Goal: Task Accomplishment & Management: Manage account settings

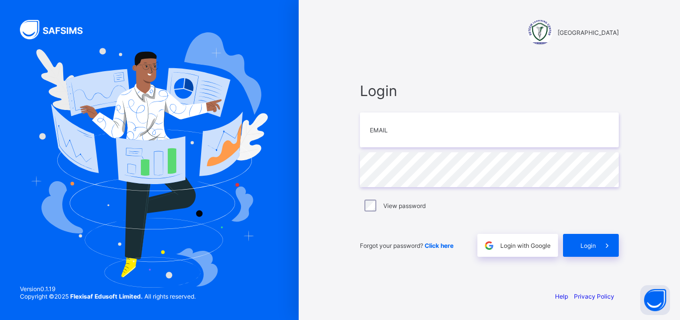
click at [402, 126] on input "email" at bounding box center [489, 129] width 259 height 35
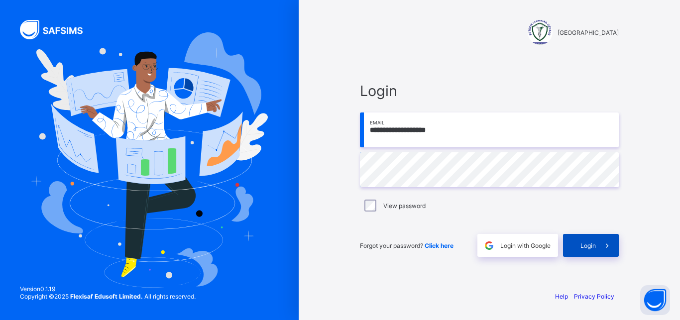
type input "**********"
click at [586, 245] on span "Login" at bounding box center [587, 245] width 15 height 7
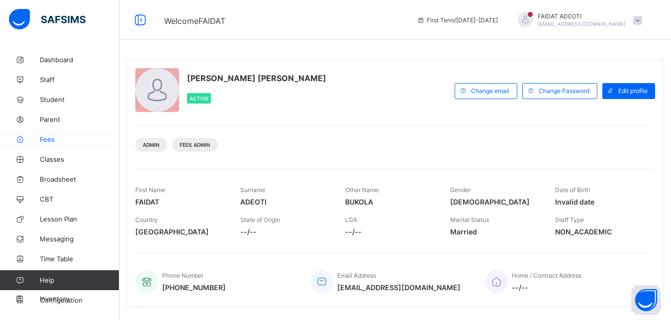
click at [49, 141] on span "Fees" at bounding box center [80, 139] width 80 height 8
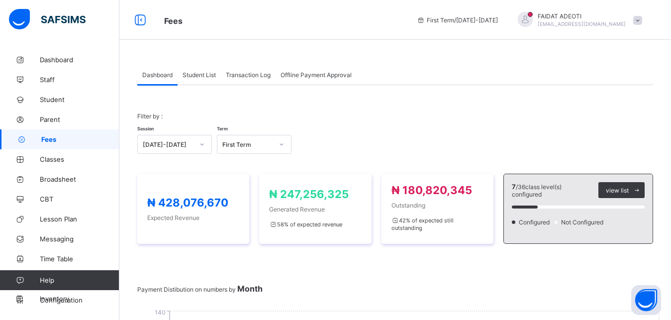
click at [202, 77] on span "Student List" at bounding box center [199, 74] width 33 height 7
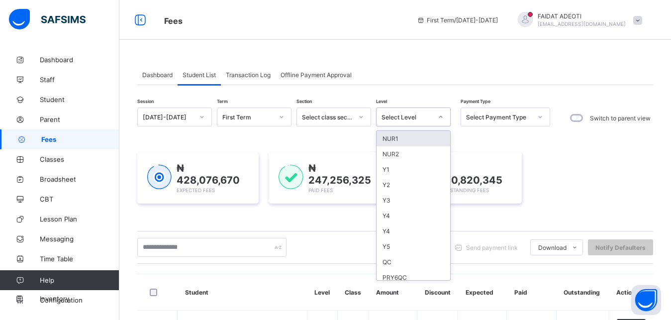
click at [401, 114] on div "Select Level" at bounding box center [407, 116] width 51 height 7
type input "*"
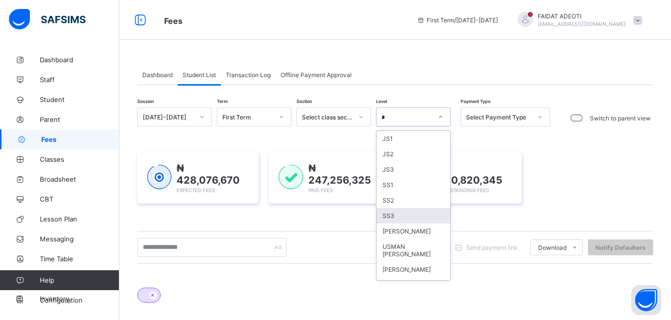
click at [406, 214] on div "SS3" at bounding box center [414, 215] width 74 height 15
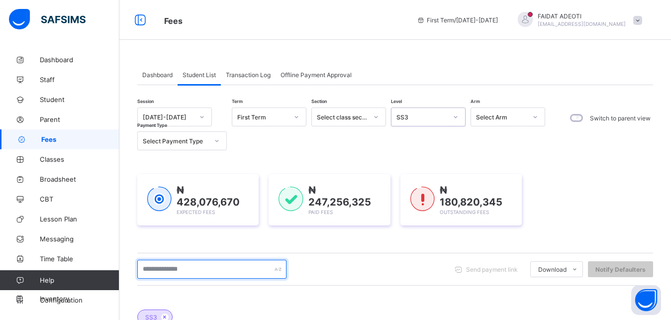
click at [225, 264] on input "text" at bounding box center [211, 269] width 149 height 19
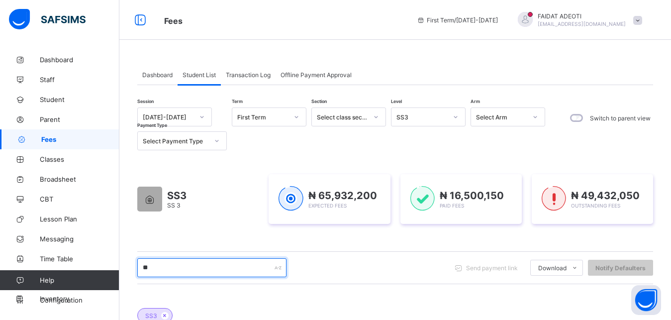
type input "*"
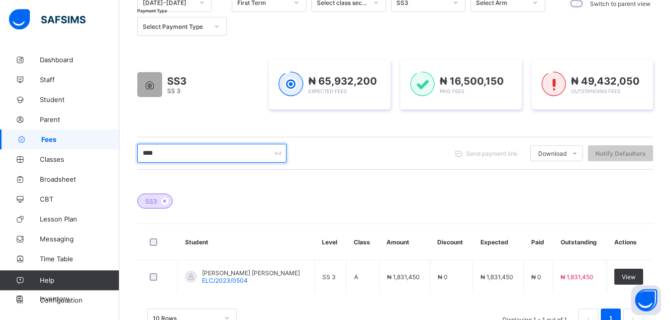
scroll to position [116, 0]
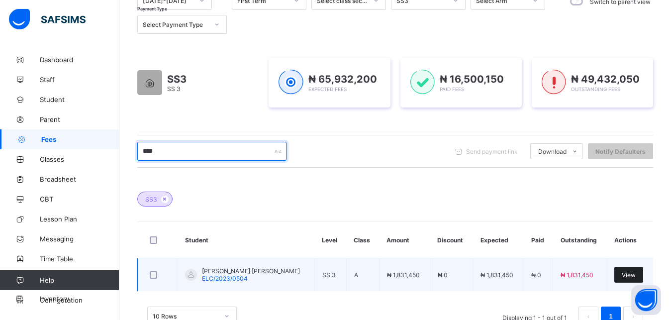
type input "****"
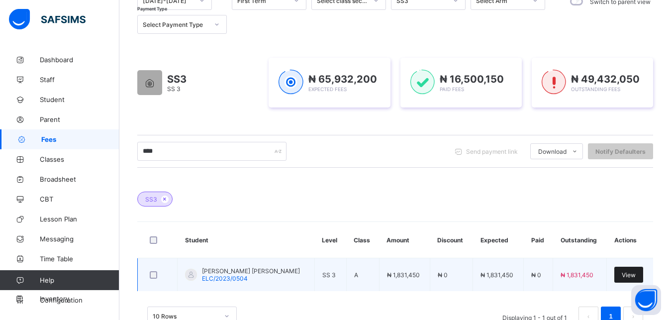
click at [631, 272] on span "View" at bounding box center [629, 274] width 14 height 7
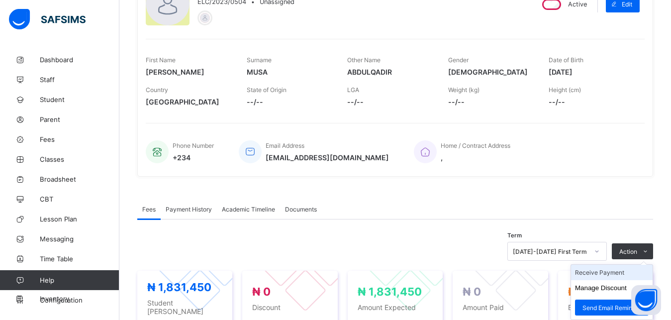
click at [607, 275] on li "Receive Payment" at bounding box center [612, 272] width 82 height 15
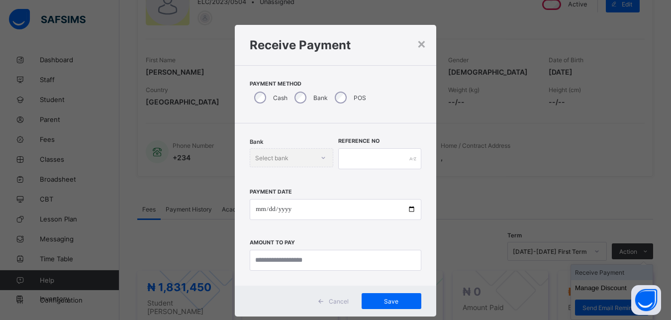
scroll to position [5, 0]
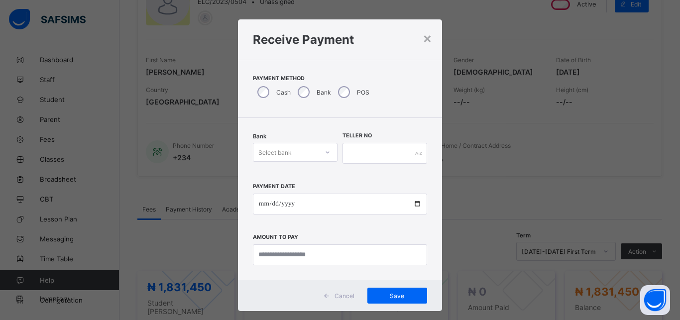
click at [298, 148] on div "Select bank" at bounding box center [285, 152] width 65 height 14
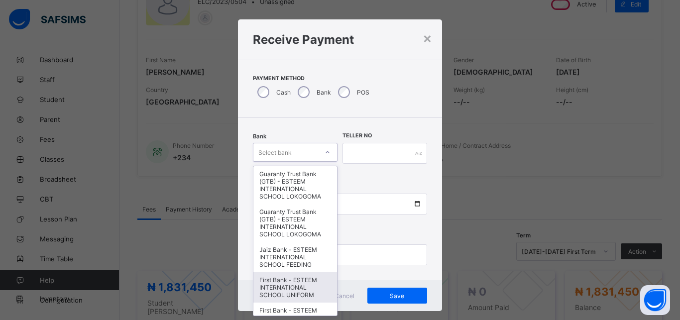
click at [291, 291] on div "First Bank - ESTEEM INTERNATIONAL SCHOOL UNIFORM" at bounding box center [295, 287] width 84 height 30
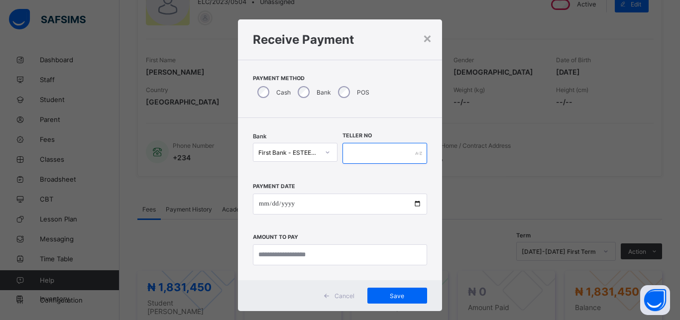
click at [385, 151] on input "text" at bounding box center [384, 153] width 85 height 21
type input "**********"
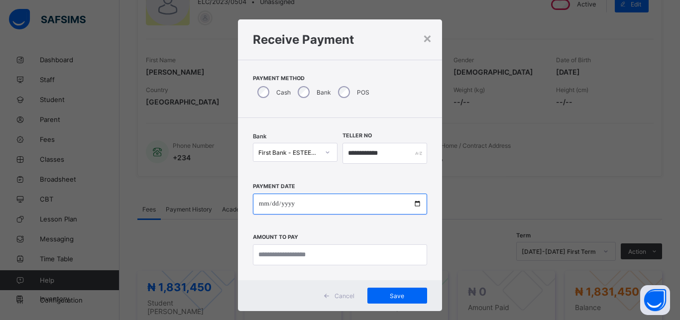
click at [309, 208] on input "date" at bounding box center [340, 204] width 174 height 21
type input "**********"
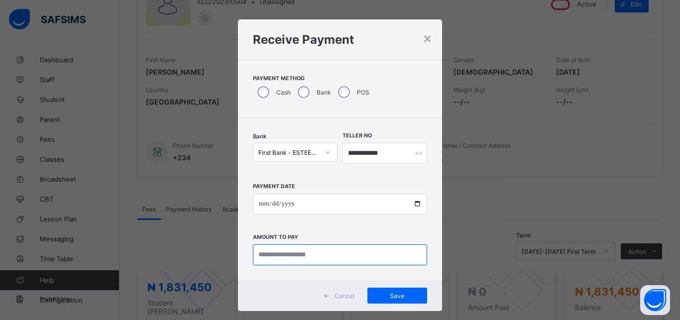
click at [306, 254] on input "currency" at bounding box center [340, 254] width 174 height 21
type input "**********"
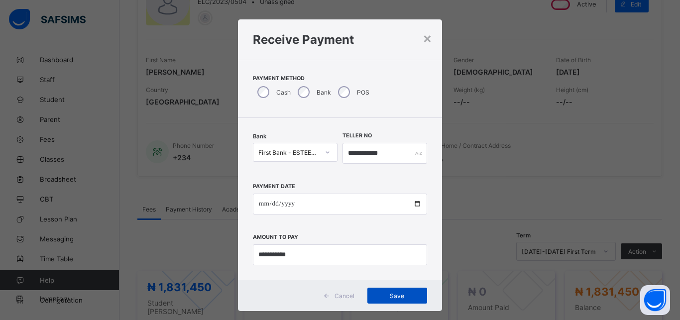
click at [397, 295] on span "Save" at bounding box center [397, 295] width 45 height 7
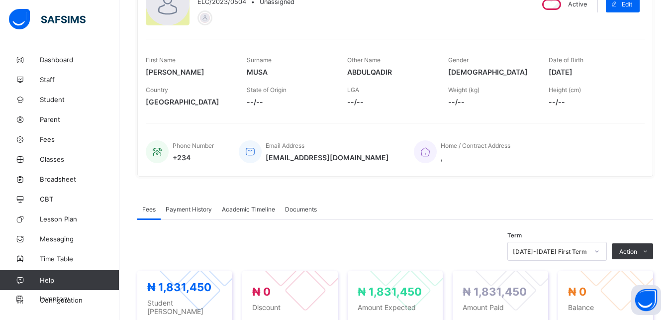
scroll to position [0, 0]
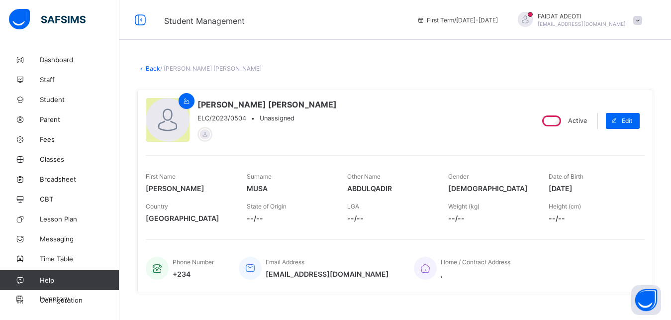
click at [150, 69] on link "Back" at bounding box center [153, 68] width 14 height 7
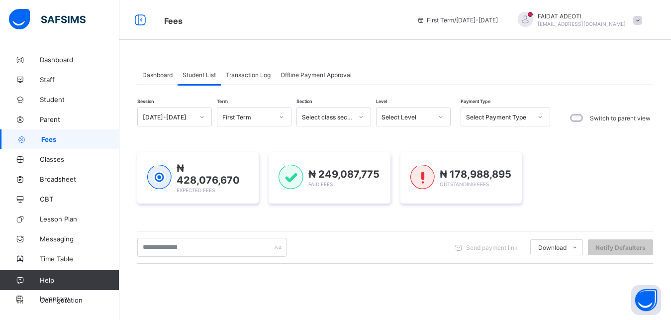
click at [441, 117] on icon at bounding box center [441, 117] width 6 height 10
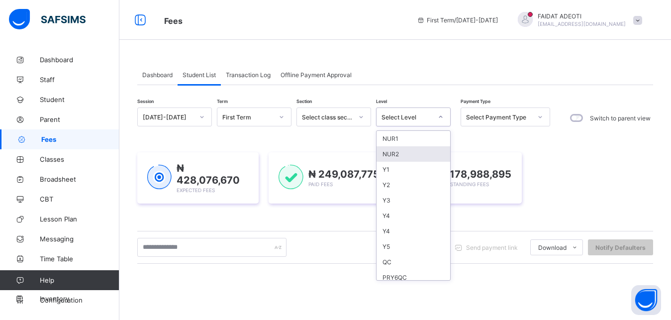
type input "*"
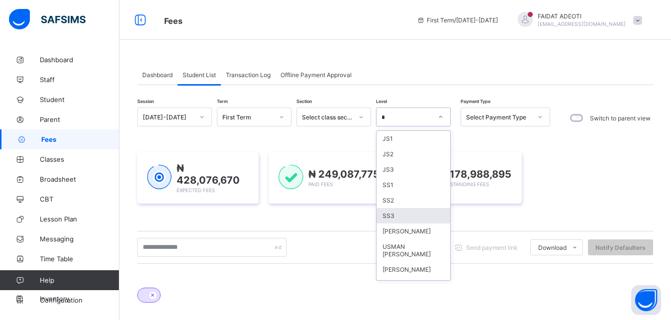
click at [381, 216] on div "SS3" at bounding box center [414, 215] width 74 height 15
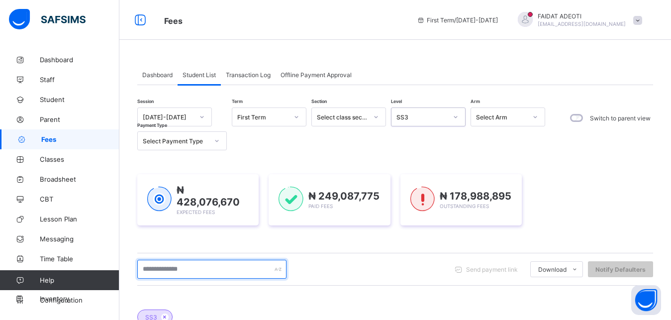
click at [208, 266] on input "text" at bounding box center [211, 269] width 149 height 19
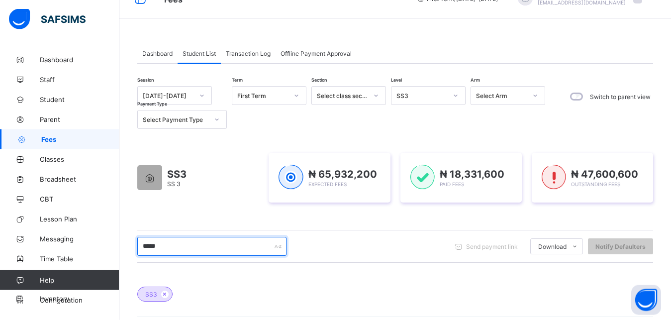
scroll to position [176, 0]
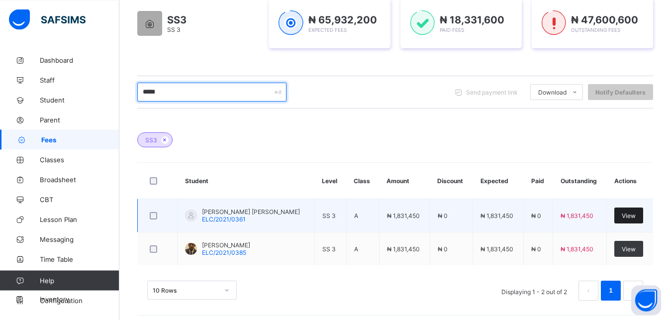
type input "*****"
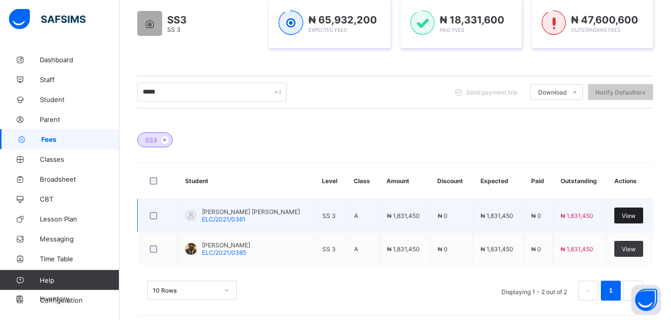
click at [643, 210] on div "View" at bounding box center [628, 216] width 29 height 16
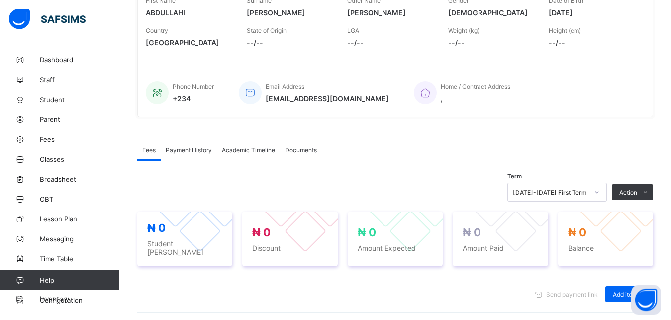
scroll to position [304, 0]
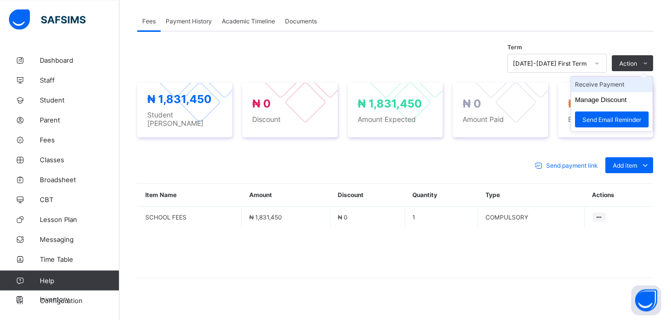
click at [613, 83] on li "Receive Payment" at bounding box center [612, 84] width 82 height 15
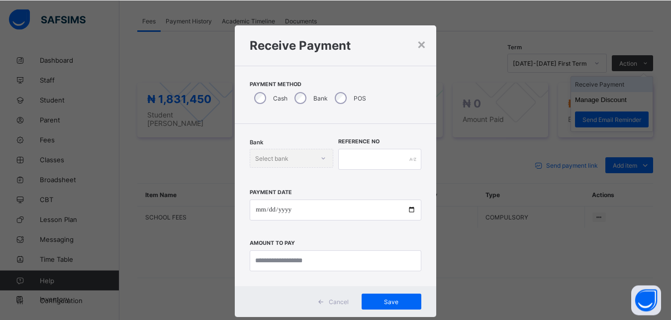
scroll to position [5, 0]
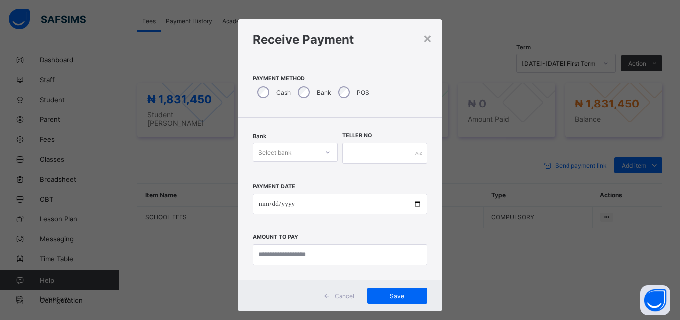
click at [275, 147] on div "Select bank" at bounding box center [274, 152] width 33 height 19
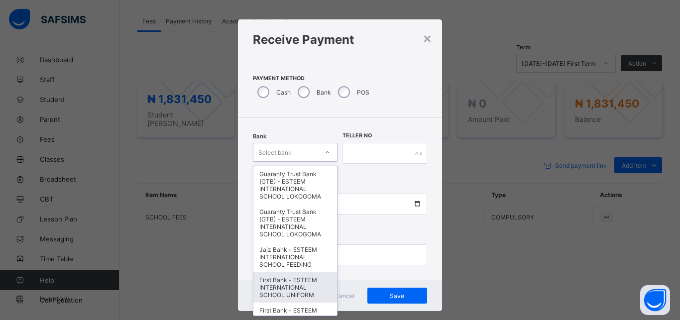
click at [298, 279] on div "First Bank - ESTEEM INTERNATIONAL SCHOOL UNIFORM" at bounding box center [295, 287] width 84 height 30
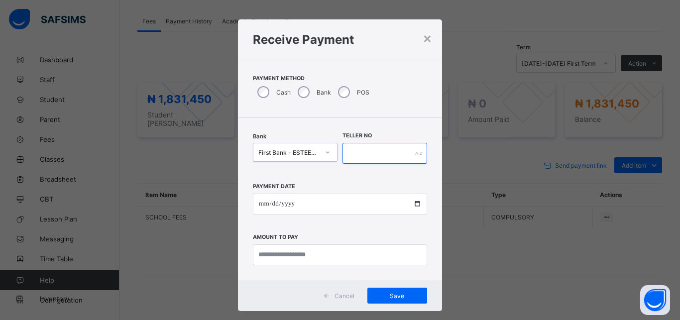
click at [364, 149] on input "text" at bounding box center [384, 153] width 85 height 21
type input "**********"
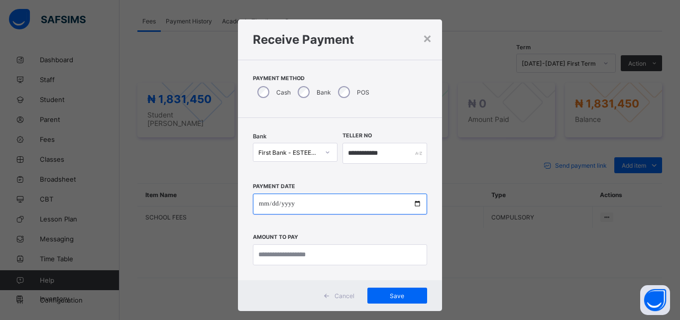
click at [339, 210] on input "date" at bounding box center [340, 204] width 174 height 21
type input "**********"
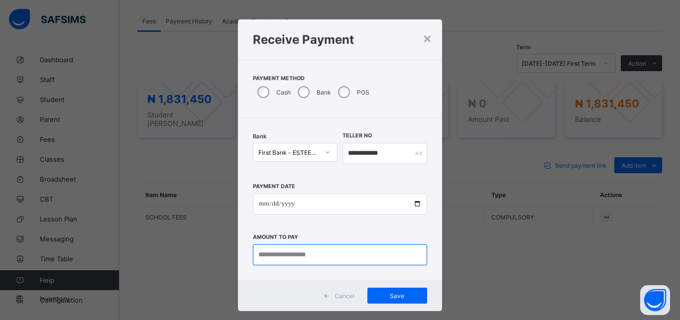
click at [324, 262] on input "currency" at bounding box center [340, 254] width 174 height 21
type input "**********"
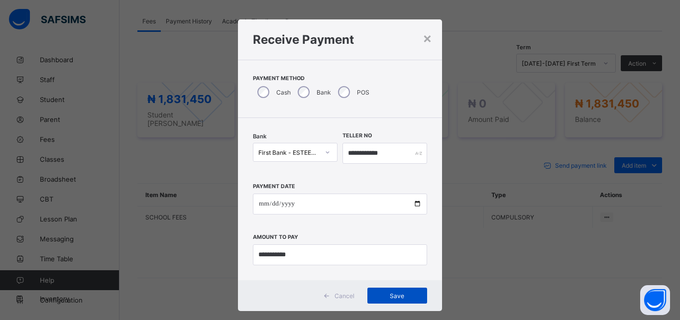
click at [398, 290] on div "Save" at bounding box center [397, 296] width 60 height 16
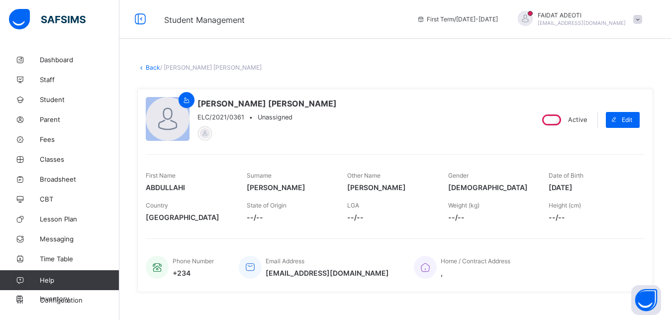
scroll to position [0, 0]
click at [153, 68] on link "Back" at bounding box center [153, 68] width 14 height 7
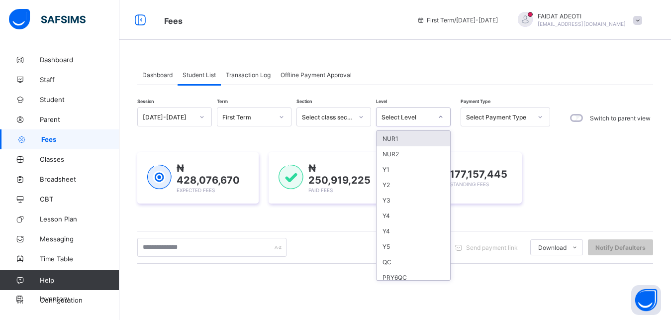
click at [407, 117] on div "Select Level" at bounding box center [407, 116] width 51 height 7
type input "*"
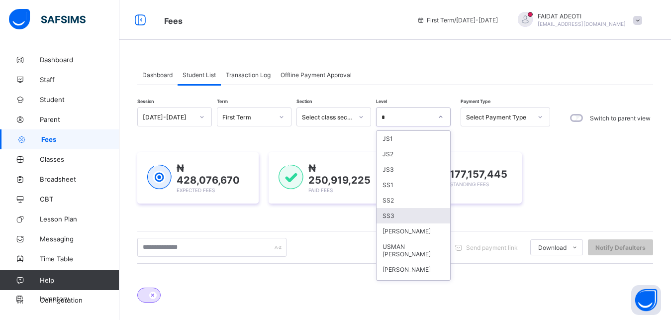
click at [391, 211] on div "SS3" at bounding box center [414, 215] width 74 height 15
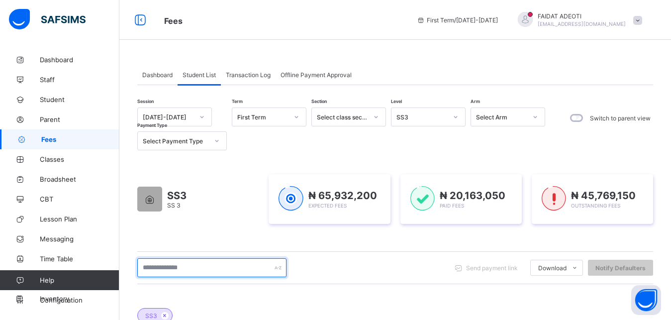
click at [193, 263] on input "text" at bounding box center [211, 267] width 149 height 19
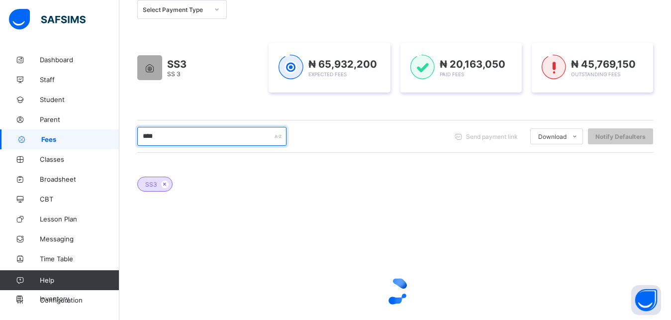
scroll to position [141, 0]
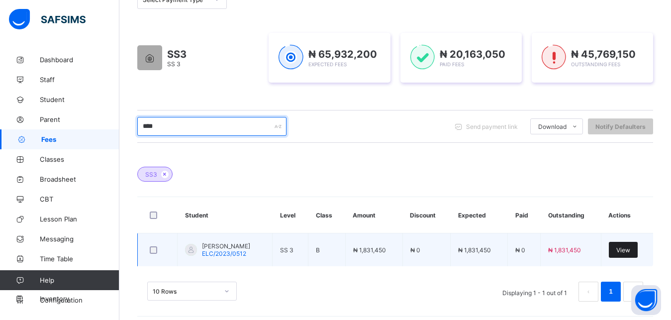
type input "****"
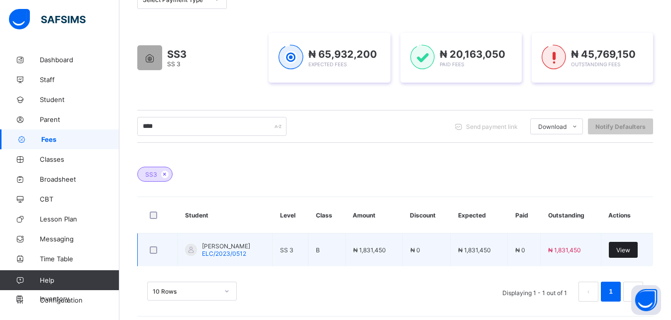
click at [629, 250] on span "View" at bounding box center [623, 249] width 14 height 7
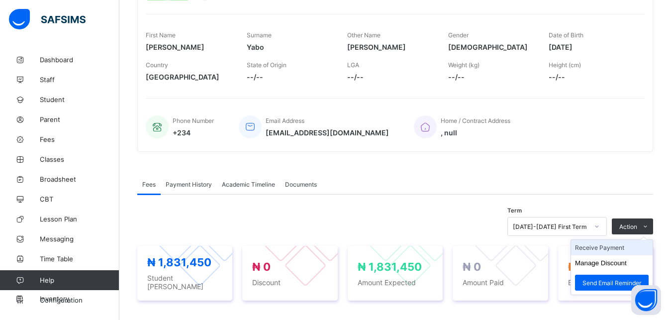
click at [618, 248] on li "Receive Payment" at bounding box center [612, 247] width 82 height 15
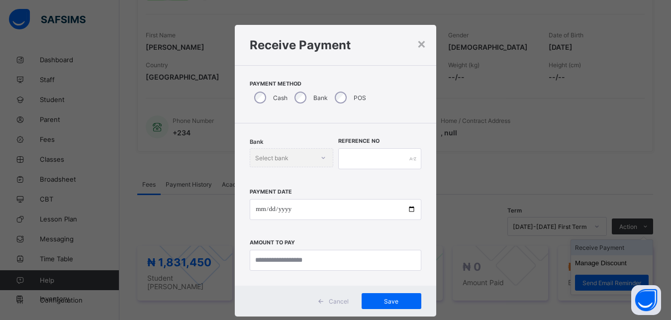
scroll to position [5, 0]
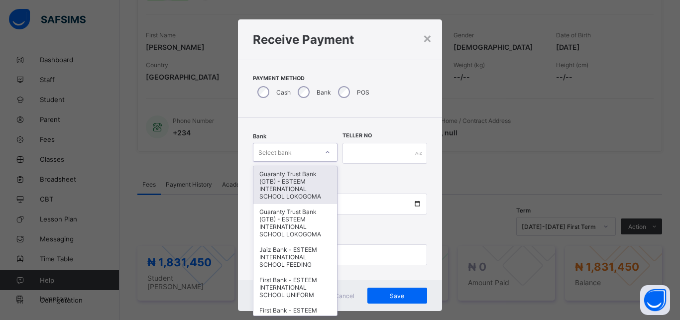
click at [283, 153] on div "Select bank" at bounding box center [274, 152] width 33 height 19
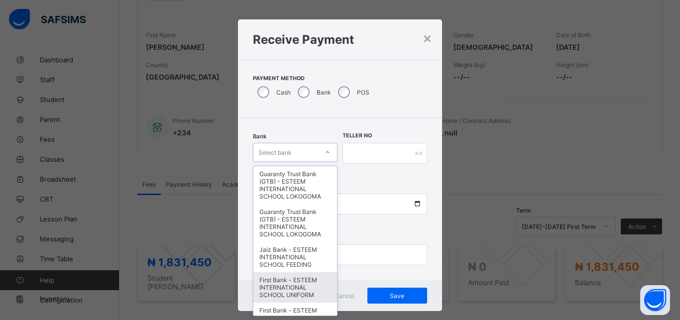
click at [283, 295] on div "First Bank - ESTEEM INTERNATIONAL SCHOOL UNIFORM" at bounding box center [295, 287] width 84 height 30
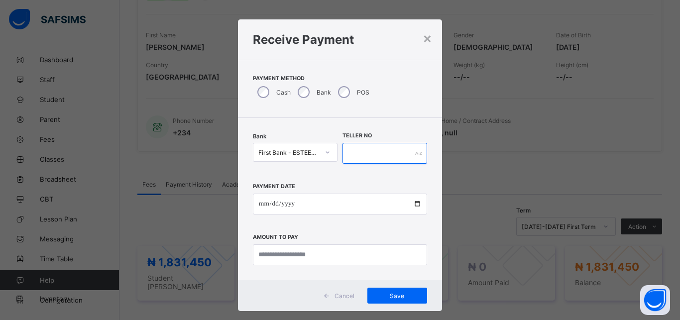
click at [389, 156] on input "text" at bounding box center [384, 153] width 85 height 21
type input "**********"
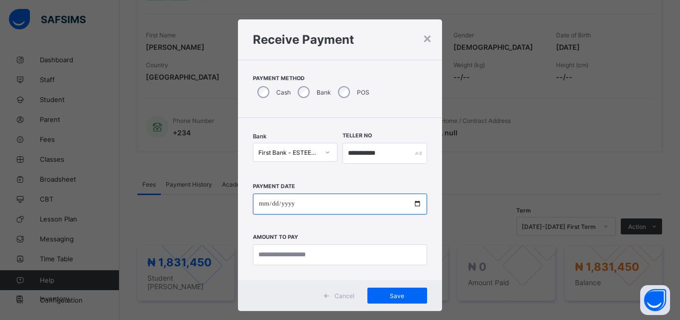
click at [348, 201] on input "date" at bounding box center [340, 204] width 174 height 21
type input "**********"
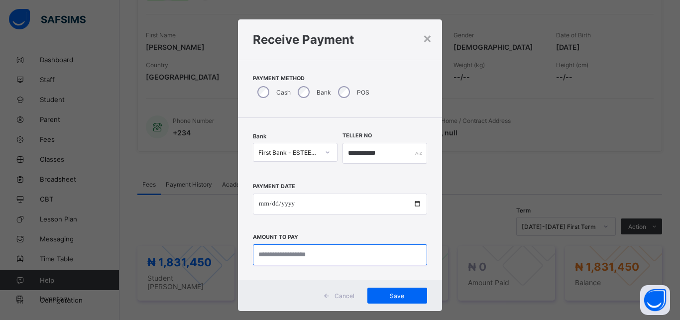
click at [330, 262] on input "currency" at bounding box center [340, 254] width 174 height 21
type input "**********"
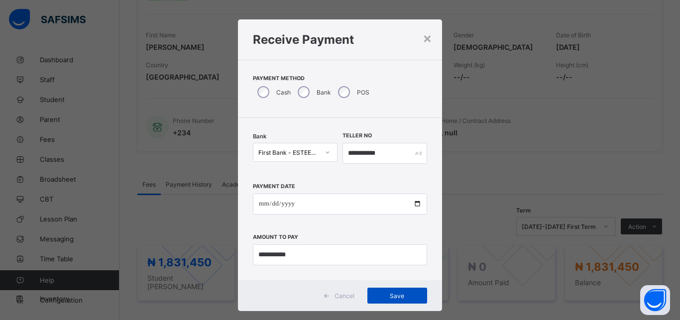
click at [403, 298] on span "Save" at bounding box center [397, 295] width 45 height 7
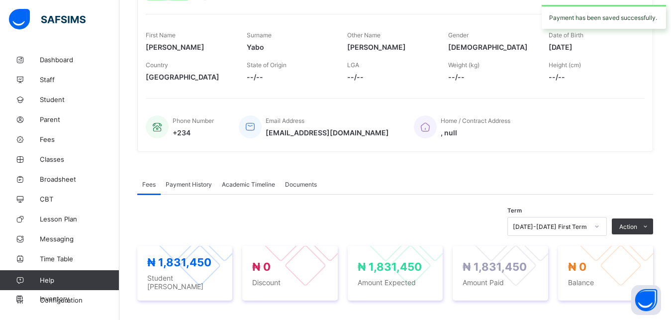
scroll to position [0, 0]
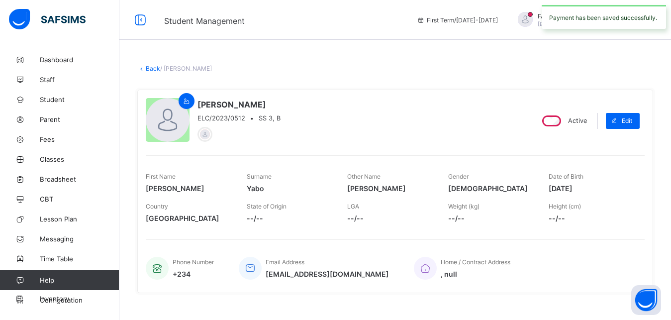
click at [152, 65] on link "Back" at bounding box center [153, 68] width 14 height 7
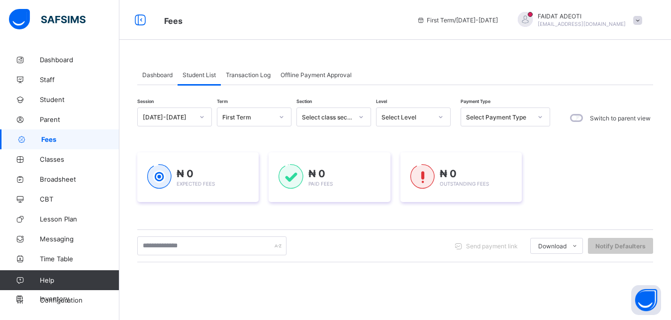
click at [393, 111] on div "Select Level" at bounding box center [404, 117] width 55 height 14
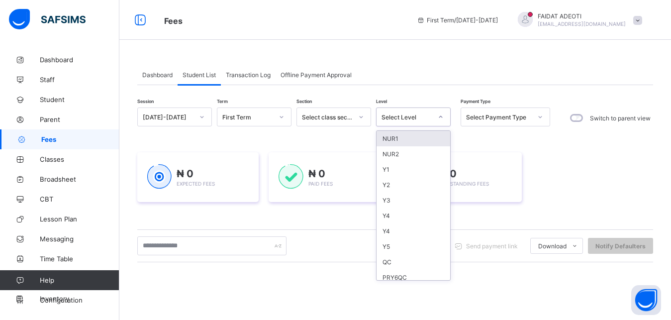
type input "*"
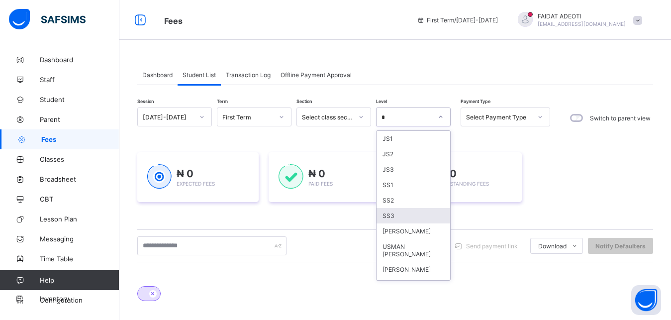
click at [411, 217] on div "SS3" at bounding box center [414, 215] width 74 height 15
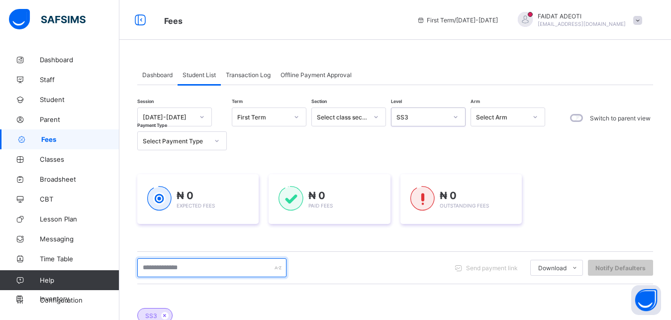
click at [199, 267] on input "text" at bounding box center [211, 267] width 149 height 19
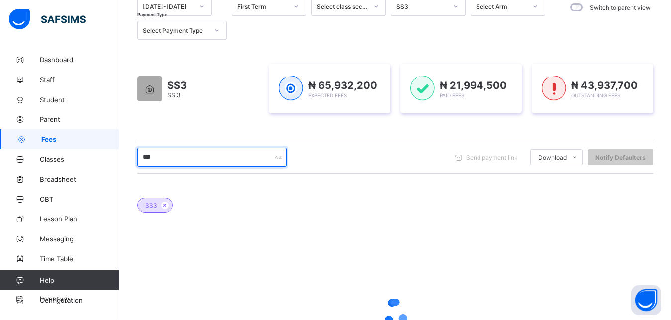
scroll to position [112, 0]
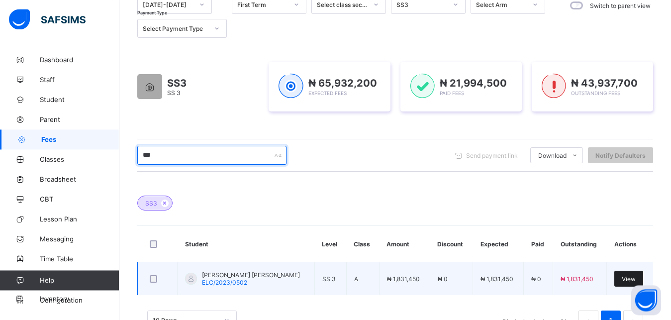
type input "***"
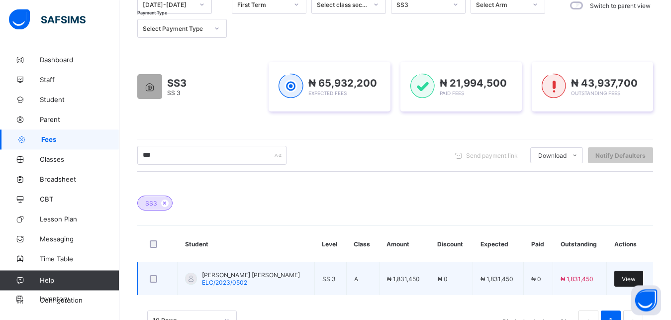
click at [626, 278] on span "View" at bounding box center [629, 278] width 14 height 7
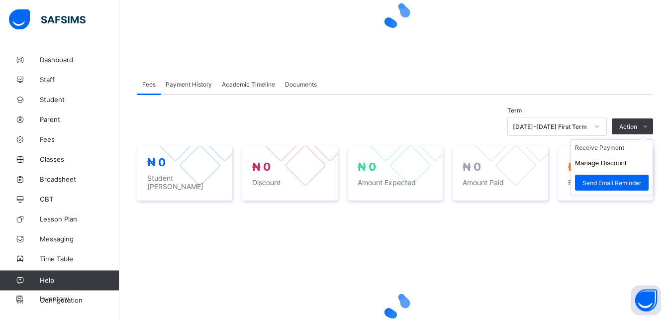
click at [625, 143] on ul "Receive Payment Manage Discount Send Email Reminder" at bounding box center [612, 167] width 83 height 56
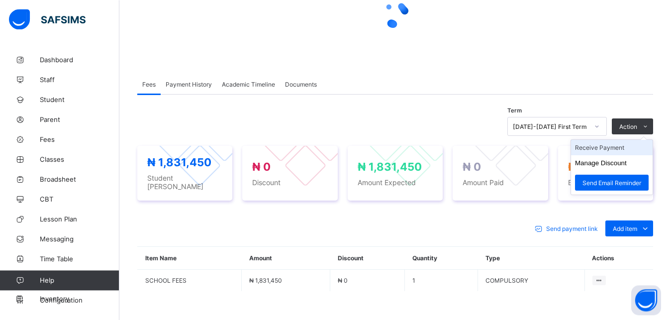
click at [613, 151] on li "Receive Payment" at bounding box center [612, 147] width 82 height 15
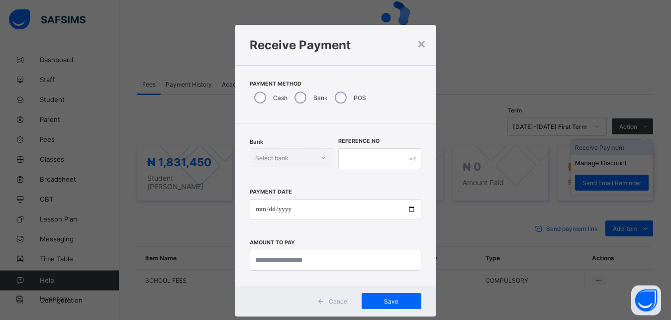
scroll to position [5, 0]
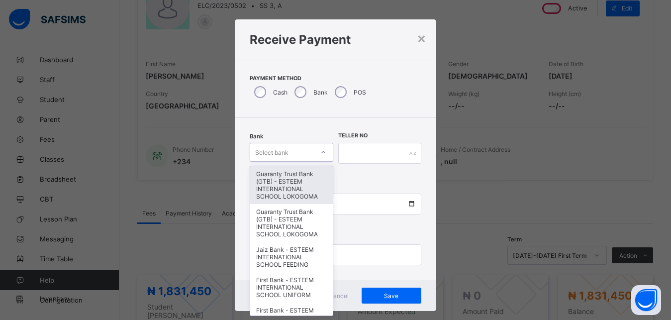
click at [301, 152] on div "Select bank" at bounding box center [281, 152] width 63 height 14
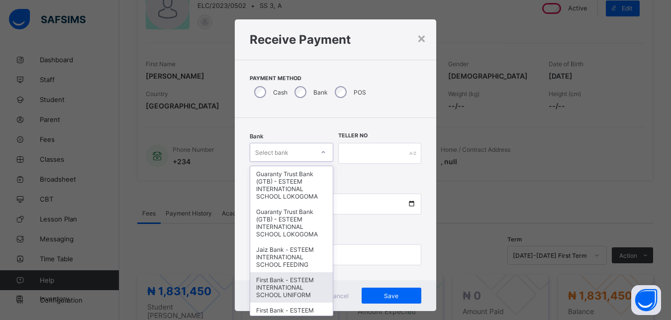
click at [303, 295] on div "First Bank - ESTEEM INTERNATIONAL SCHOOL UNIFORM" at bounding box center [291, 287] width 82 height 30
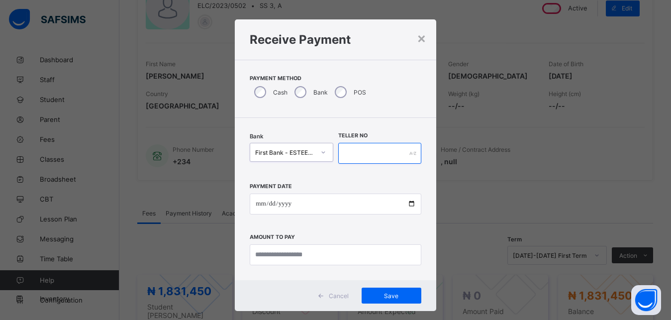
click at [374, 148] on input "text" at bounding box center [379, 153] width 83 height 21
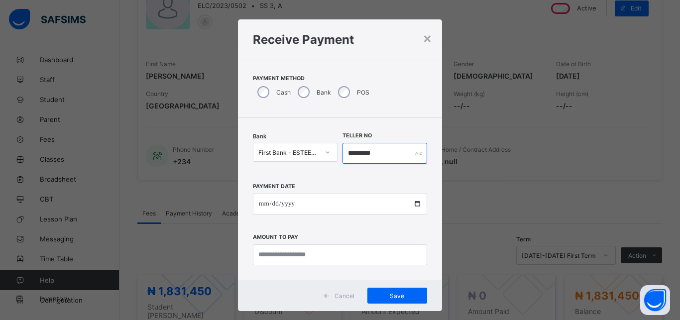
type input "*********"
click at [308, 216] on div "Payment Date Amount to pay" at bounding box center [340, 220] width 174 height 92
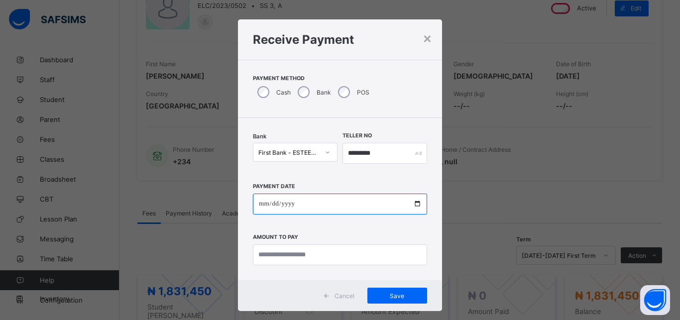
click at [314, 206] on input "date" at bounding box center [340, 204] width 174 height 21
type input "**********"
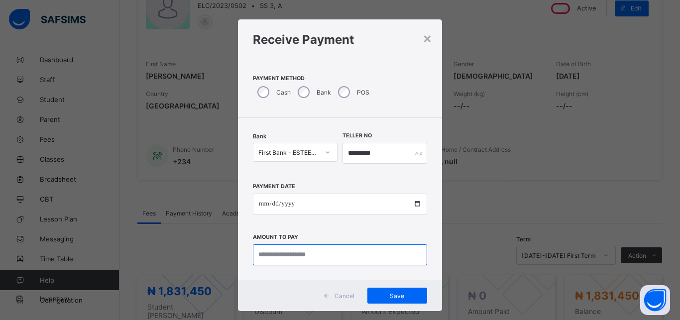
click at [301, 256] on input "currency" at bounding box center [340, 254] width 174 height 21
type input "**********"
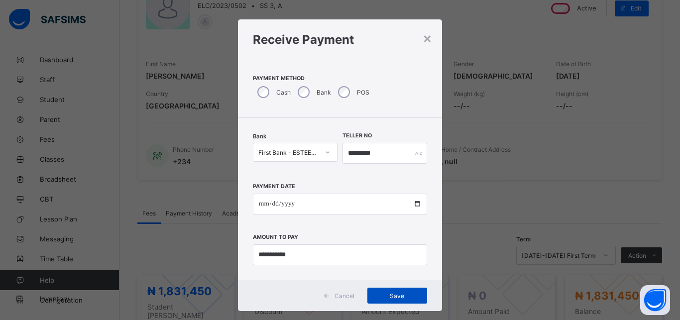
click at [381, 295] on span "Save" at bounding box center [397, 295] width 45 height 7
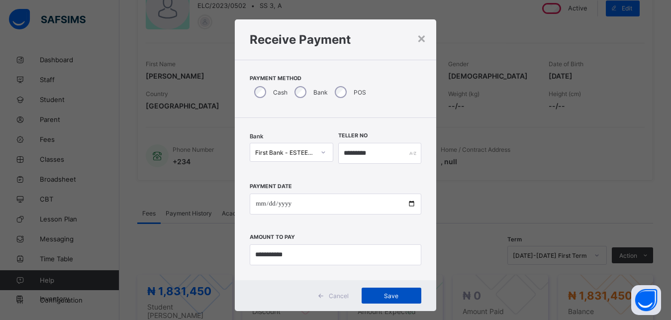
click at [381, 295] on span "Save" at bounding box center [391, 295] width 45 height 7
click at [461, 240] on div "**********" at bounding box center [335, 160] width 671 height 320
click at [382, 296] on span "Save" at bounding box center [391, 295] width 45 height 7
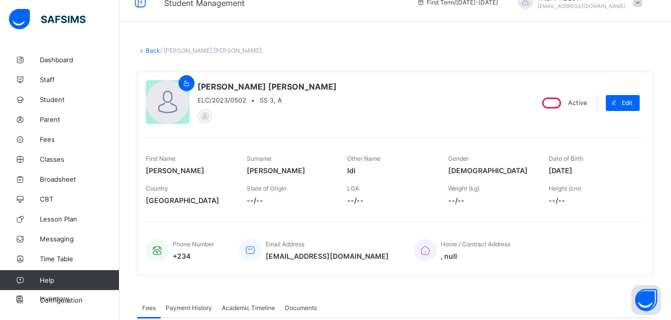
scroll to position [17, 0]
click at [148, 50] on link "Back" at bounding box center [153, 51] width 14 height 7
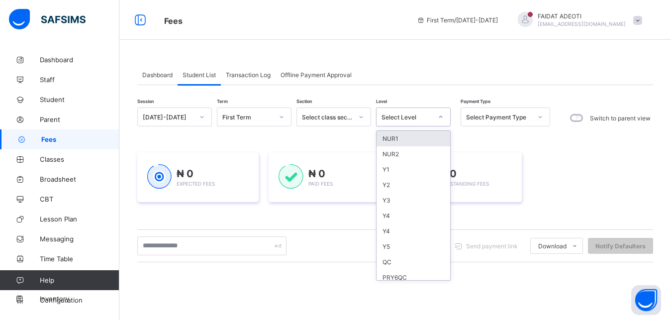
click at [394, 117] on div "Select Level" at bounding box center [407, 116] width 51 height 7
type input "*"
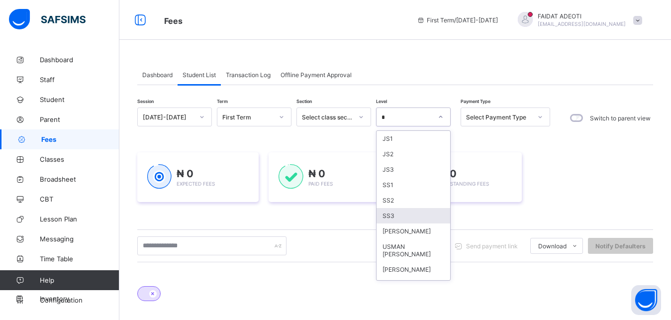
click at [395, 216] on div "SS3" at bounding box center [414, 215] width 74 height 15
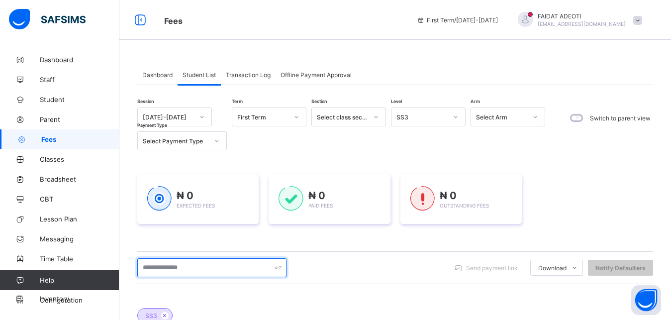
click at [192, 267] on input "text" at bounding box center [211, 267] width 149 height 19
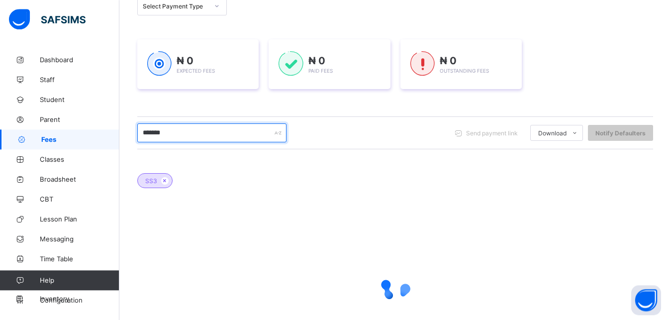
scroll to position [138, 0]
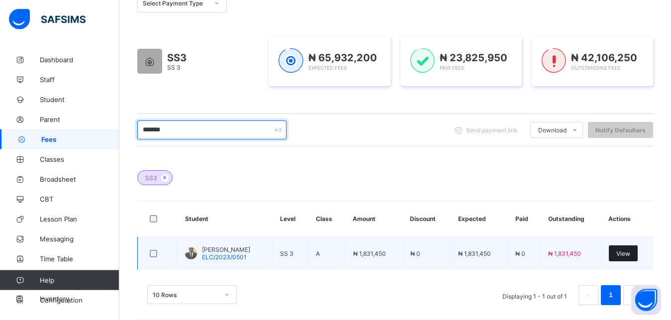
type input "*******"
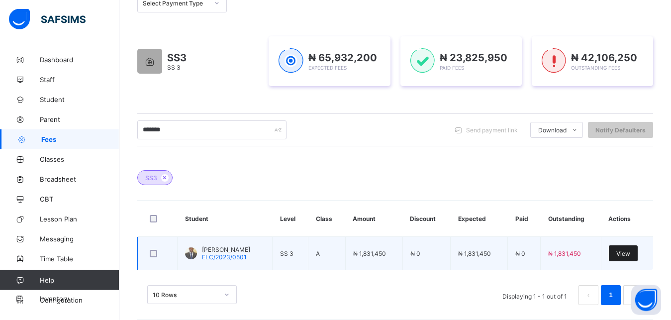
click at [630, 254] on span "View" at bounding box center [623, 253] width 14 height 7
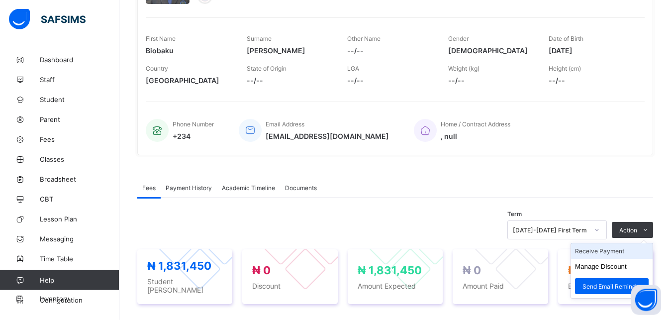
click at [632, 254] on li "Receive Payment" at bounding box center [612, 250] width 82 height 15
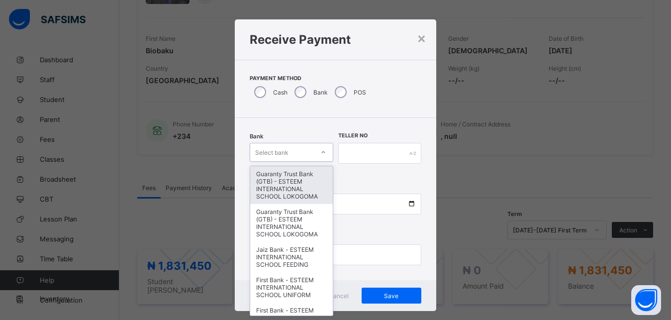
click at [292, 145] on div "Select bank" at bounding box center [291, 152] width 83 height 19
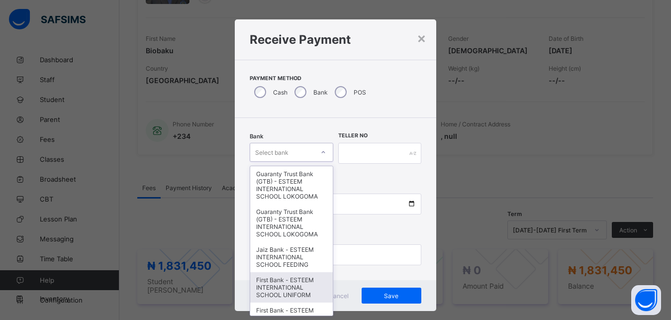
click at [268, 302] on div "First Bank - ESTEEM INTERNATIONAL SCHOOL UNIFORM" at bounding box center [291, 287] width 82 height 30
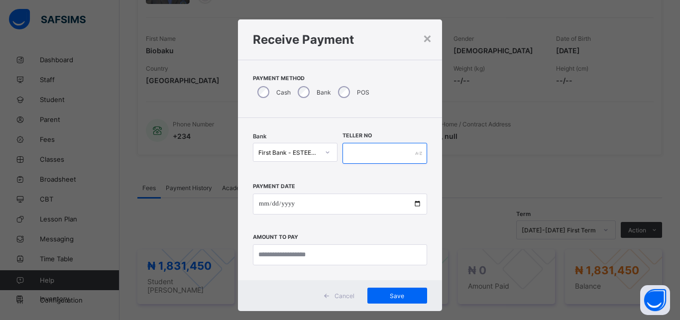
click at [390, 151] on input "text" at bounding box center [384, 153] width 85 height 21
type input "**********"
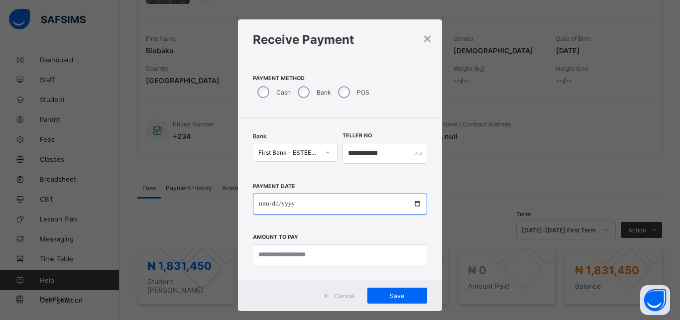
click at [340, 208] on input "date" at bounding box center [340, 204] width 174 height 21
type input "**********"
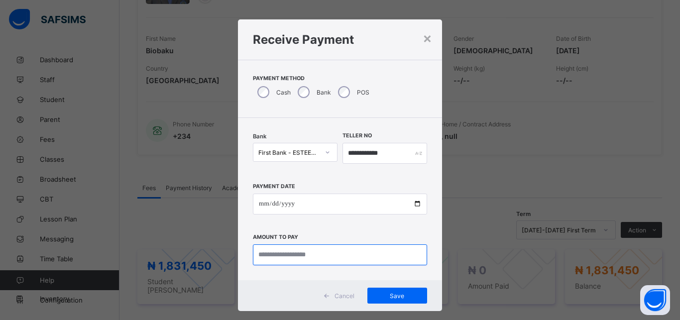
click at [310, 257] on input "currency" at bounding box center [340, 254] width 174 height 21
type input "**********"
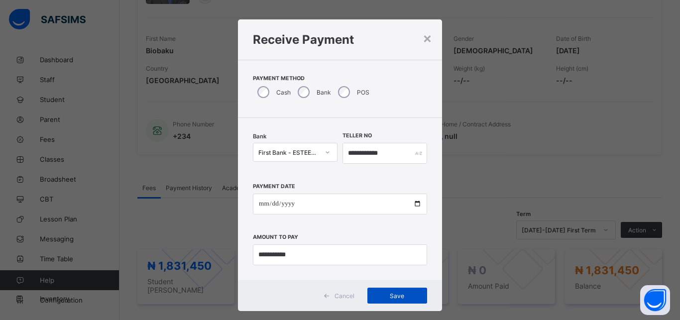
click at [378, 296] on span "Save" at bounding box center [397, 295] width 45 height 7
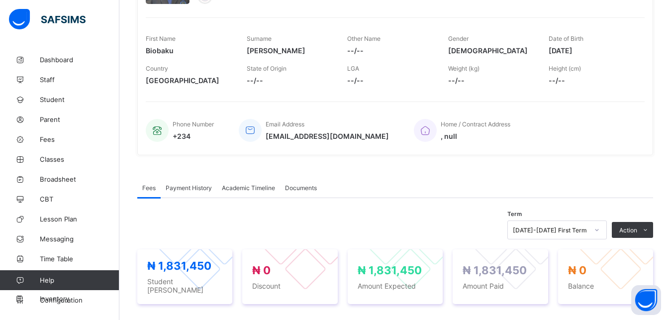
scroll to position [0, 0]
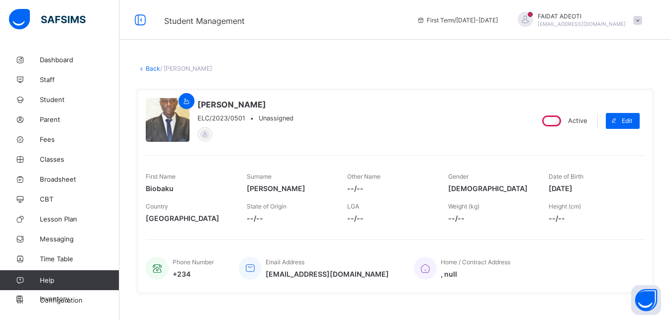
click at [155, 67] on link "Back" at bounding box center [153, 68] width 14 height 7
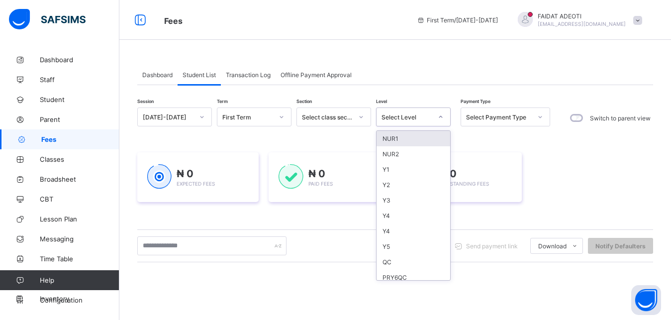
click at [441, 117] on icon at bounding box center [441, 117] width 6 height 10
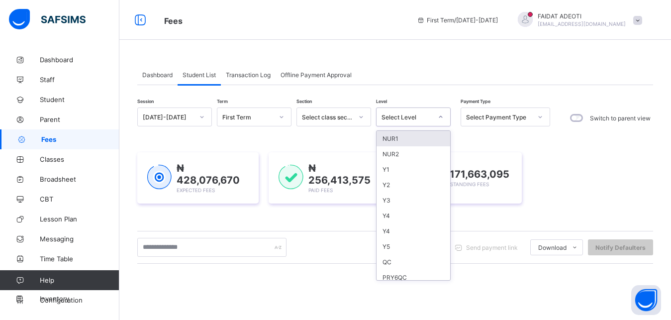
type input "*"
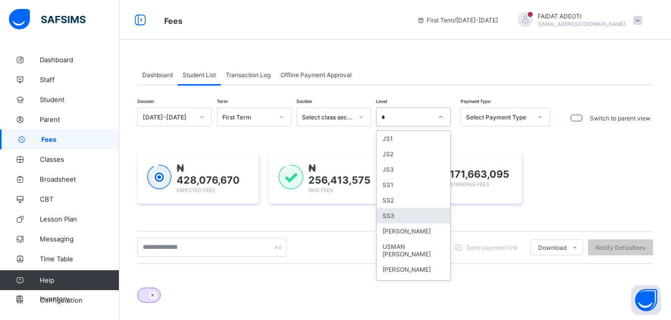
click at [393, 215] on div "SS3" at bounding box center [414, 215] width 74 height 15
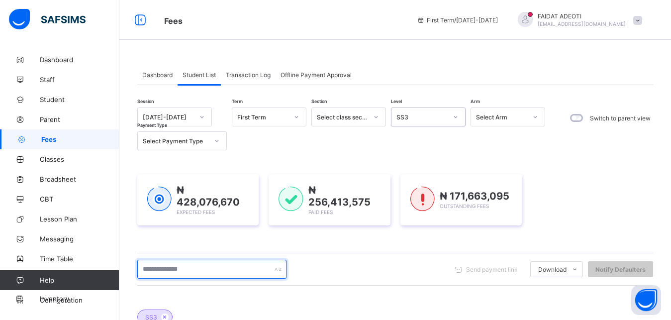
click at [195, 268] on input "text" at bounding box center [211, 269] width 149 height 19
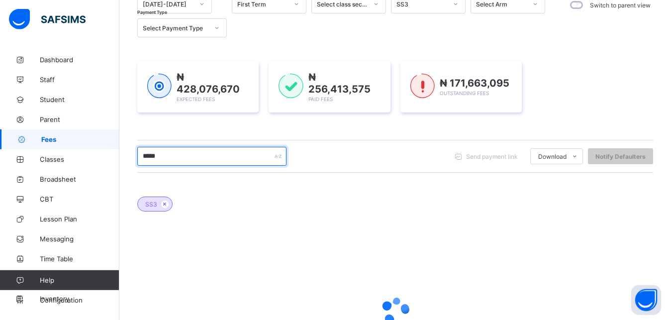
scroll to position [118, 0]
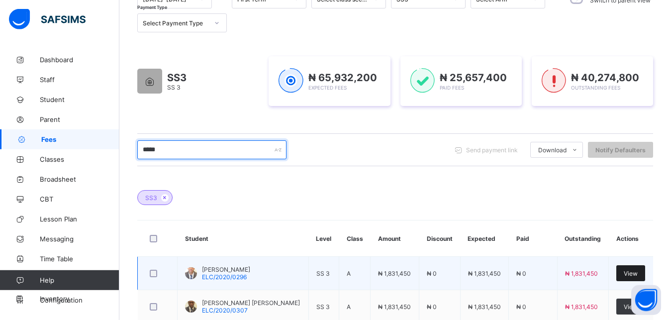
type input "*****"
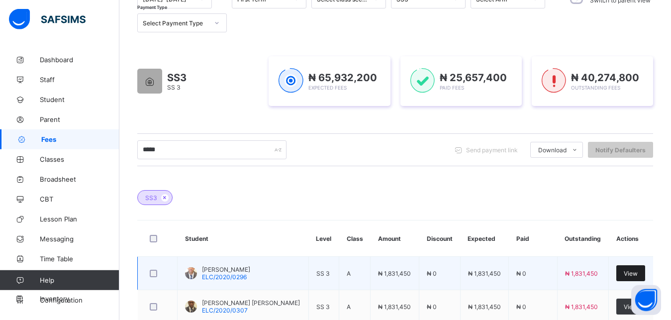
click at [635, 269] on div "View" at bounding box center [630, 273] width 29 height 16
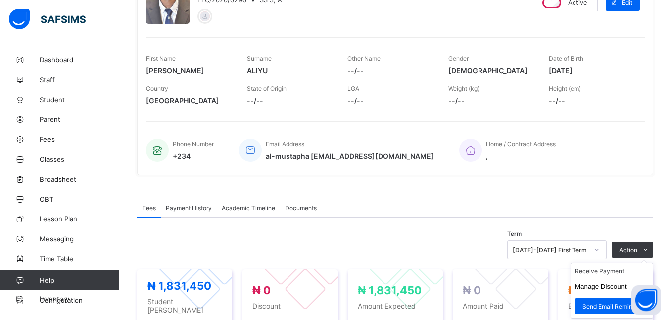
click at [618, 276] on ul "Receive Payment Manage Discount Send Email Reminder" at bounding box center [612, 291] width 83 height 56
click at [612, 279] on li "Receive Payment" at bounding box center [612, 270] width 82 height 15
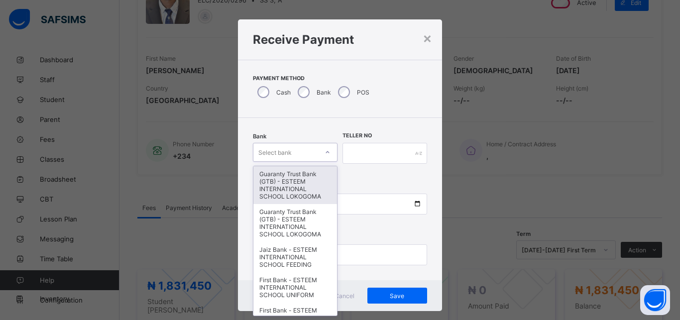
click at [265, 154] on div "Select bank" at bounding box center [274, 152] width 33 height 19
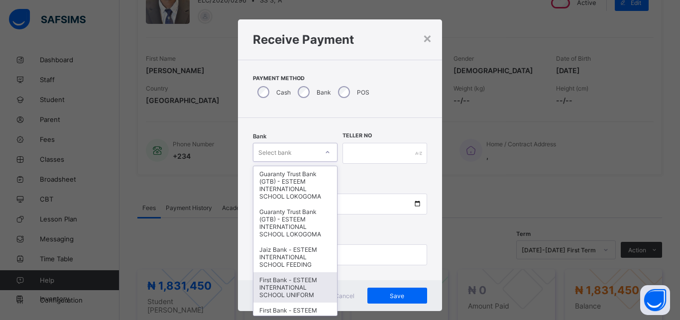
click at [290, 279] on div "First Bank - ESTEEM INTERNATIONAL SCHOOL UNIFORM" at bounding box center [295, 287] width 84 height 30
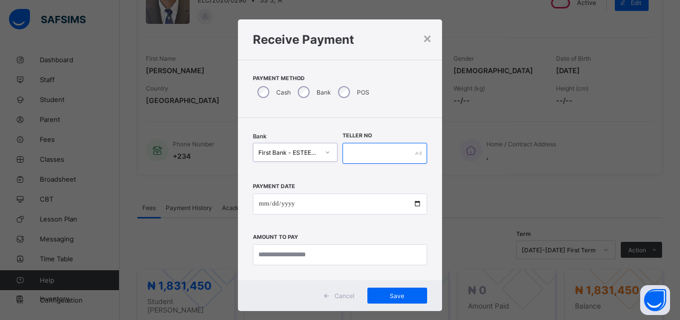
click at [367, 155] on input "text" at bounding box center [384, 153] width 85 height 21
type input "**********"
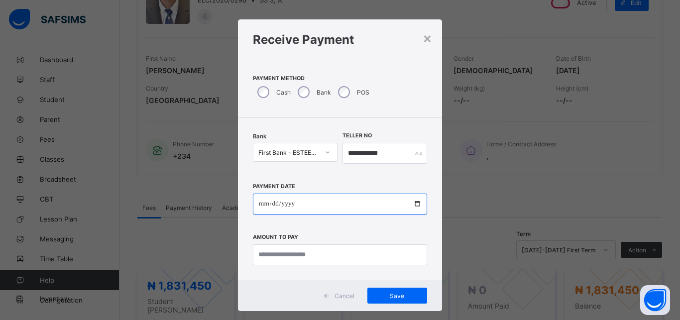
click at [374, 201] on input "date" at bounding box center [340, 204] width 174 height 21
type input "**********"
click at [344, 266] on div "**********" at bounding box center [340, 199] width 204 height 162
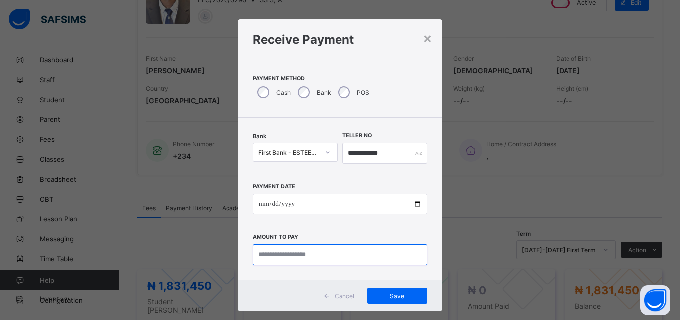
click at [315, 248] on input "currency" at bounding box center [340, 254] width 174 height 21
type input "**********"
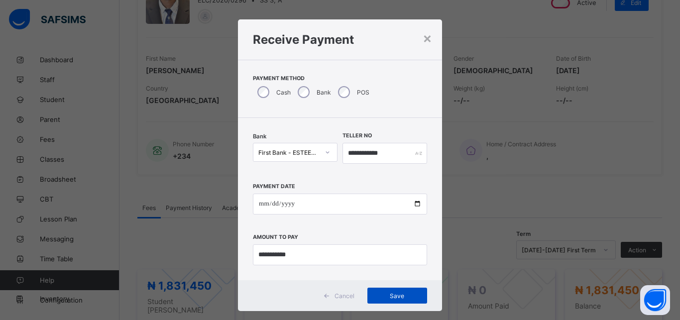
click at [402, 294] on span "Save" at bounding box center [397, 295] width 45 height 7
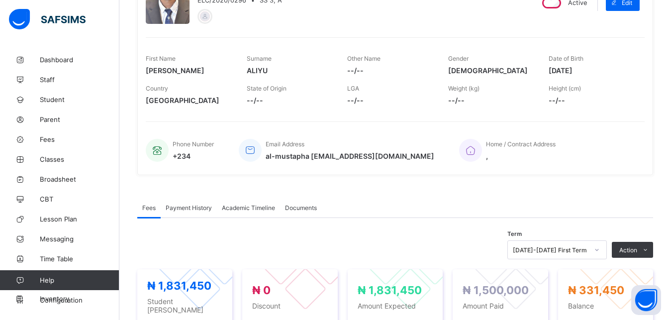
scroll to position [0, 0]
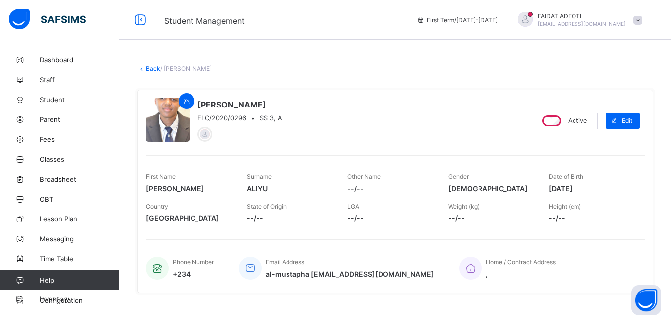
click at [152, 67] on link "Back" at bounding box center [153, 68] width 14 height 7
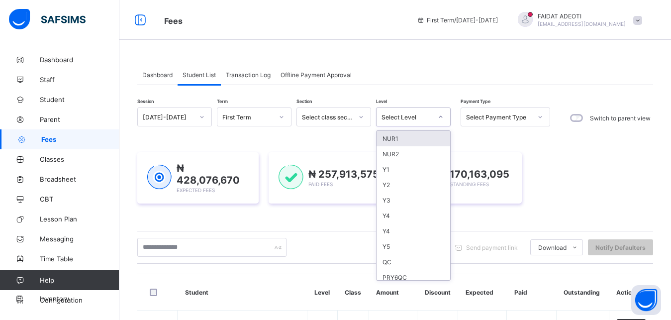
click at [423, 112] on div "Select Level" at bounding box center [404, 117] width 55 height 14
type input "*"
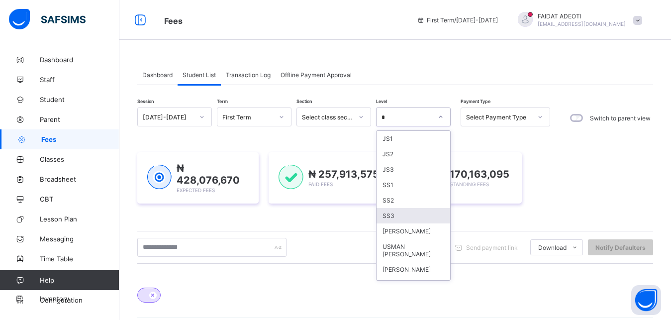
click at [390, 214] on div "SS3" at bounding box center [414, 215] width 74 height 15
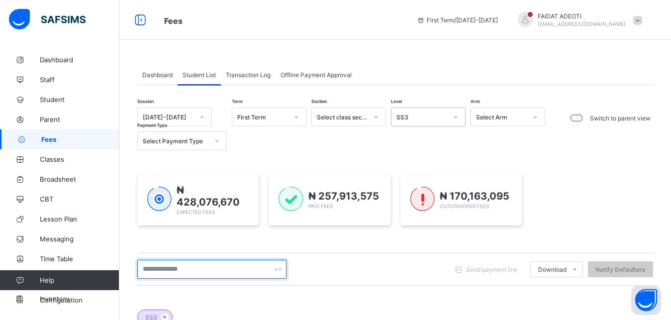
click at [205, 266] on input "text" at bounding box center [211, 269] width 149 height 19
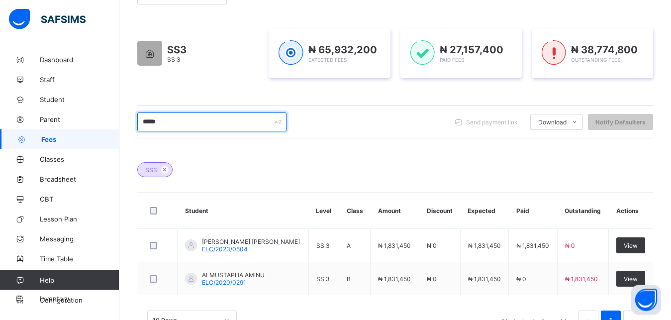
scroll to position [148, 0]
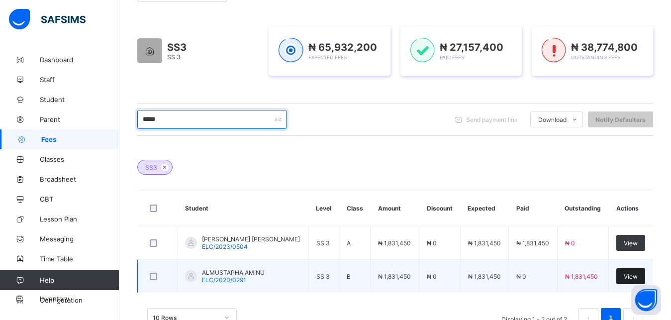
type input "*****"
click at [636, 274] on span "View" at bounding box center [631, 276] width 14 height 7
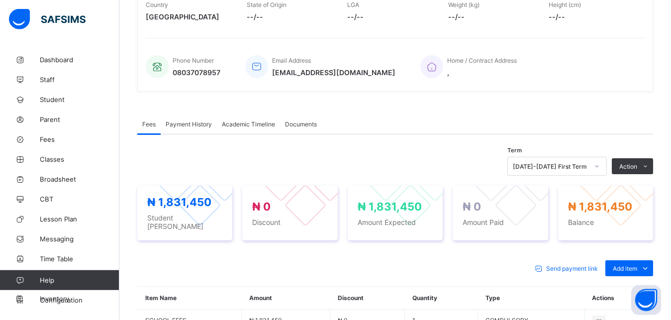
scroll to position [224, 0]
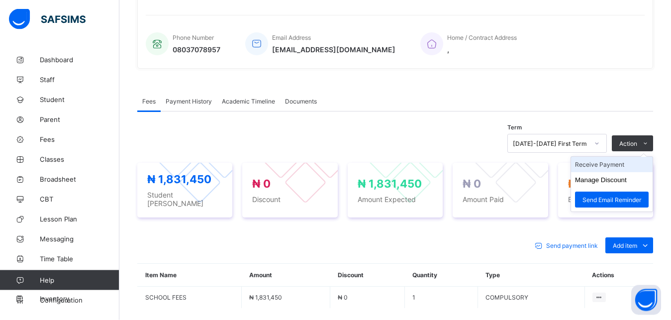
click at [620, 166] on li "Receive Payment" at bounding box center [612, 164] width 82 height 15
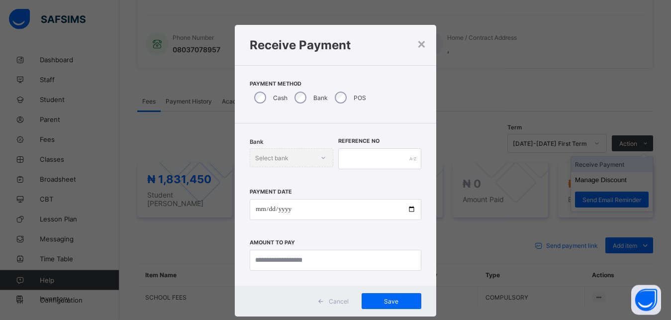
scroll to position [5, 0]
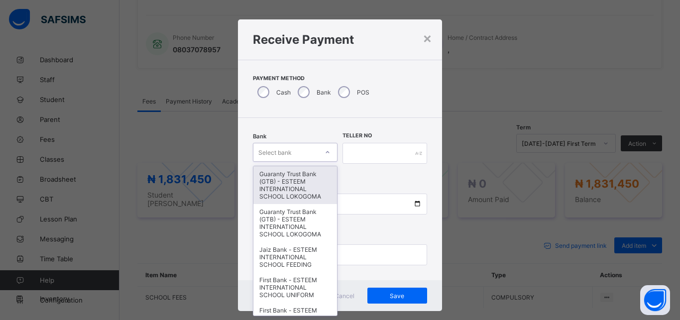
click at [276, 151] on div "Select bank" at bounding box center [274, 152] width 33 height 19
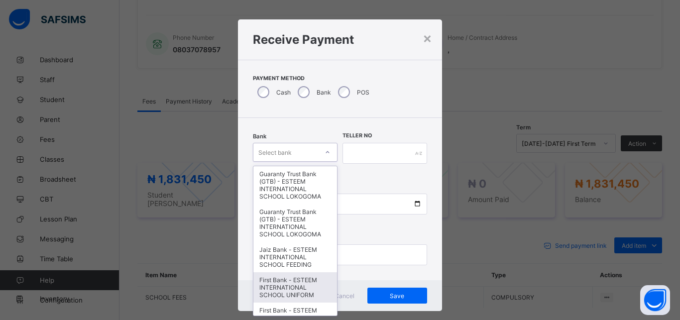
click at [283, 280] on div "First Bank - ESTEEM INTERNATIONAL SCHOOL UNIFORM" at bounding box center [295, 287] width 84 height 30
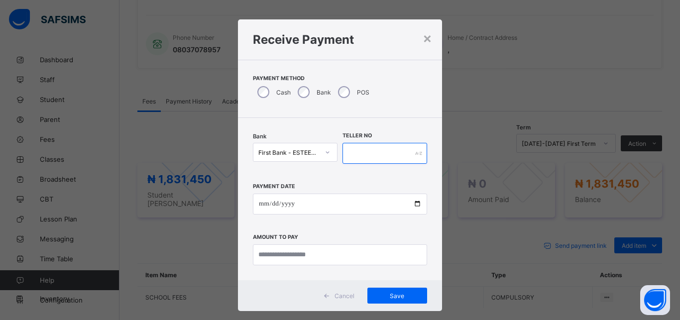
click at [376, 146] on input "text" at bounding box center [384, 153] width 85 height 21
type input "**********"
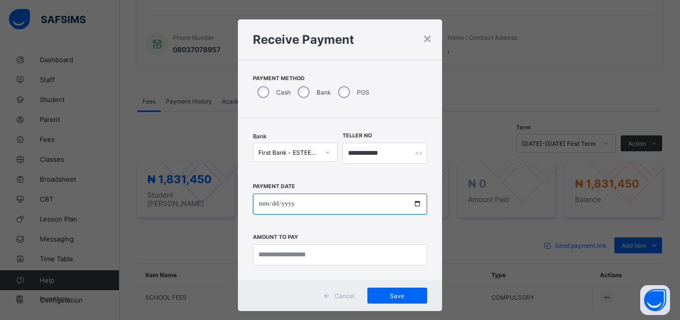
click at [352, 201] on input "date" at bounding box center [340, 204] width 174 height 21
type input "**********"
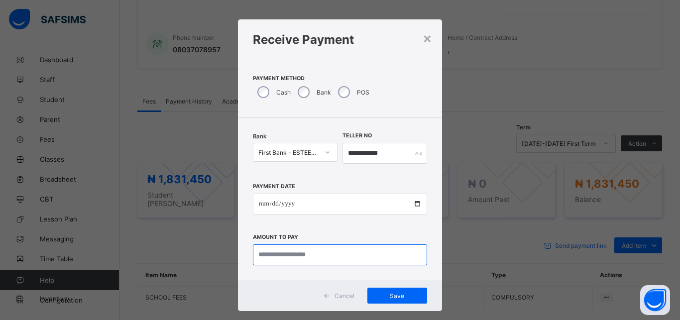
click at [320, 251] on input "currency" at bounding box center [340, 254] width 174 height 21
type input "**********"
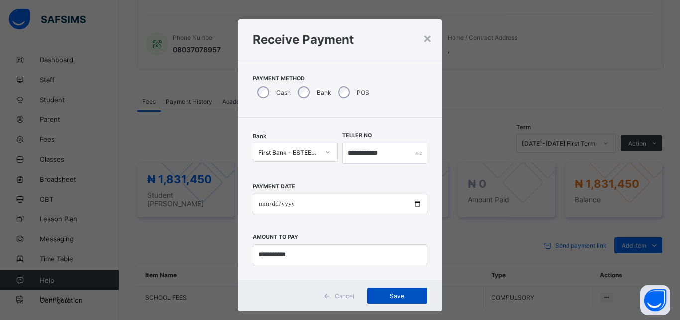
click at [393, 290] on div "Save" at bounding box center [397, 296] width 60 height 16
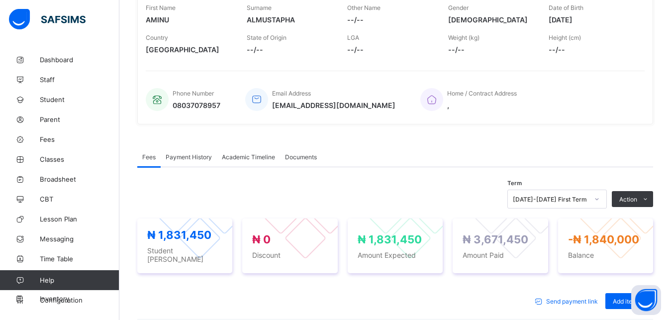
scroll to position [20, 0]
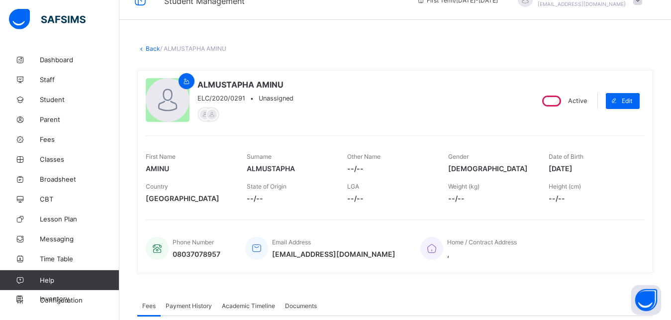
click at [148, 46] on link "Back" at bounding box center [153, 48] width 14 height 7
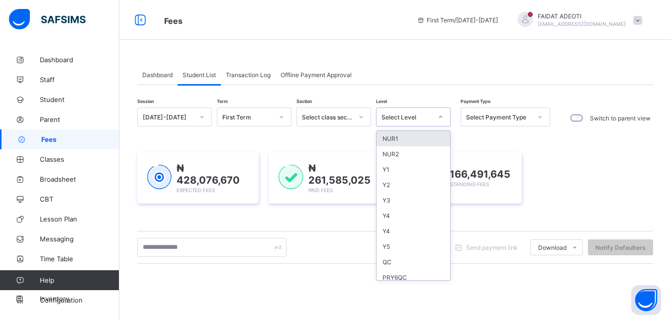
click at [426, 113] on div "Select Level" at bounding box center [407, 116] width 51 height 7
type input "*"
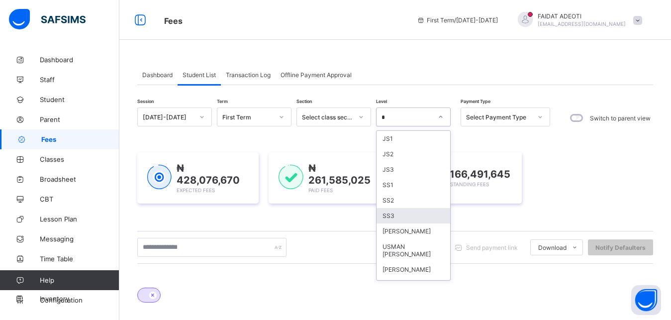
click at [388, 215] on div "SS3" at bounding box center [414, 215] width 74 height 15
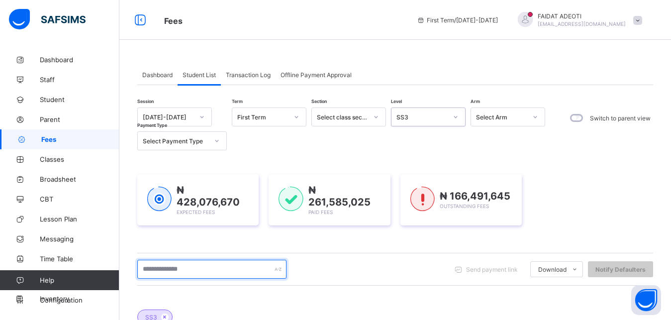
click at [171, 269] on input "text" at bounding box center [211, 269] width 149 height 19
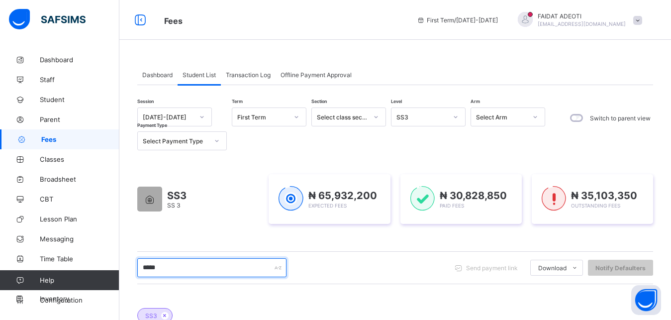
type input "******"
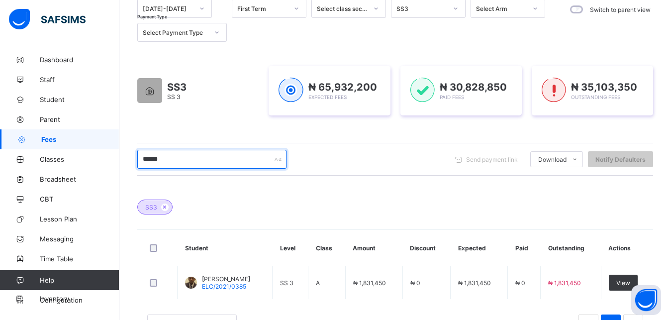
scroll to position [112, 0]
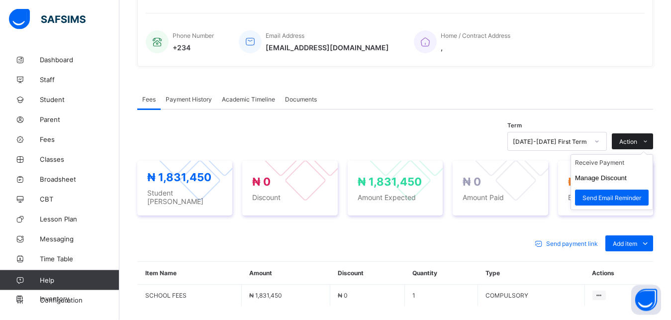
scroll to position [226, 0]
click at [616, 163] on li "Receive Payment" at bounding box center [612, 162] width 82 height 15
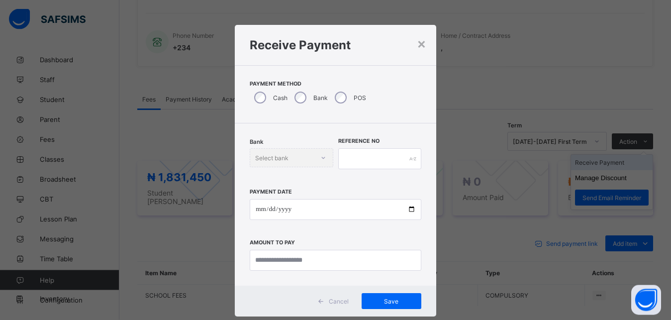
scroll to position [5, 0]
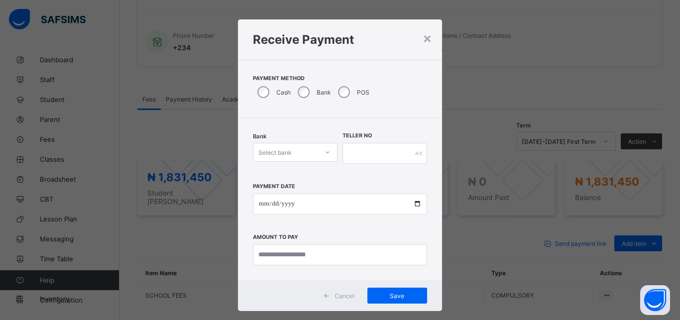
click at [298, 148] on div "Select bank" at bounding box center [285, 152] width 65 height 14
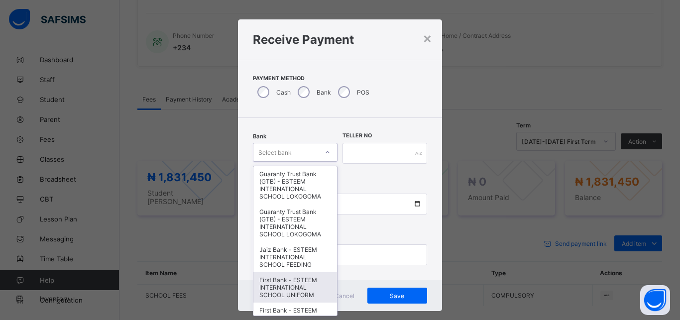
click at [285, 285] on div "First Bank - ESTEEM INTERNATIONAL SCHOOL UNIFORM" at bounding box center [295, 287] width 84 height 30
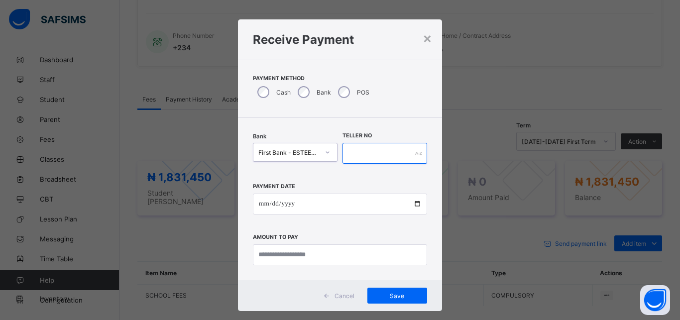
click at [384, 153] on input "text" at bounding box center [384, 153] width 85 height 21
type input "**********"
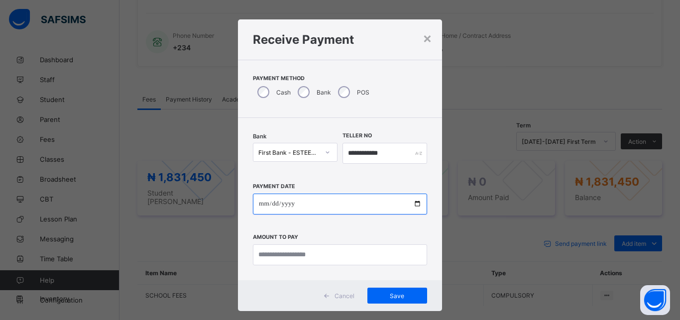
click at [343, 199] on input "date" at bounding box center [340, 204] width 174 height 21
type input "**********"
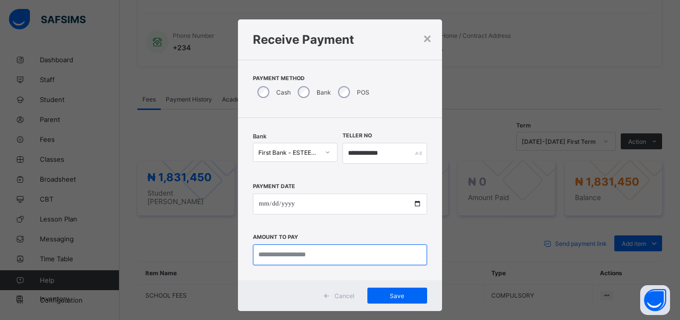
click at [319, 250] on input "currency" at bounding box center [340, 254] width 174 height 21
type input "**********"
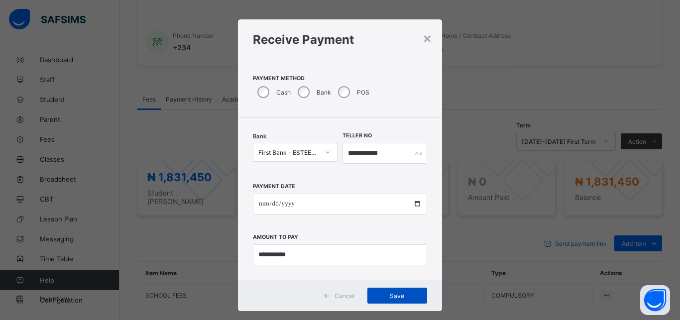
click at [377, 294] on span "Save" at bounding box center [397, 295] width 45 height 7
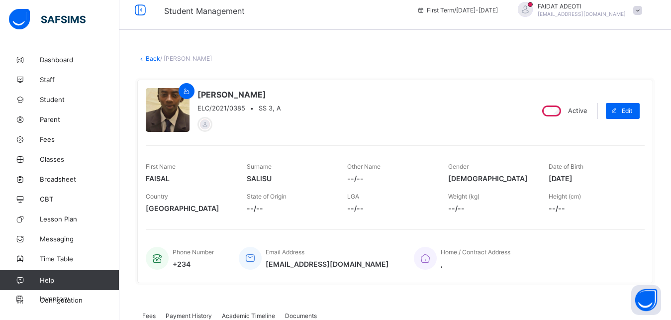
scroll to position [5, 0]
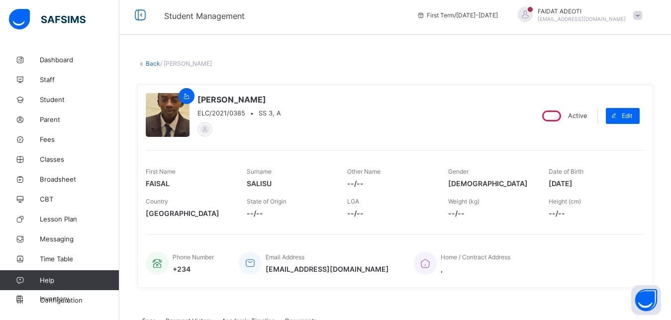
click at [153, 63] on link "Back" at bounding box center [153, 63] width 14 height 7
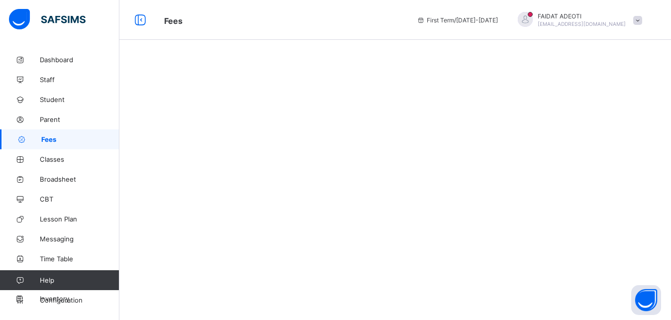
scroll to position [0, 0]
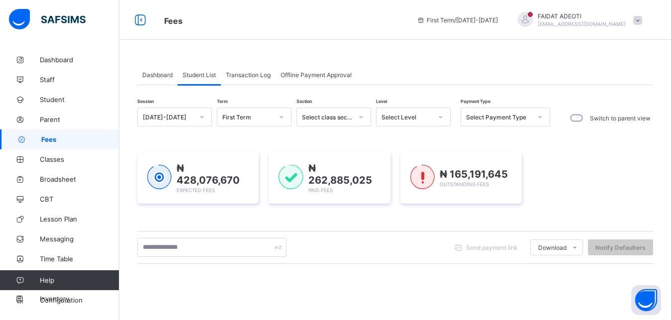
click at [405, 116] on div "Select Level" at bounding box center [407, 116] width 51 height 7
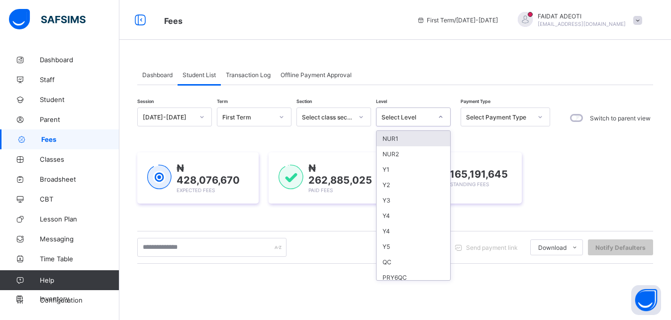
type input "*"
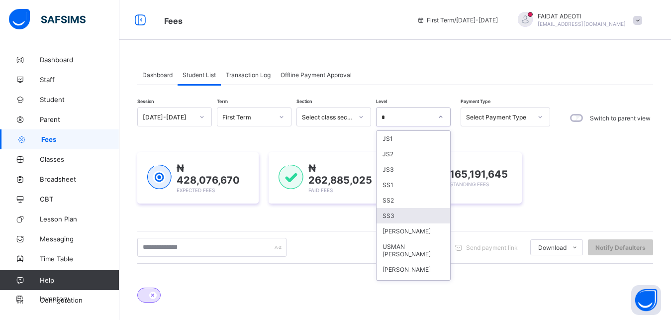
click at [403, 213] on div "SS3" at bounding box center [414, 215] width 74 height 15
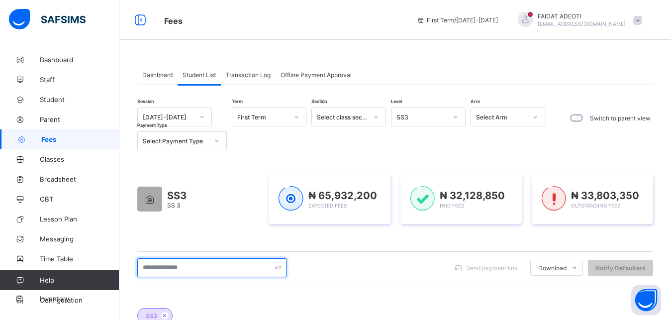
click at [207, 270] on input "text" at bounding box center [211, 267] width 149 height 19
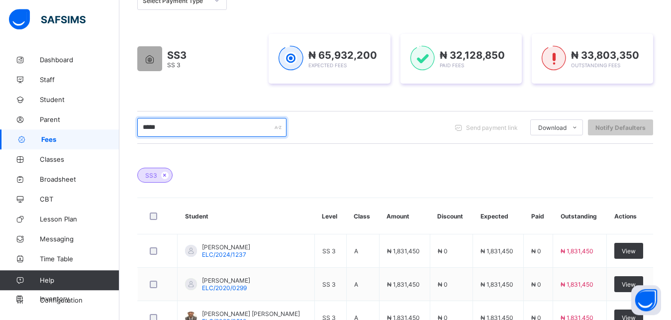
scroll to position [144, 0]
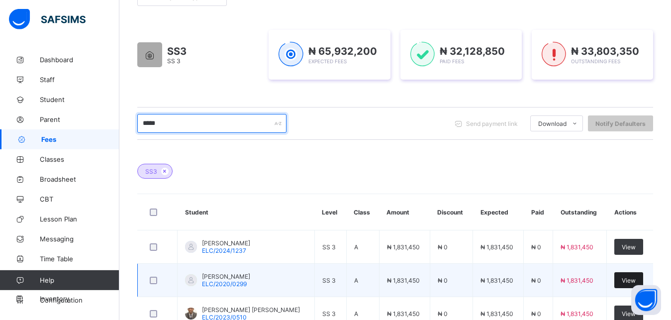
type input "*****"
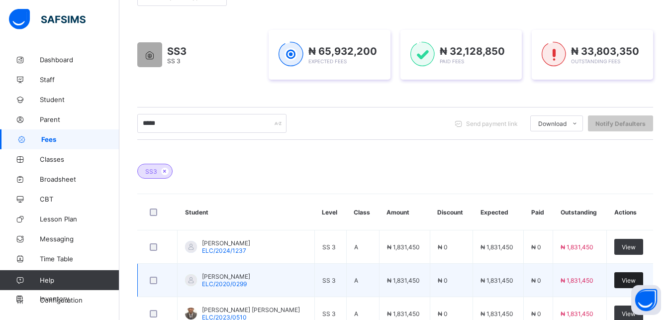
click at [624, 280] on div "View" at bounding box center [628, 280] width 29 height 16
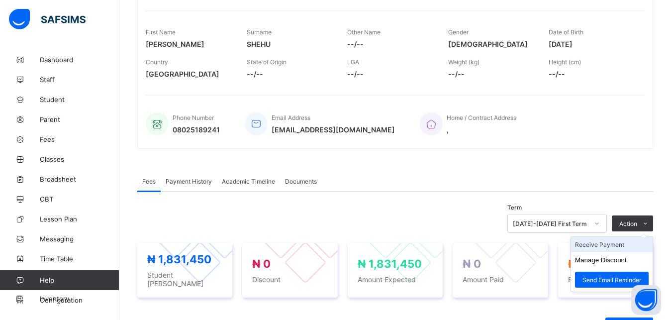
click at [611, 243] on li "Receive Payment" at bounding box center [612, 244] width 82 height 15
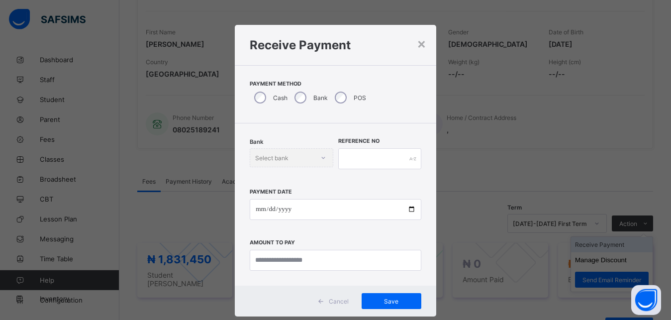
scroll to position [5, 0]
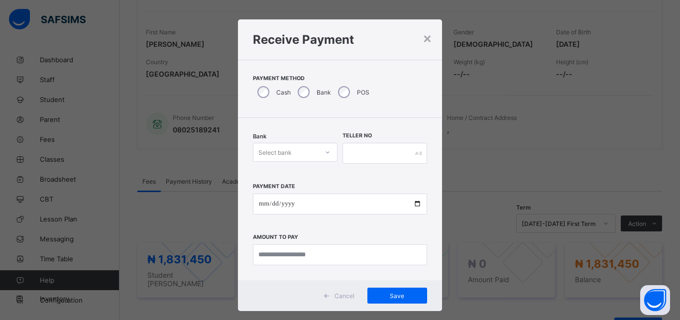
click at [284, 147] on div "Select bank" at bounding box center [274, 152] width 33 height 19
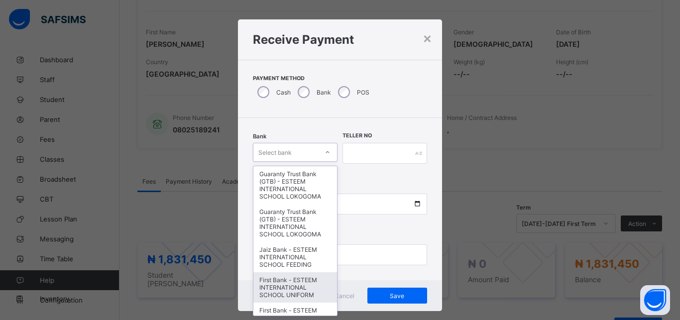
click at [276, 281] on div "First Bank - ESTEEM INTERNATIONAL SCHOOL UNIFORM" at bounding box center [295, 287] width 84 height 30
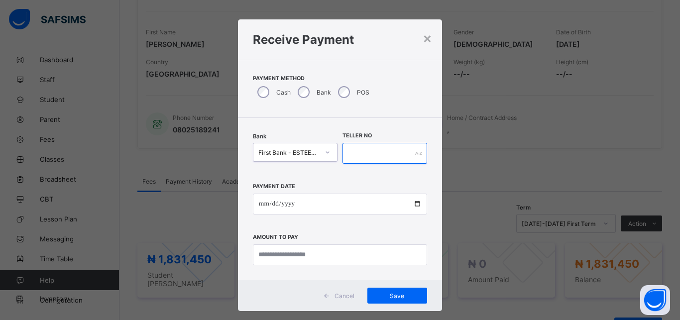
click at [370, 151] on input "text" at bounding box center [384, 153] width 85 height 21
type input "**********"
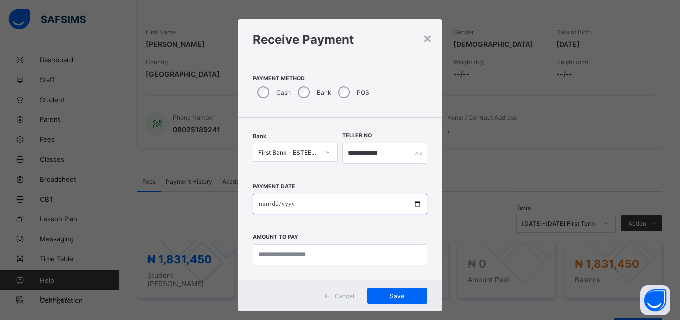
click at [325, 208] on input "date" at bounding box center [340, 204] width 174 height 21
type input "**********"
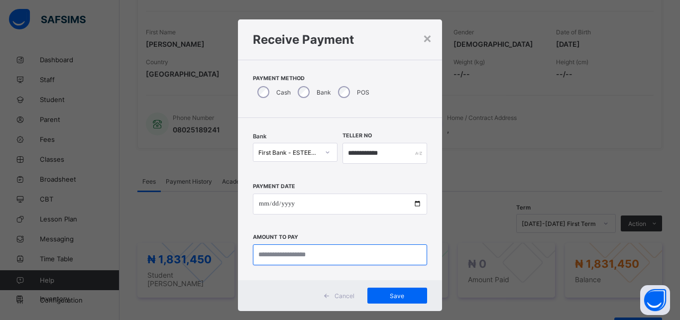
click at [310, 247] on input "currency" at bounding box center [340, 254] width 174 height 21
type input "**********"
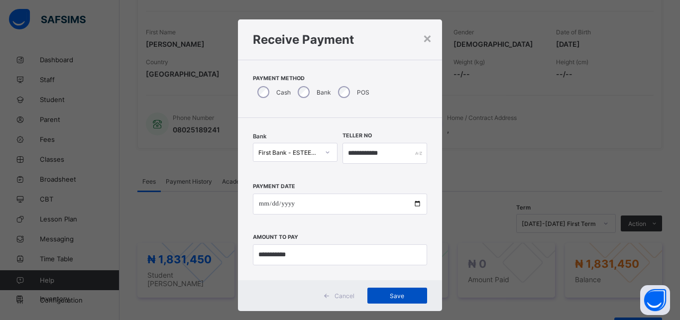
click at [375, 295] on span "Save" at bounding box center [397, 295] width 45 height 7
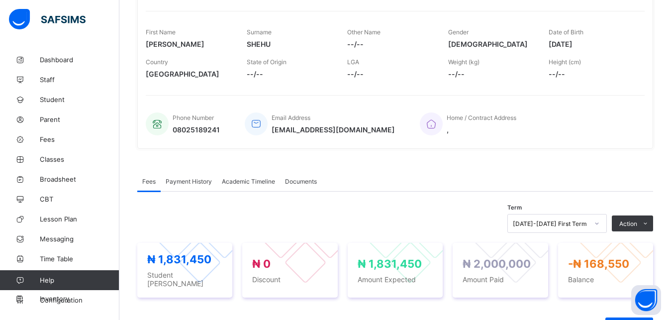
scroll to position [0, 0]
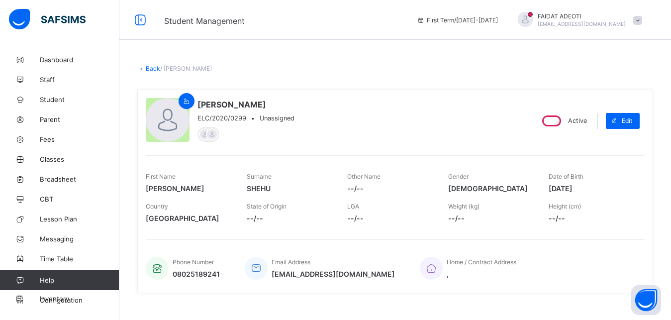
click at [152, 67] on link "Back" at bounding box center [153, 68] width 14 height 7
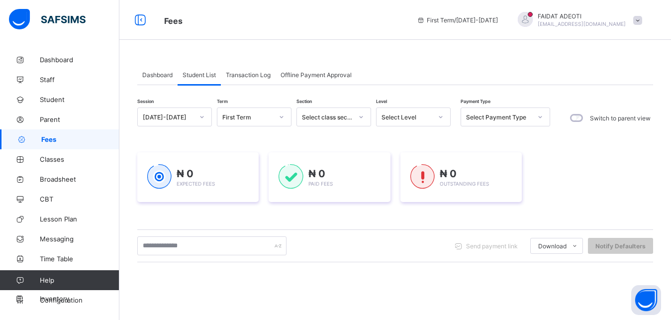
click at [424, 114] on div "Select Level" at bounding box center [407, 116] width 51 height 7
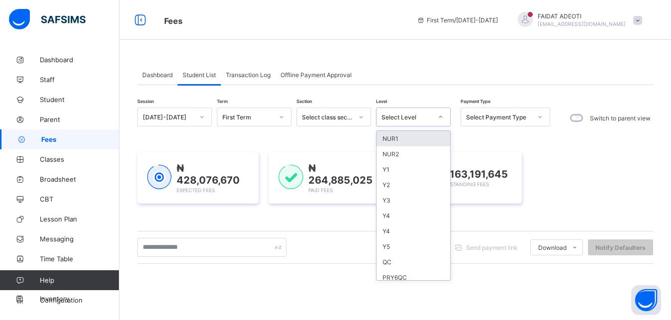
type input "*"
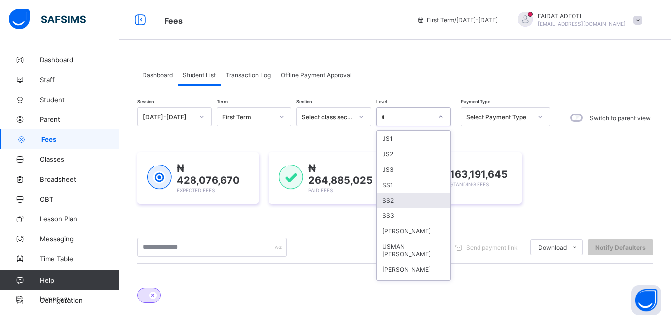
click at [420, 200] on div "SS2" at bounding box center [414, 200] width 74 height 15
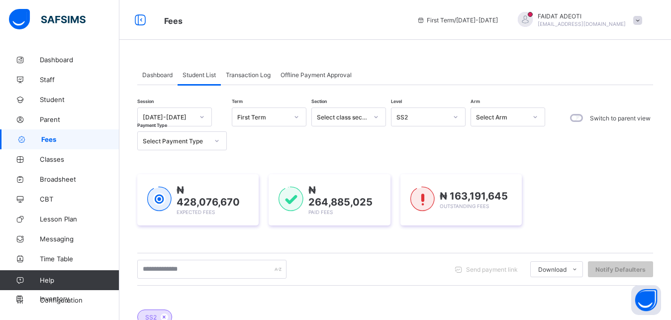
click at [420, 200] on img at bounding box center [422, 199] width 24 height 25
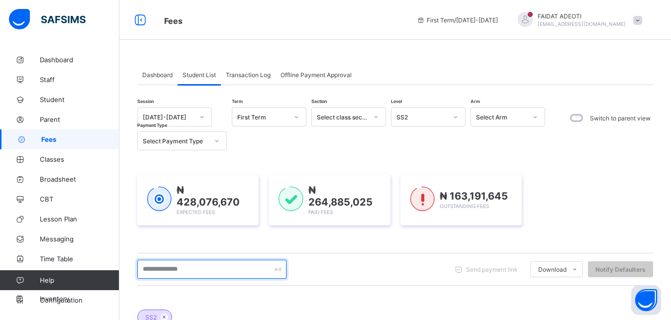
click at [215, 270] on input "text" at bounding box center [211, 269] width 149 height 19
type input "*"
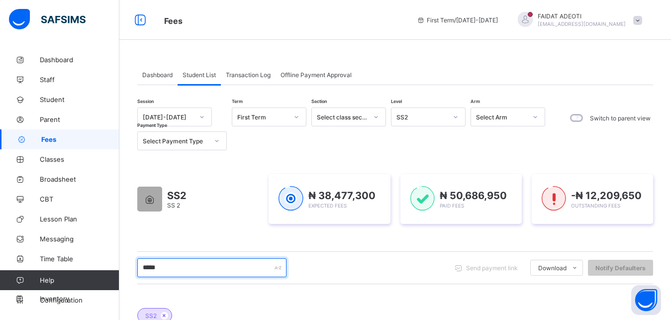
type input "*****"
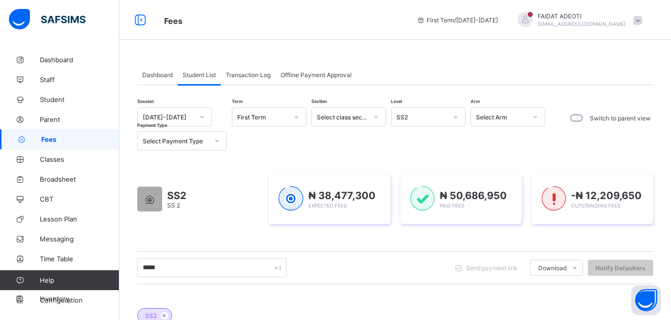
click at [459, 115] on div at bounding box center [455, 117] width 17 height 16
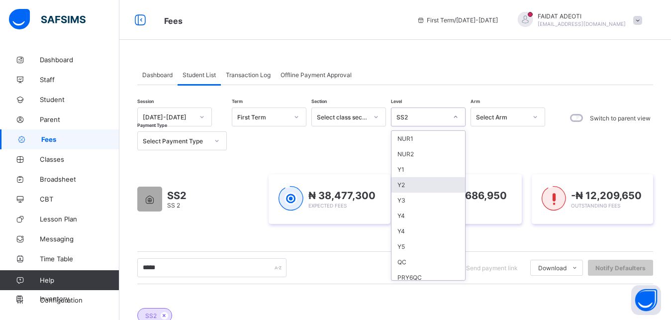
type input "*"
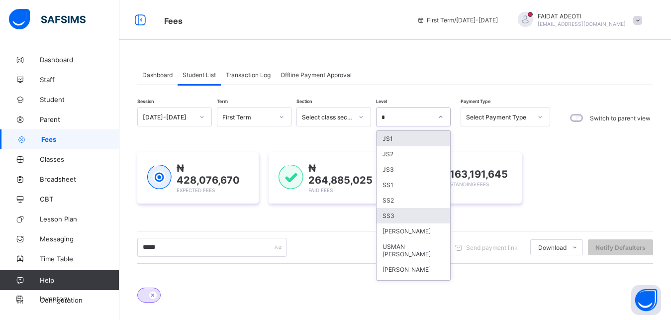
click at [420, 214] on div "SS3" at bounding box center [414, 215] width 74 height 15
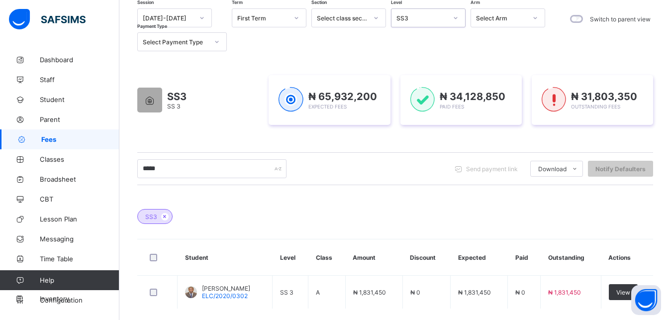
scroll to position [118, 0]
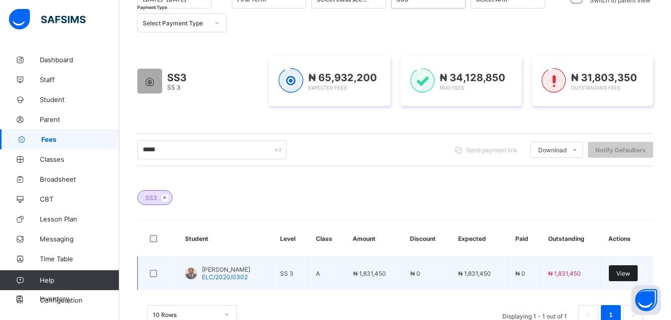
click at [630, 270] on span "View" at bounding box center [623, 273] width 14 height 7
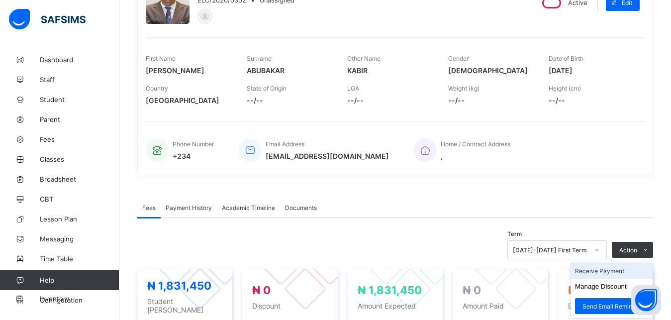
click at [615, 269] on li "Receive Payment" at bounding box center [612, 270] width 82 height 15
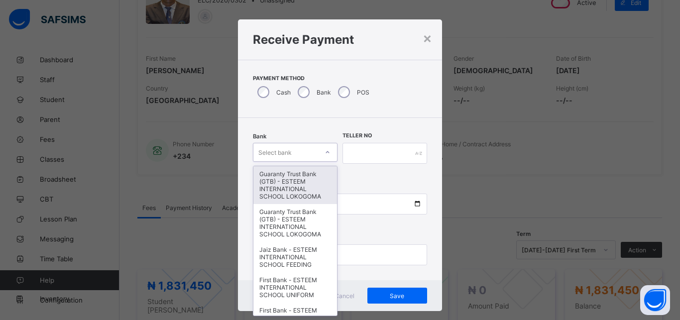
click at [300, 147] on div "Select bank" at bounding box center [285, 152] width 65 height 14
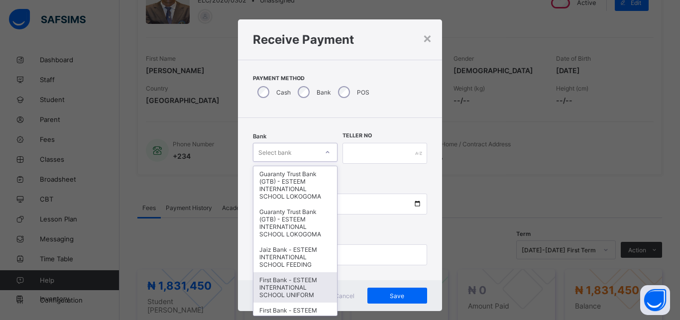
click at [269, 287] on div "First Bank - ESTEEM INTERNATIONAL SCHOOL UNIFORM" at bounding box center [295, 287] width 84 height 30
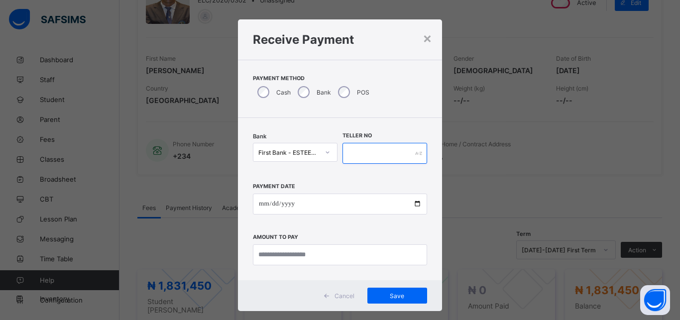
click at [377, 146] on input "text" at bounding box center [384, 153] width 85 height 21
type input "**********"
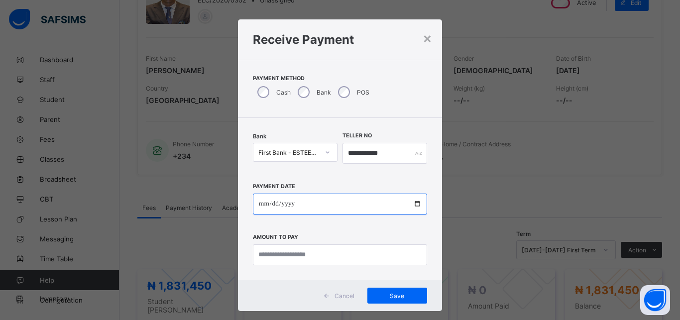
click at [344, 204] on input "date" at bounding box center [340, 204] width 174 height 21
type input "**********"
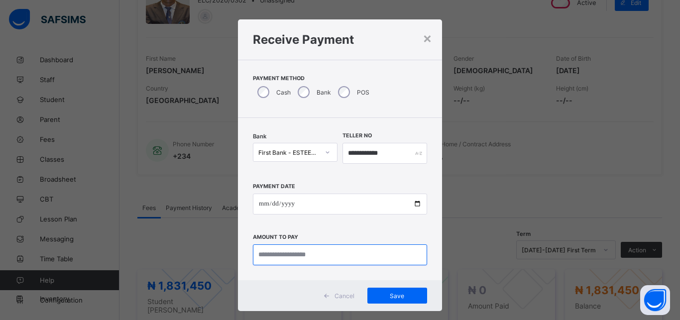
click at [329, 256] on input "currency" at bounding box center [340, 254] width 174 height 21
type input "**********"
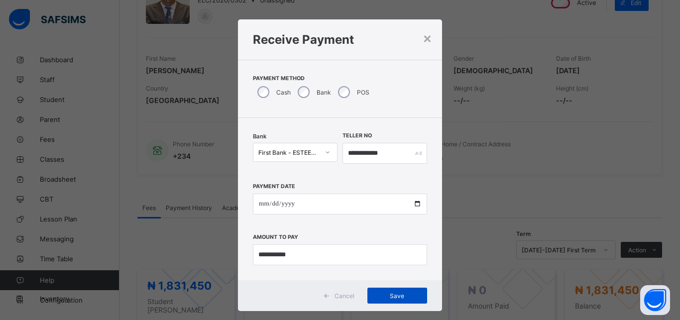
click at [371, 291] on div "Save" at bounding box center [397, 296] width 60 height 16
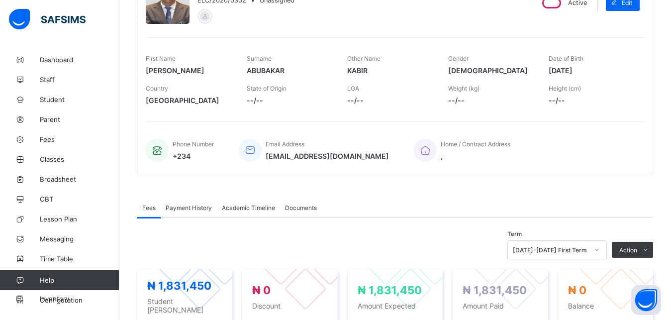
scroll to position [0, 0]
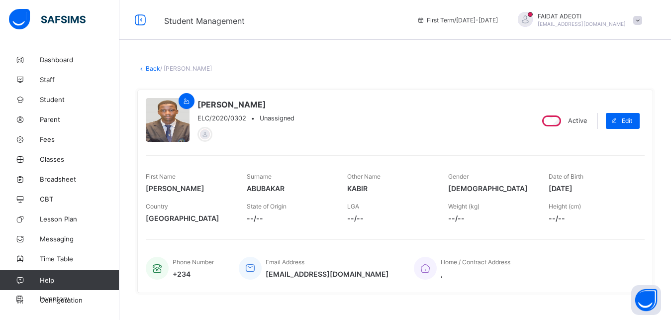
click at [152, 65] on link "Back" at bounding box center [153, 68] width 14 height 7
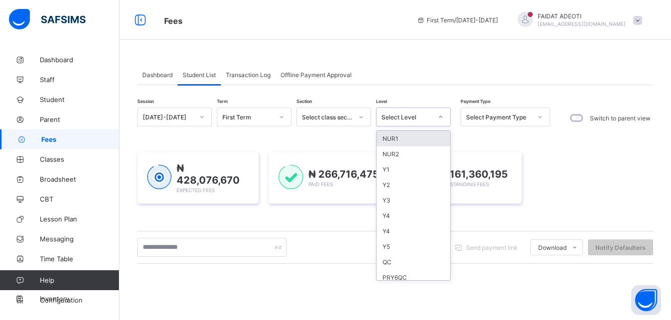
click at [427, 113] on div "Select Level" at bounding box center [404, 117] width 55 height 14
type input "*"
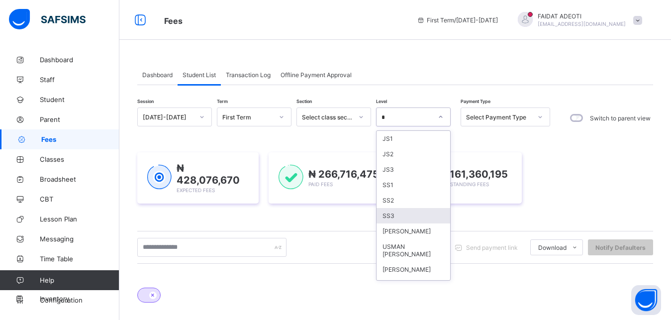
click at [399, 218] on div "SS3" at bounding box center [414, 215] width 74 height 15
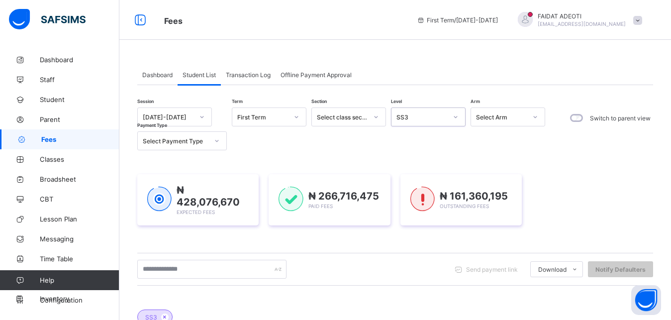
click at [399, 214] on div "₦ 428,076,670 Expected Fees ₦ 266,716,475 Paid Fees ₦ 161,360,195 Outstanding F…" at bounding box center [395, 199] width 516 height 51
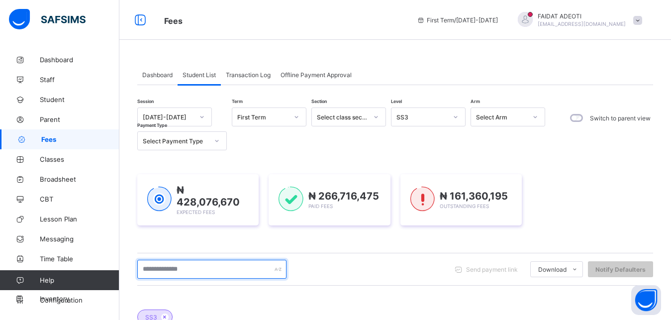
click at [178, 267] on input "text" at bounding box center [211, 269] width 149 height 19
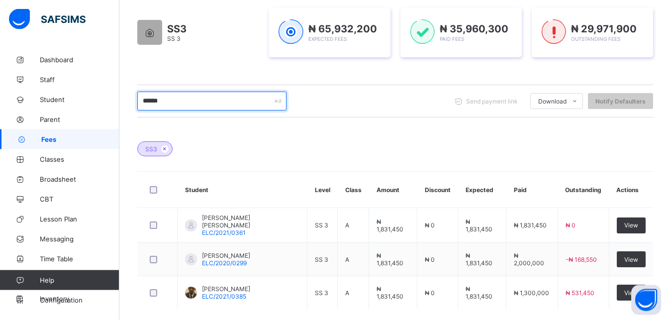
scroll to position [170, 0]
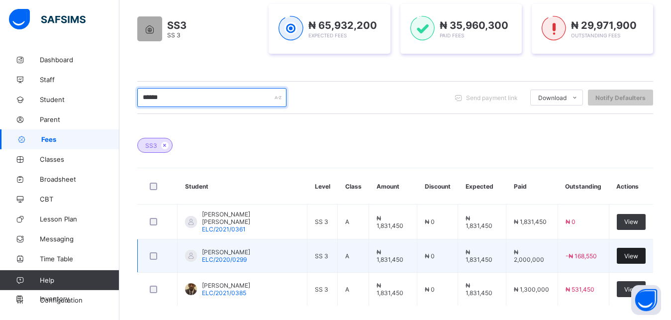
type input "******"
click at [637, 250] on div "View" at bounding box center [631, 256] width 29 height 16
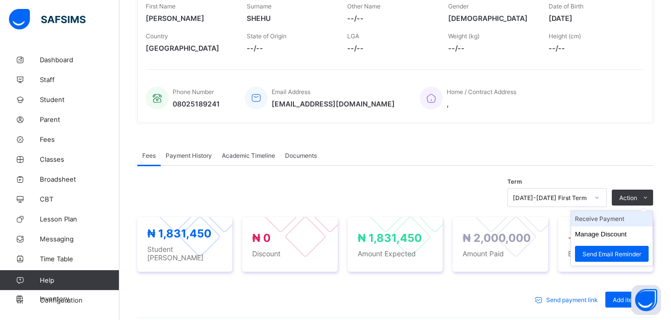
click at [644, 220] on li "Receive Payment" at bounding box center [612, 218] width 82 height 15
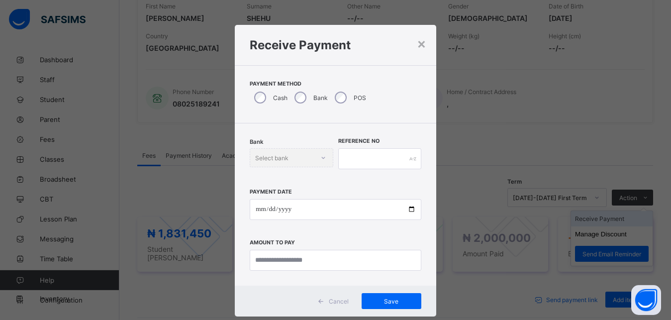
scroll to position [5, 0]
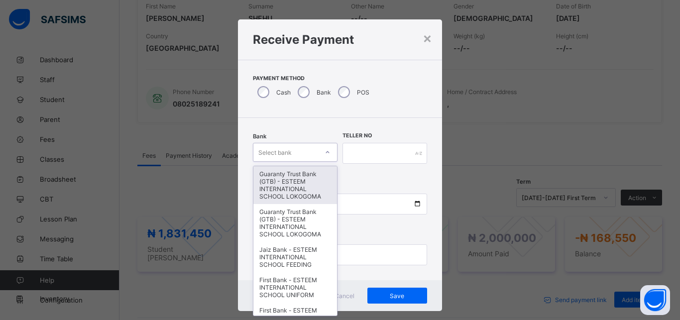
click at [293, 153] on div "Select bank" at bounding box center [285, 152] width 65 height 14
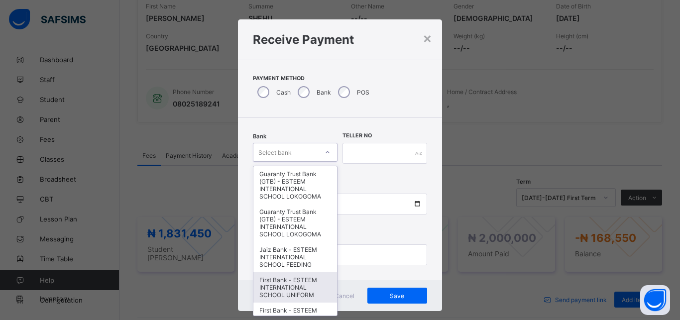
click at [271, 283] on div "First Bank - ESTEEM INTERNATIONAL SCHOOL UNIFORM" at bounding box center [295, 287] width 84 height 30
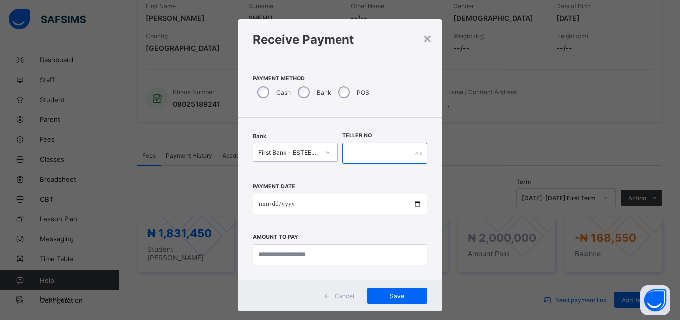
click at [369, 155] on input "text" at bounding box center [384, 153] width 85 height 21
type input "**********"
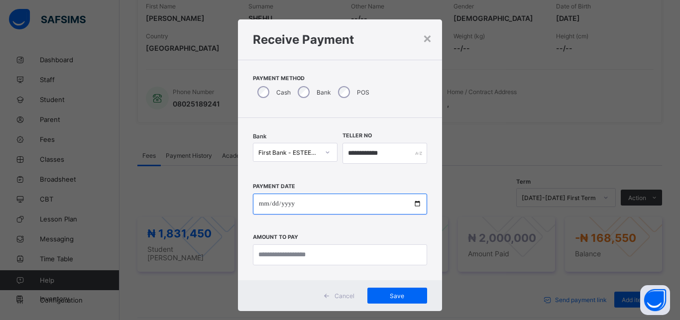
click at [340, 201] on input "date" at bounding box center [340, 204] width 174 height 21
type input "**********"
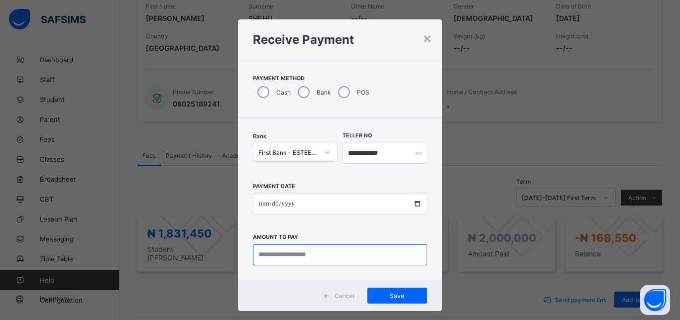
click at [316, 256] on input "currency" at bounding box center [340, 254] width 174 height 21
type input "**********"
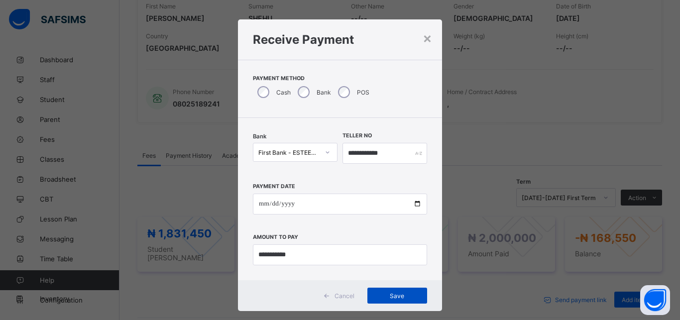
click at [387, 297] on span "Save" at bounding box center [397, 295] width 45 height 7
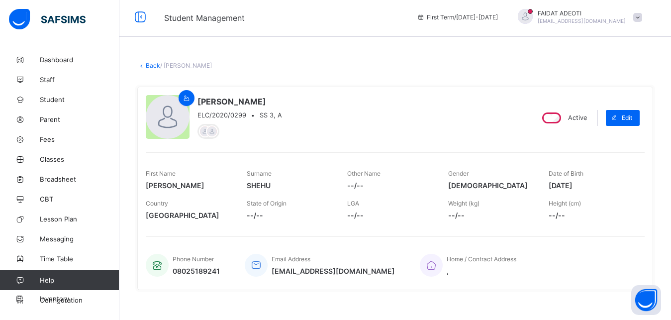
scroll to position [2, 0]
click at [150, 67] on link "Back" at bounding box center [153, 66] width 14 height 7
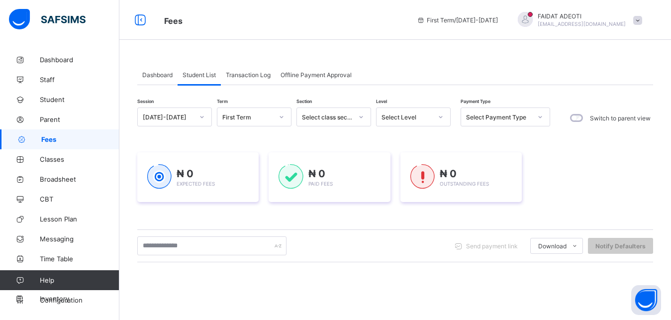
click at [416, 116] on div "Select Level" at bounding box center [407, 116] width 51 height 7
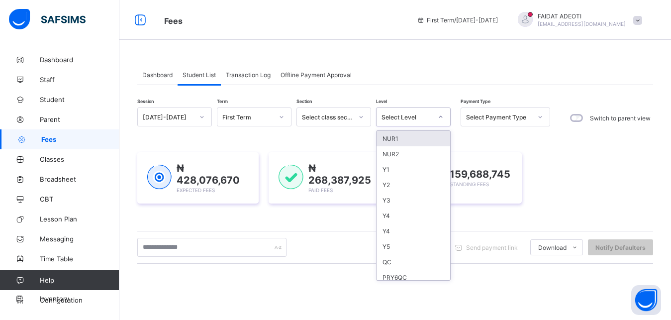
type input "*"
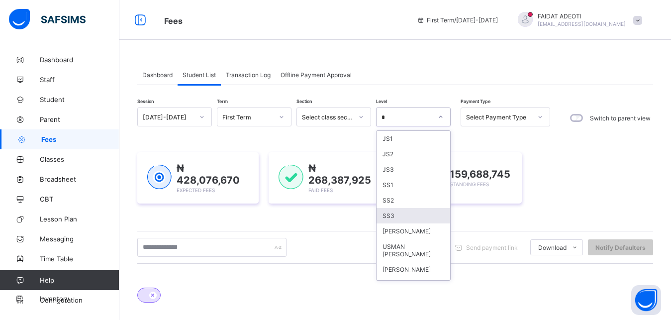
click at [394, 211] on div "SS3" at bounding box center [414, 215] width 74 height 15
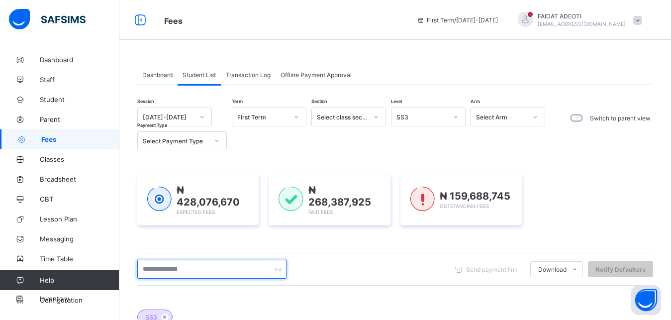
click at [200, 264] on input "text" at bounding box center [211, 269] width 149 height 19
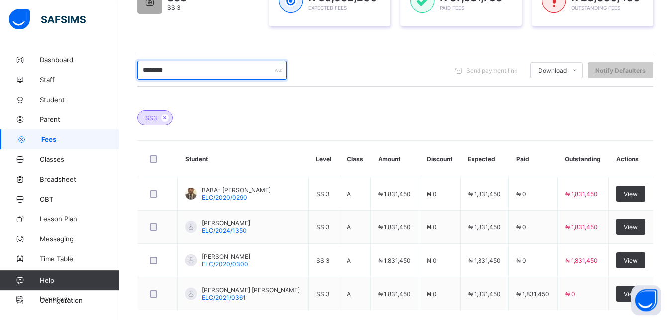
scroll to position [199, 0]
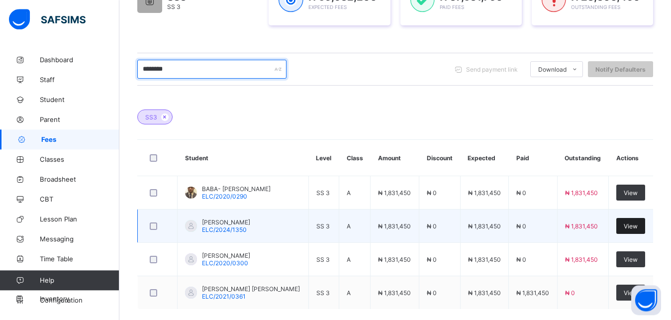
type input "********"
click at [640, 222] on div "View" at bounding box center [630, 226] width 29 height 16
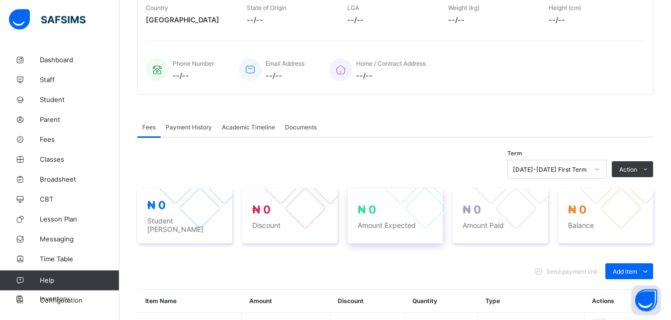
scroll to position [312, 0]
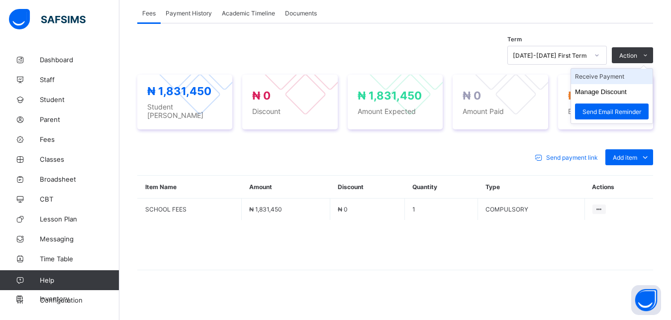
click at [617, 78] on li "Receive Payment" at bounding box center [612, 76] width 82 height 15
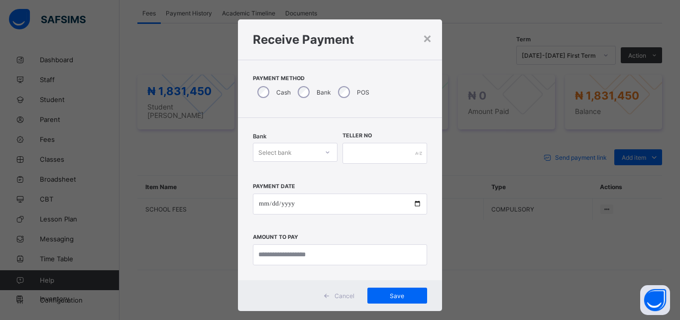
click at [275, 151] on div "Select bank" at bounding box center [274, 152] width 33 height 19
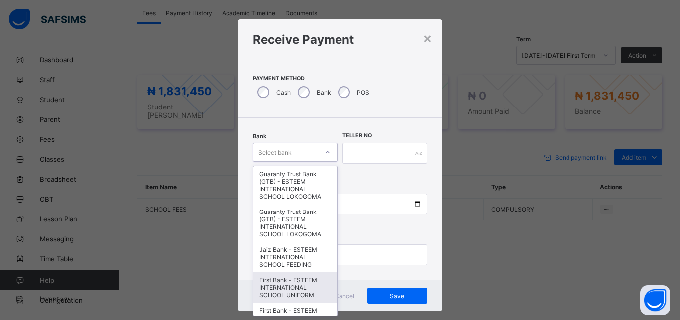
click at [272, 288] on div "First Bank - ESTEEM INTERNATIONAL SCHOOL UNIFORM" at bounding box center [295, 287] width 84 height 30
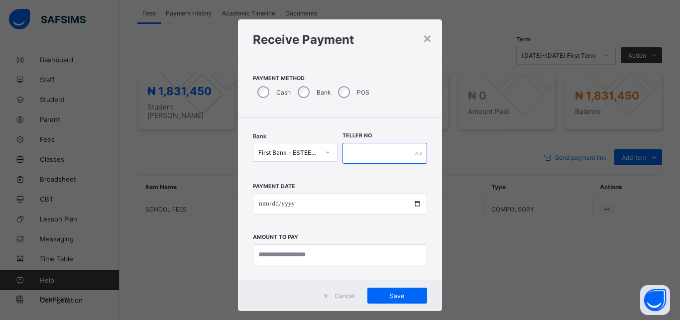
click at [381, 154] on input "text" at bounding box center [384, 153] width 85 height 21
type input "**********"
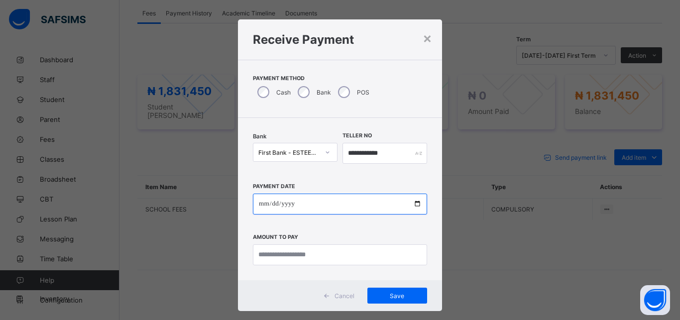
click at [358, 208] on input "date" at bounding box center [340, 204] width 174 height 21
type input "**********"
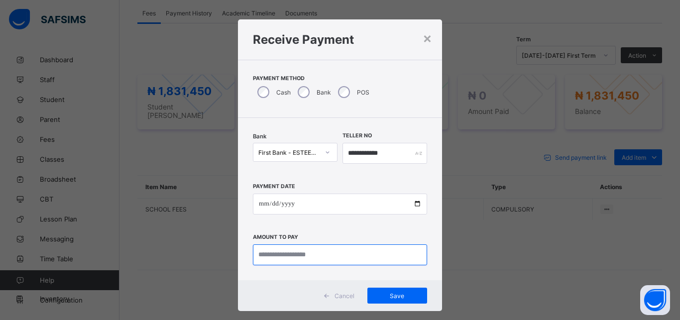
click at [333, 256] on input "currency" at bounding box center [340, 254] width 174 height 21
type input "**********"
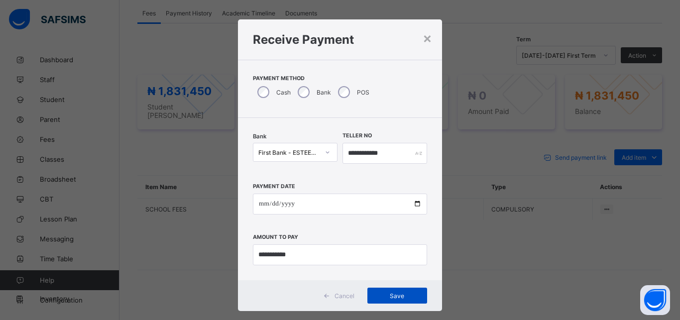
click at [394, 292] on div "Save" at bounding box center [397, 296] width 60 height 16
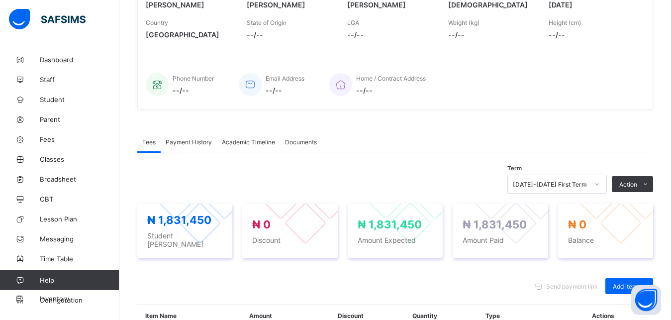
scroll to position [10, 0]
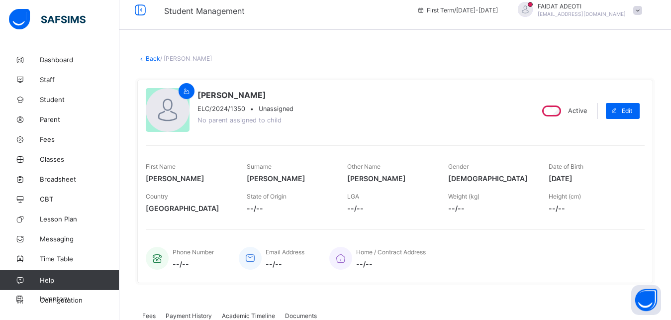
click at [152, 55] on link "Back" at bounding box center [153, 58] width 14 height 7
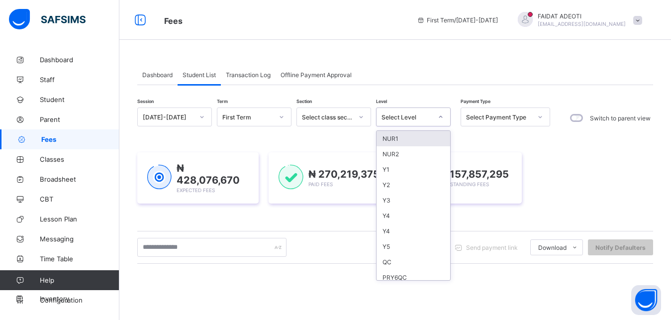
click at [441, 116] on icon at bounding box center [441, 117] width 6 height 10
type input "*"
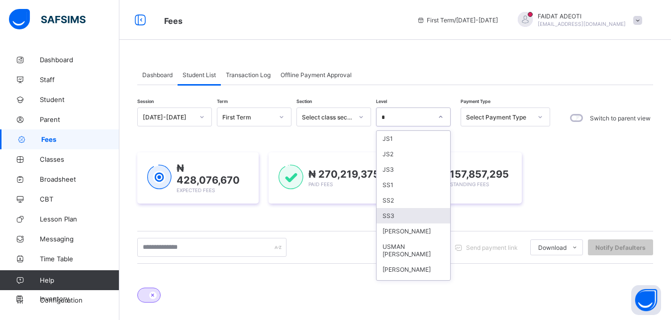
click at [430, 217] on div "SS3" at bounding box center [414, 215] width 74 height 15
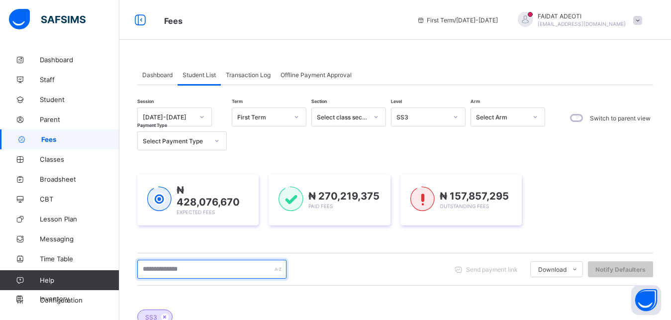
click at [183, 275] on input "text" at bounding box center [211, 269] width 149 height 19
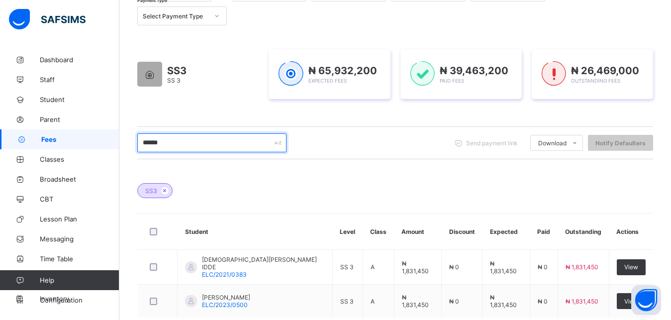
scroll to position [126, 0]
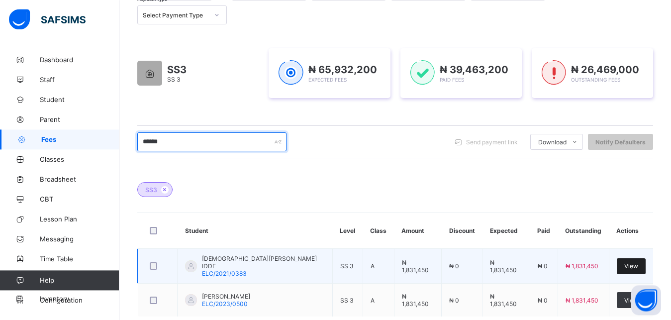
type input "******"
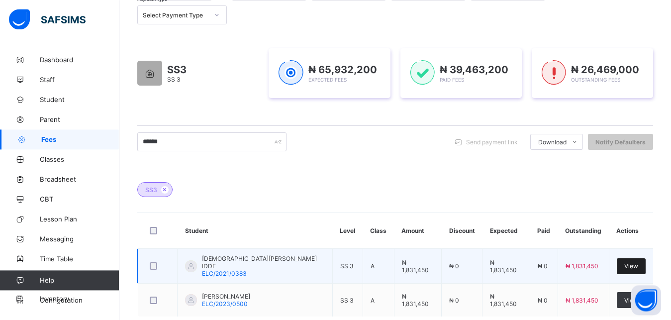
click at [637, 262] on span "View" at bounding box center [631, 265] width 14 height 7
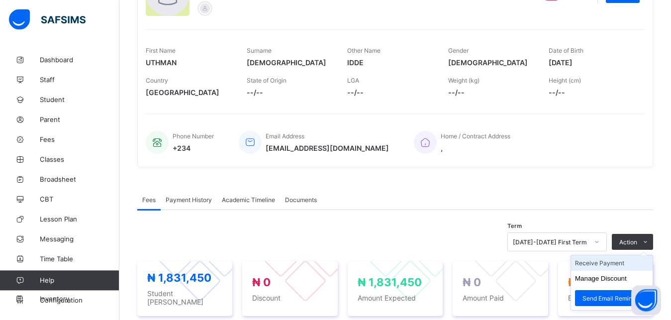
click at [610, 268] on li "Receive Payment" at bounding box center [612, 262] width 82 height 15
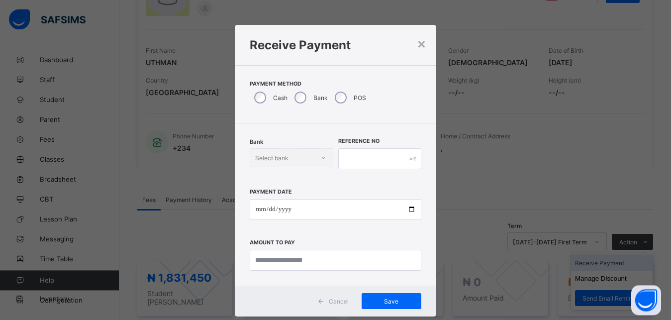
scroll to position [5, 0]
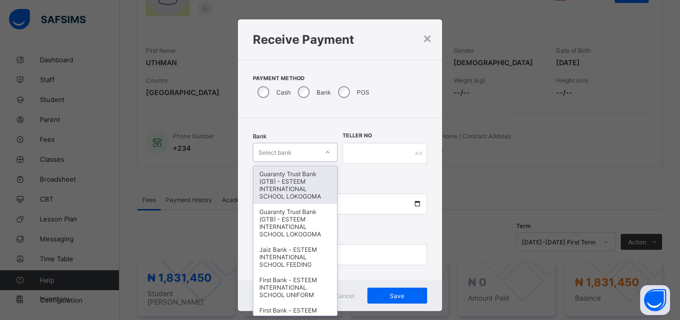
click at [299, 151] on div "Select bank" at bounding box center [285, 152] width 65 height 14
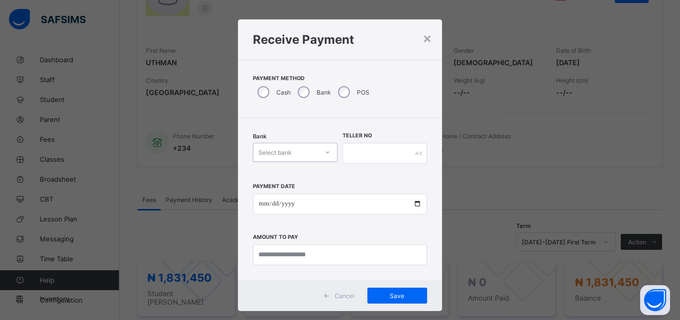
drag, startPoint x: 299, startPoint y: 151, endPoint x: 287, endPoint y: 188, distance: 39.3
click at [285, 197] on div "Bank 0 results available. Select is focused ,type to refine list, press Down to…" at bounding box center [340, 199] width 204 height 162
click at [324, 151] on icon at bounding box center [327, 152] width 6 height 10
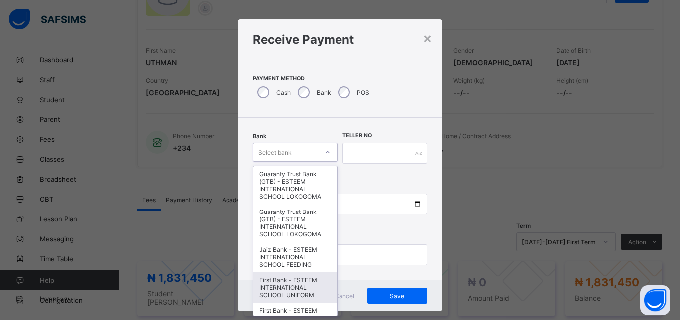
click at [283, 285] on div "First Bank - ESTEEM INTERNATIONAL SCHOOL UNIFORM" at bounding box center [295, 287] width 84 height 30
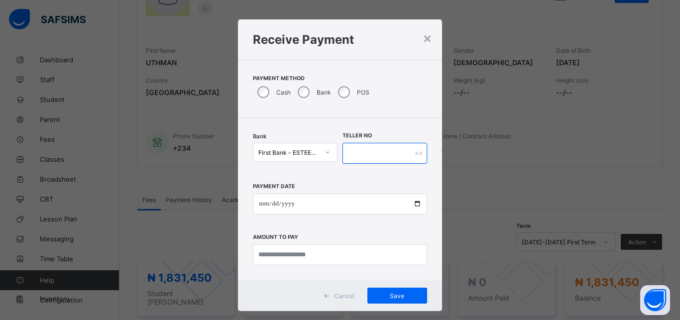
click at [360, 150] on input "text" at bounding box center [384, 153] width 85 height 21
type input "**********"
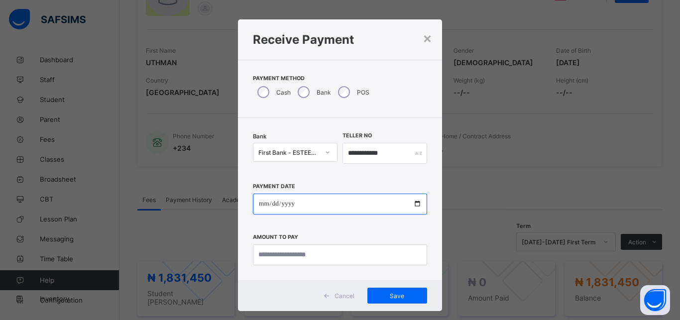
click at [356, 202] on input "date" at bounding box center [340, 204] width 174 height 21
type input "**********"
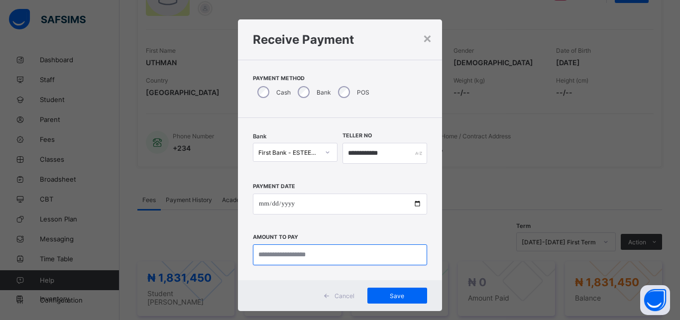
click at [315, 256] on input "currency" at bounding box center [340, 254] width 174 height 21
type input "**********"
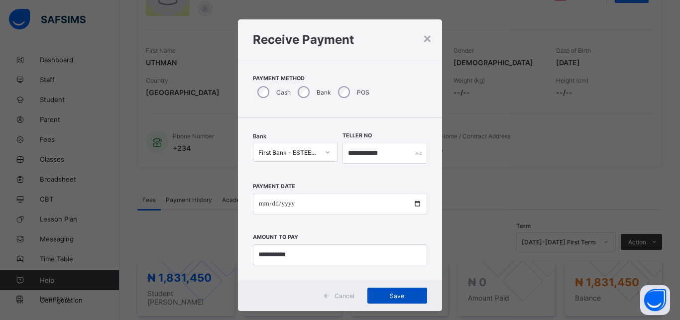
click at [383, 298] on span "Save" at bounding box center [397, 295] width 45 height 7
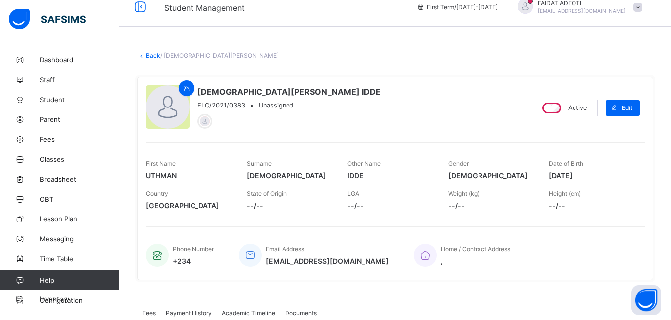
scroll to position [1, 0]
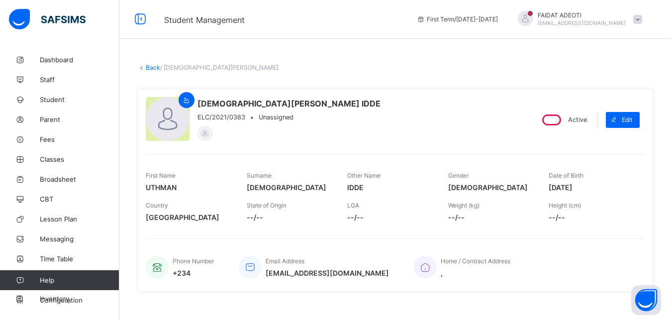
click at [157, 70] on link "Back" at bounding box center [153, 67] width 14 height 7
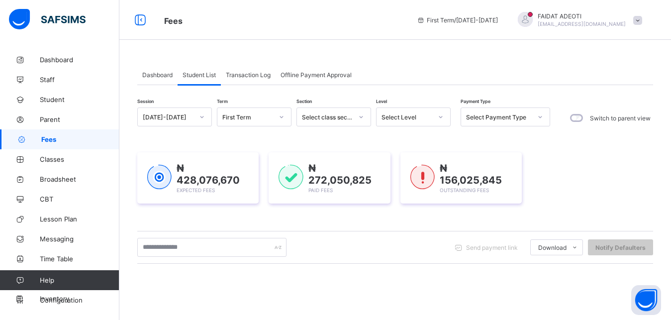
click at [443, 115] on icon at bounding box center [441, 117] width 6 height 10
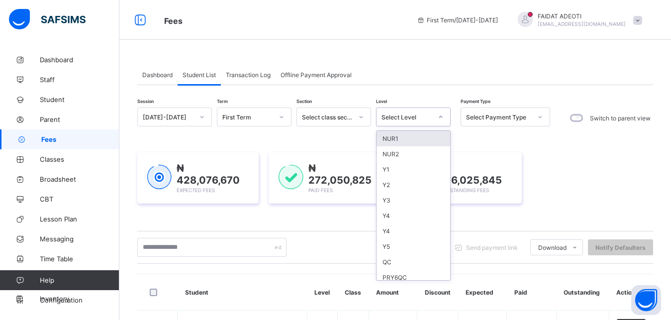
type input "*"
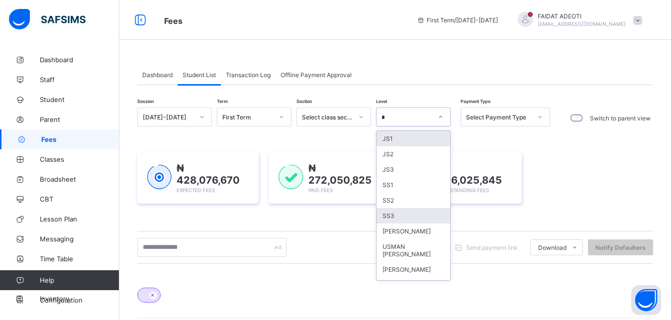
click at [394, 219] on div "SS3" at bounding box center [414, 215] width 74 height 15
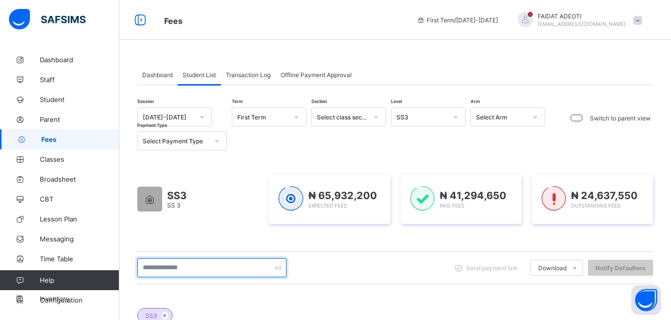
click at [235, 264] on input "text" at bounding box center [211, 267] width 149 height 19
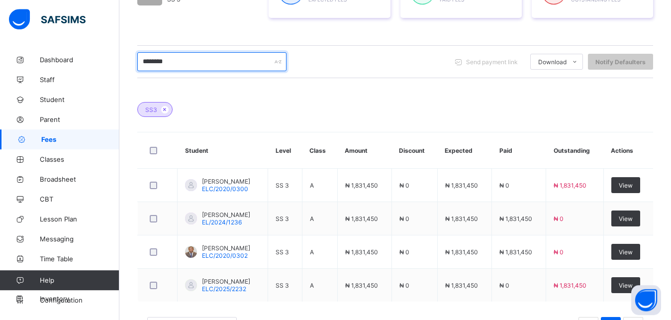
scroll to position [207, 0]
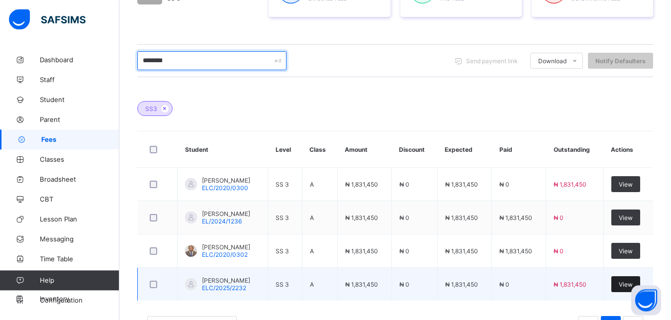
type input "********"
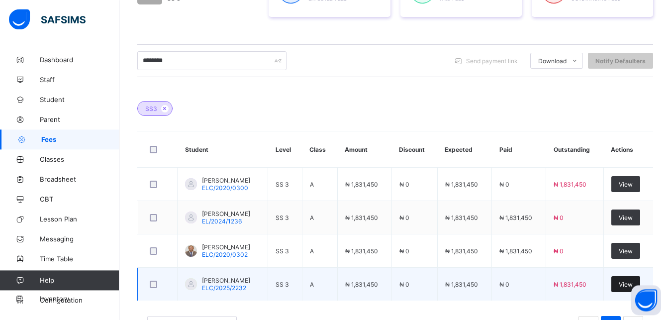
click at [630, 279] on div "View" at bounding box center [625, 284] width 29 height 16
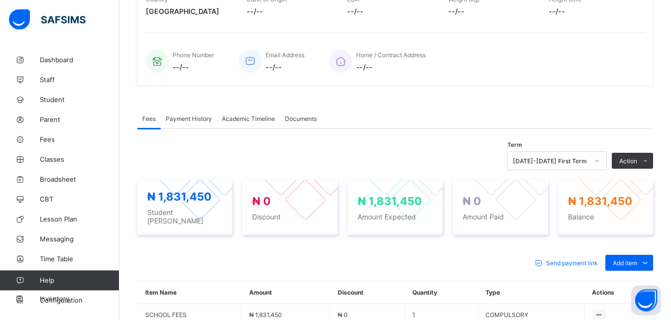
scroll to position [312, 0]
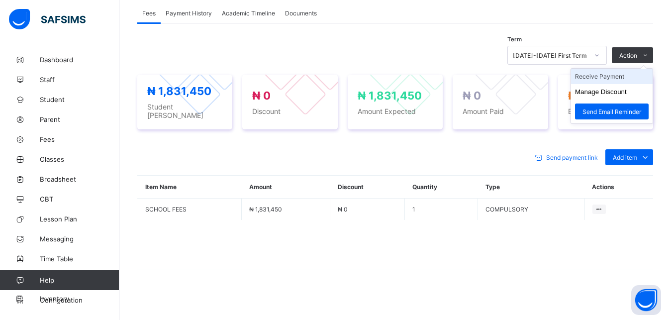
click at [616, 80] on li "Receive Payment" at bounding box center [612, 76] width 82 height 15
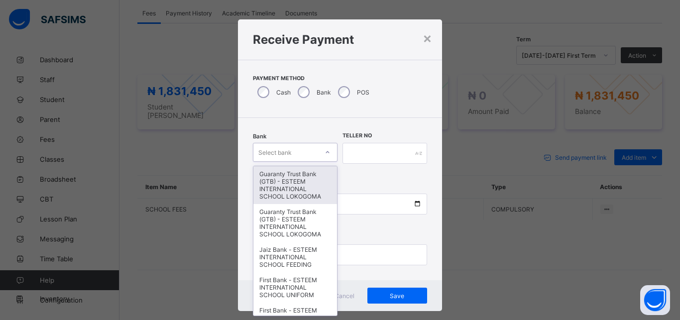
click at [271, 150] on div "Select bank" at bounding box center [274, 152] width 33 height 19
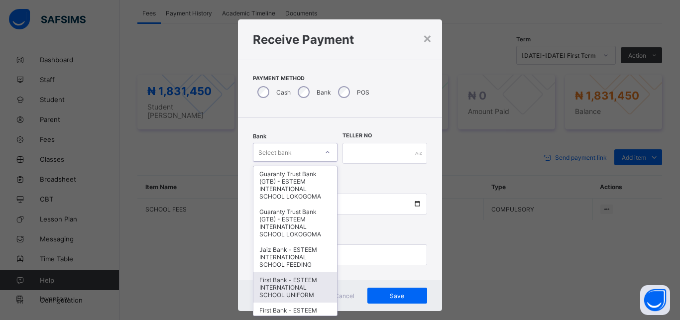
click at [285, 286] on div "First Bank - ESTEEM INTERNATIONAL SCHOOL UNIFORM" at bounding box center [295, 287] width 84 height 30
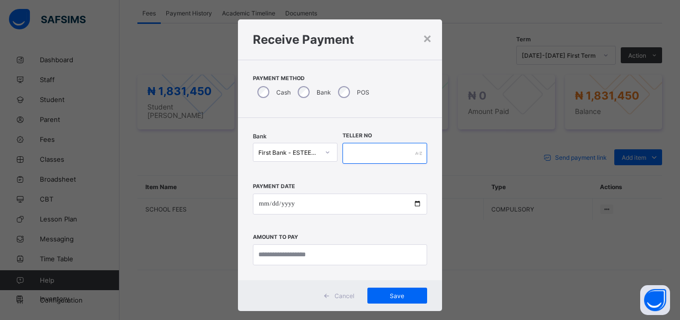
click at [375, 151] on input "text" at bounding box center [384, 153] width 85 height 21
type input "*********"
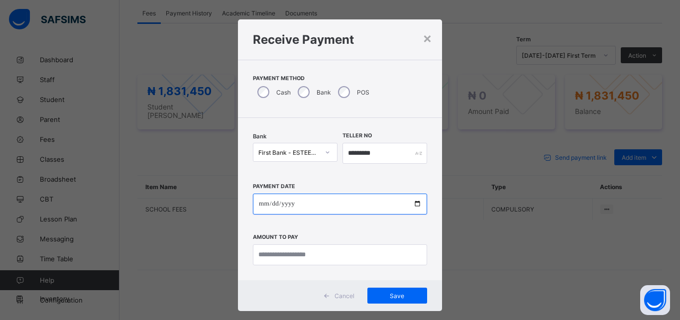
click at [373, 197] on input "date" at bounding box center [340, 204] width 174 height 21
type input "**********"
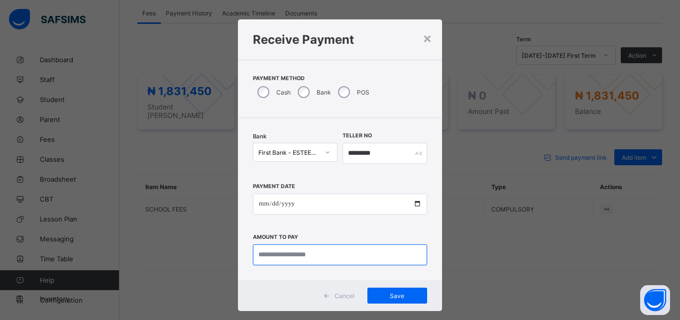
click at [331, 256] on input "currency" at bounding box center [340, 254] width 174 height 21
type input "*********"
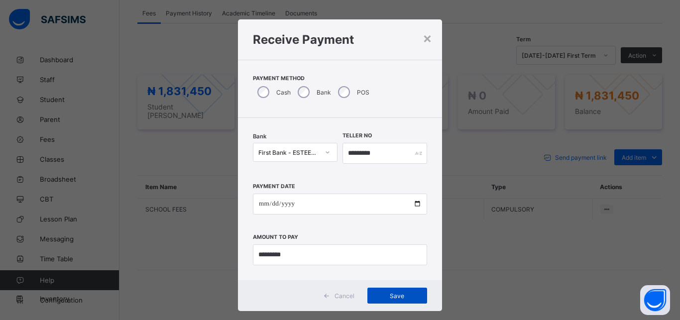
click at [399, 294] on span "Save" at bounding box center [397, 295] width 45 height 7
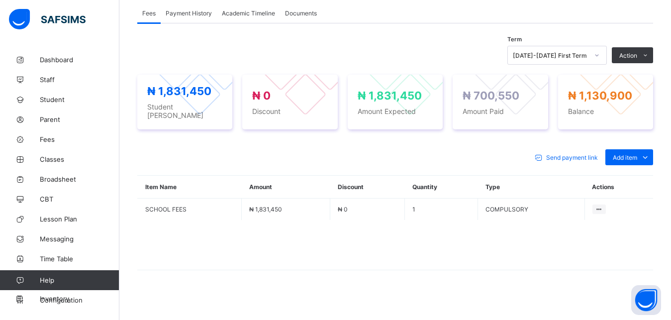
scroll to position [26, 0]
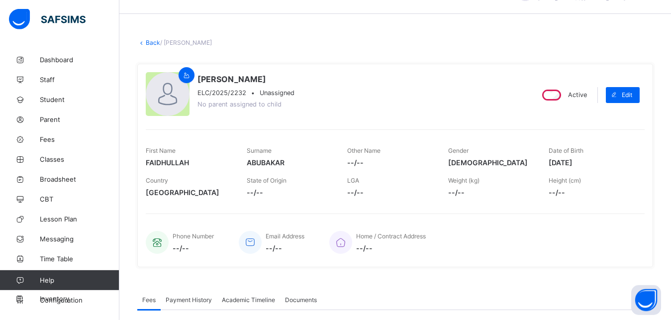
click at [156, 44] on link "Back" at bounding box center [153, 42] width 14 height 7
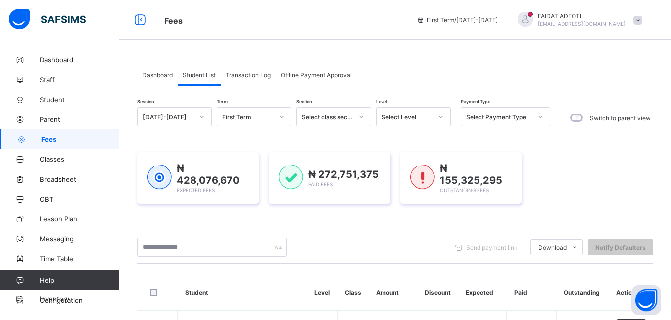
click at [413, 116] on div "Select Level" at bounding box center [407, 116] width 51 height 7
click at [427, 115] on div "Select Level" at bounding box center [407, 116] width 51 height 7
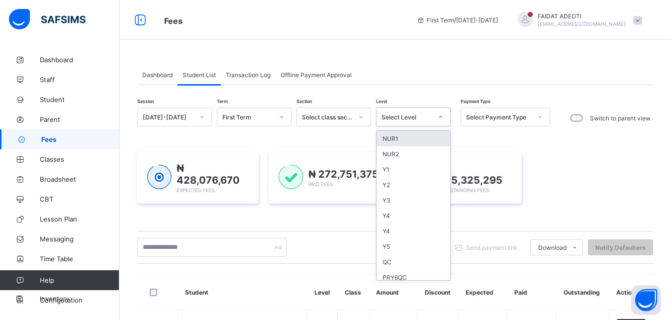
click at [427, 115] on div "Select Level" at bounding box center [407, 116] width 51 height 7
type input "*"
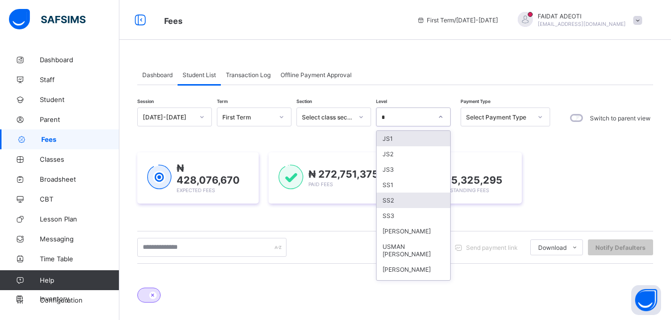
click at [396, 197] on div "SS2" at bounding box center [414, 200] width 74 height 15
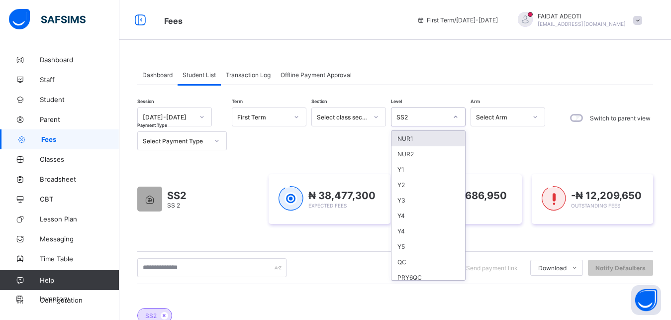
click at [443, 113] on div "SS2" at bounding box center [422, 116] width 51 height 7
type input "*"
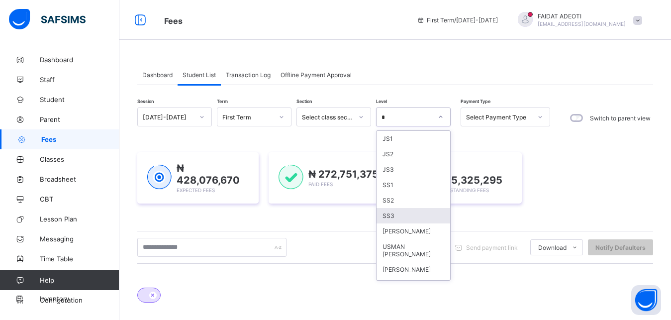
click at [400, 215] on div "SS3" at bounding box center [414, 215] width 74 height 15
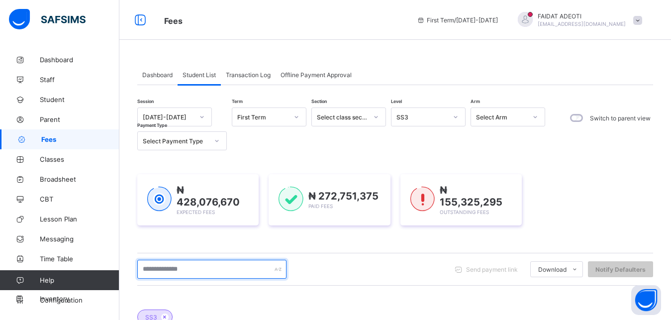
click at [163, 273] on input "text" at bounding box center [211, 269] width 149 height 19
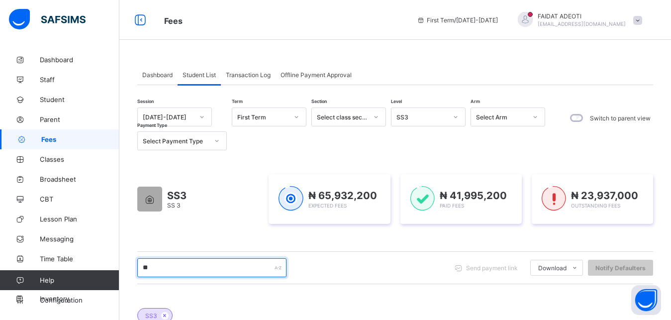
type input "***"
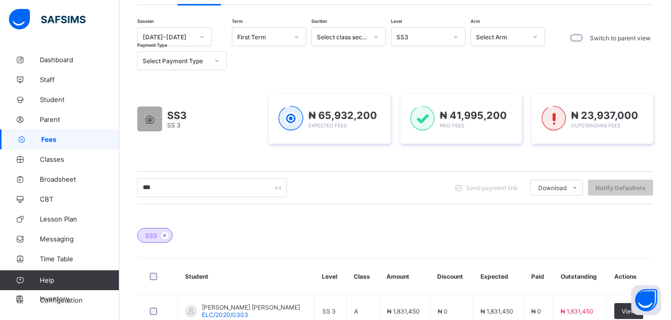
scroll to position [102, 0]
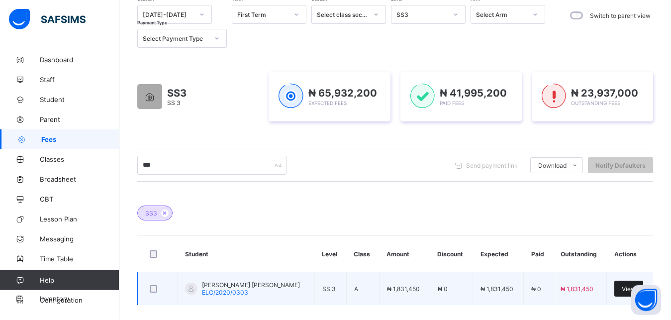
type input "***"
click at [630, 286] on div "View" at bounding box center [628, 289] width 29 height 16
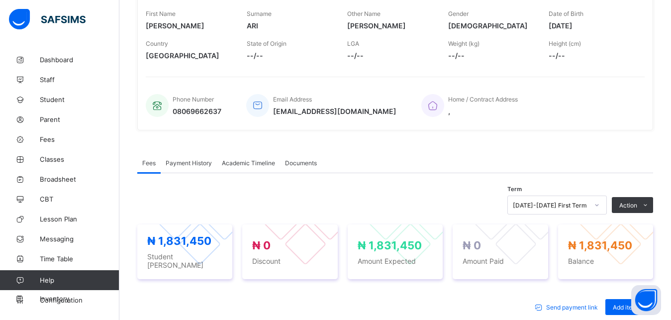
scroll to position [183, 0]
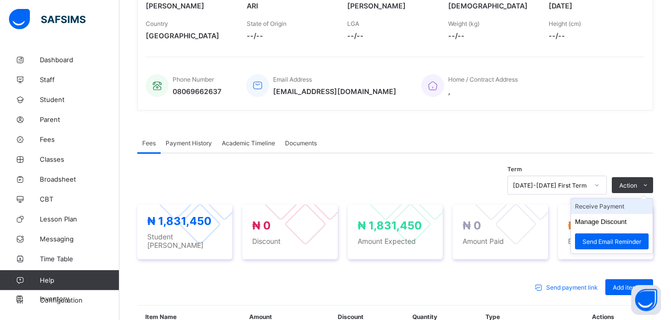
click at [620, 209] on li "Receive Payment" at bounding box center [612, 206] width 82 height 15
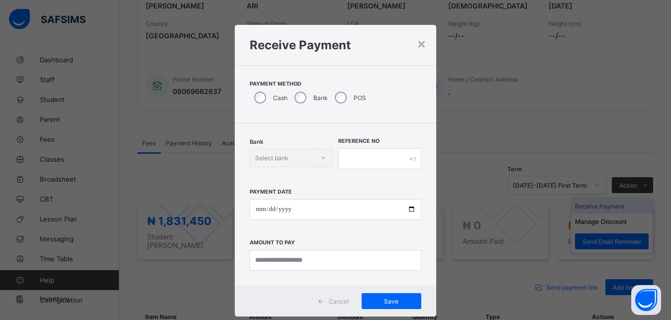
scroll to position [5, 0]
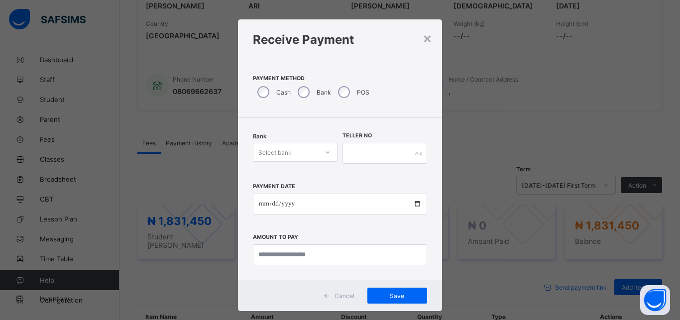
click at [304, 152] on div "Select bank" at bounding box center [285, 152] width 65 height 14
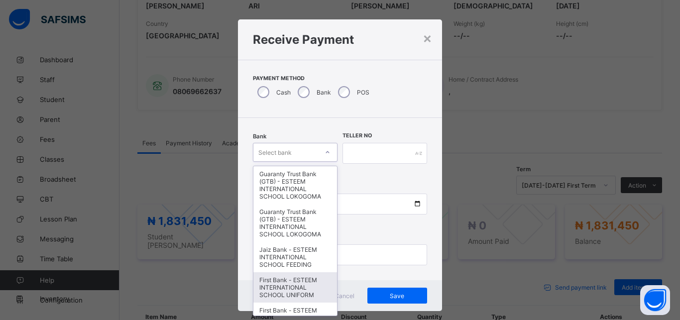
click at [282, 288] on div "First Bank - ESTEEM INTERNATIONAL SCHOOL UNIFORM" at bounding box center [295, 287] width 84 height 30
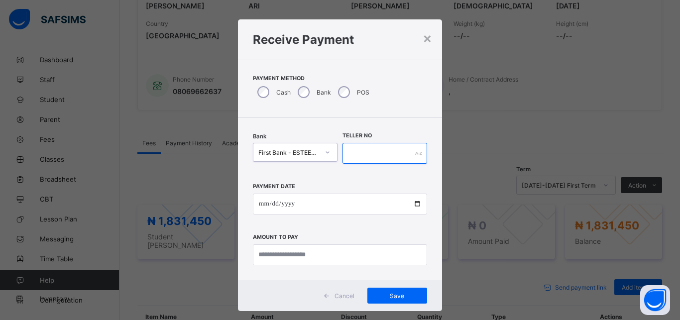
click at [389, 151] on input "text" at bounding box center [384, 153] width 85 height 21
type input "*********"
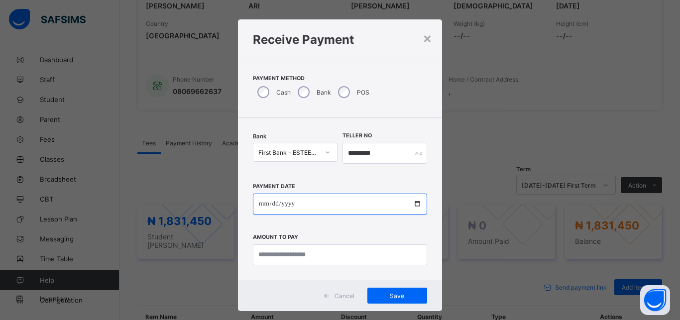
click at [321, 201] on input "date" at bounding box center [340, 204] width 174 height 21
type input "**********"
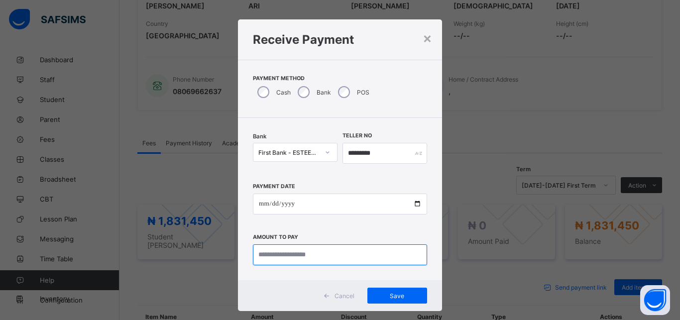
click at [297, 258] on input "currency" at bounding box center [340, 254] width 174 height 21
type input "**********"
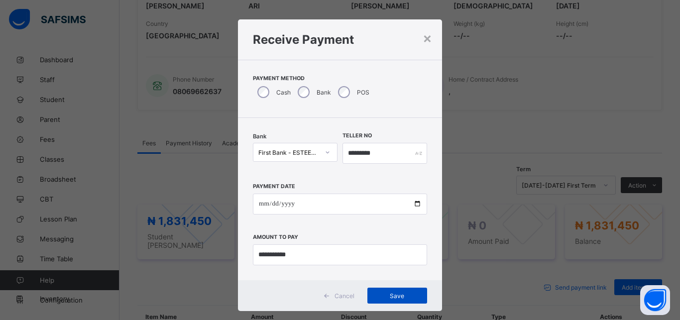
click at [385, 289] on div "Save" at bounding box center [397, 296] width 60 height 16
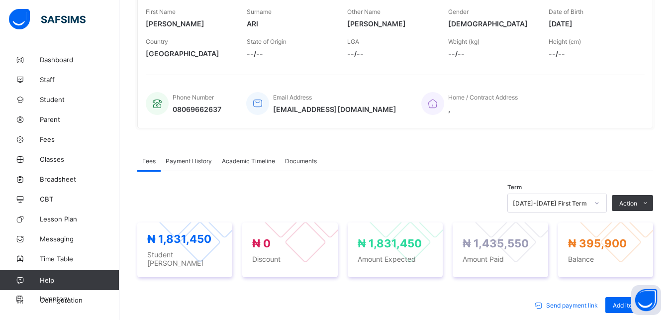
scroll to position [0, 0]
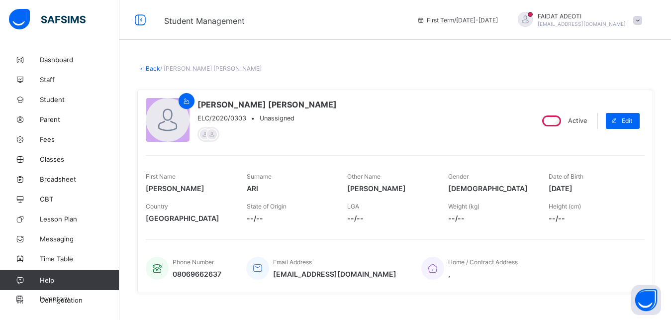
click at [155, 68] on link "Back" at bounding box center [153, 68] width 14 height 7
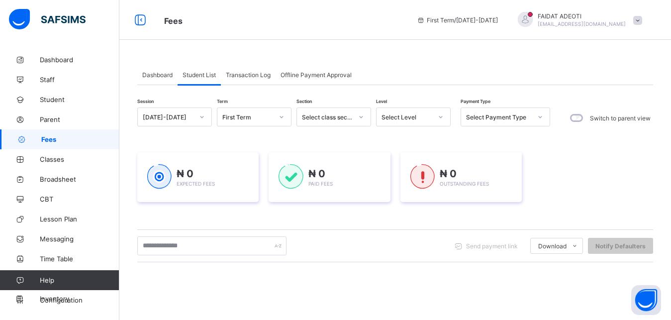
click at [442, 116] on icon at bounding box center [441, 117] width 6 height 10
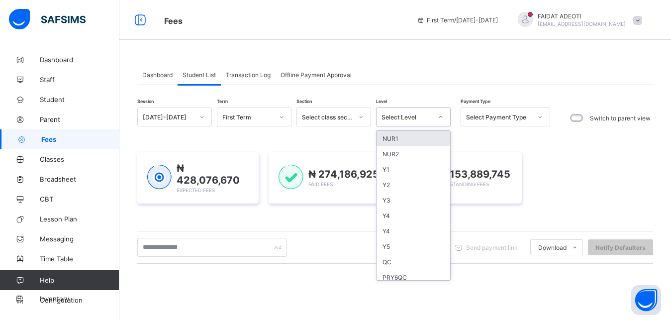
type input "*"
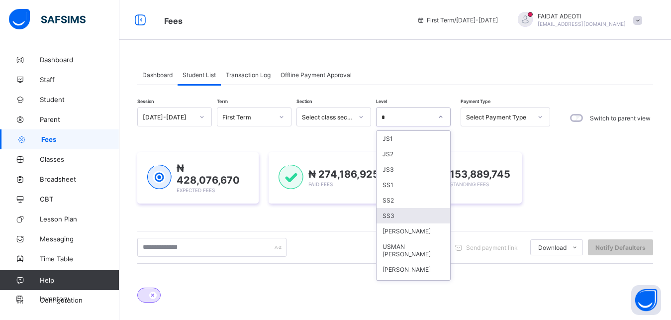
click at [395, 218] on div "SS3" at bounding box center [414, 215] width 74 height 15
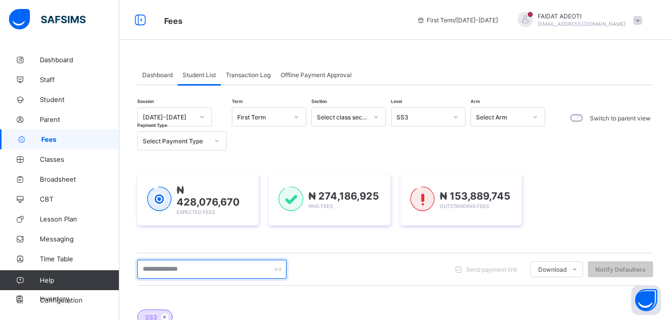
click at [165, 266] on input "text" at bounding box center [211, 269] width 149 height 19
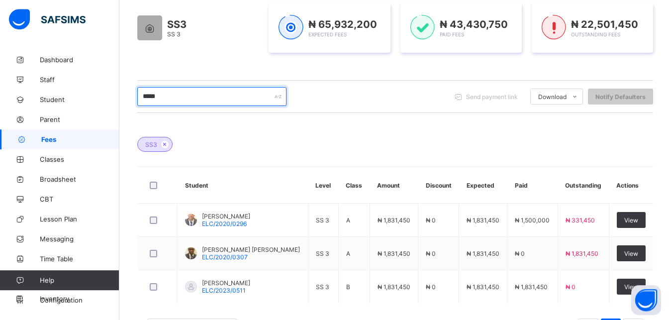
scroll to position [172, 0]
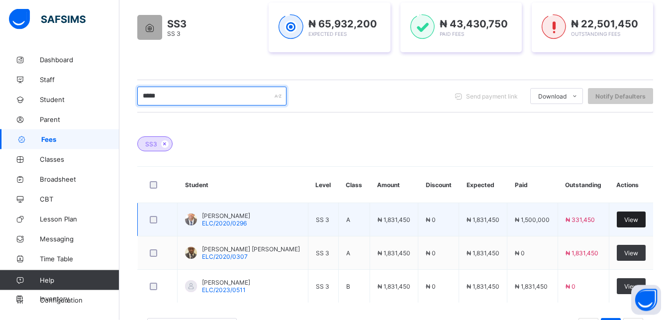
type input "*****"
click at [641, 215] on div "View" at bounding box center [631, 219] width 29 height 16
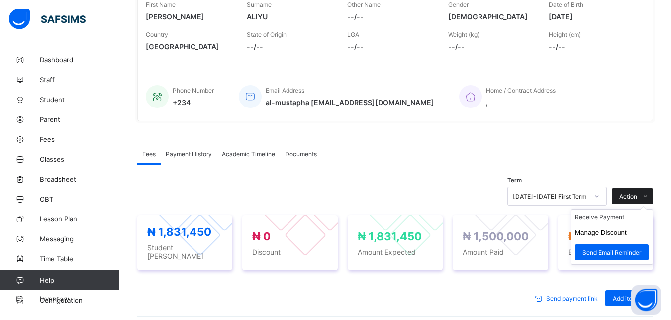
scroll to position [309, 0]
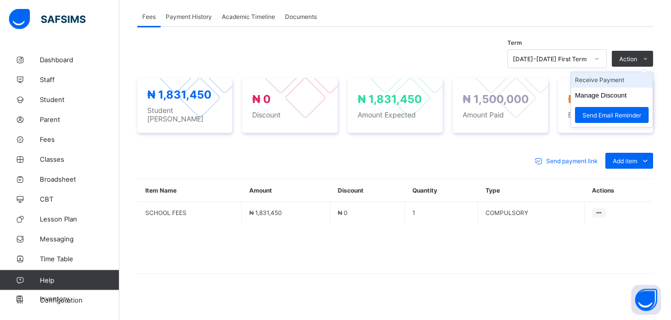
click at [619, 88] on li "Receive Payment" at bounding box center [612, 79] width 82 height 15
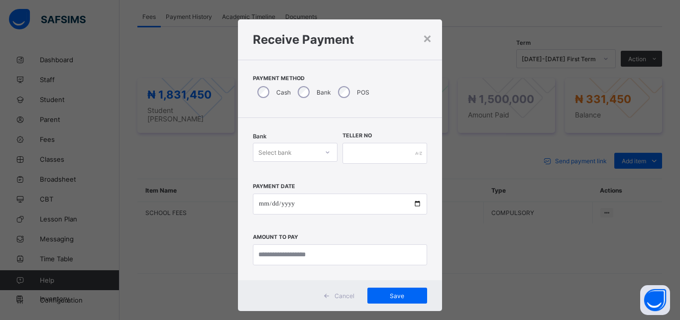
click at [291, 149] on div "Select bank" at bounding box center [285, 152] width 65 height 14
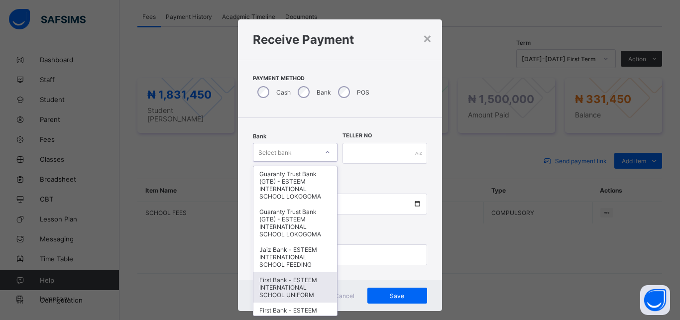
click at [277, 278] on div "First Bank - ESTEEM INTERNATIONAL SCHOOL UNIFORM" at bounding box center [295, 287] width 84 height 30
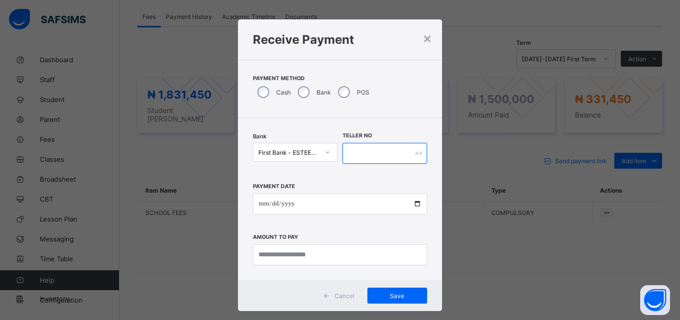
click at [369, 152] on input "text" at bounding box center [384, 153] width 85 height 21
type input "*"
type input "*********"
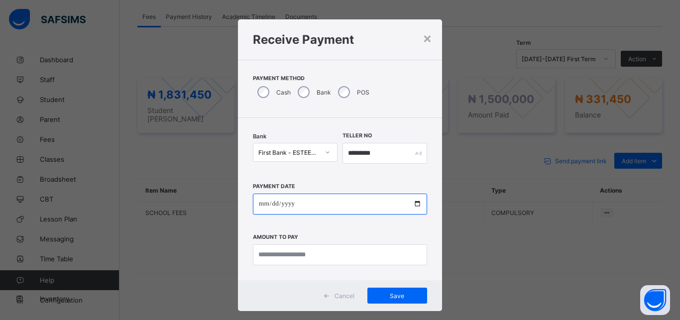
click at [332, 209] on input "date" at bounding box center [340, 204] width 174 height 21
type input "**********"
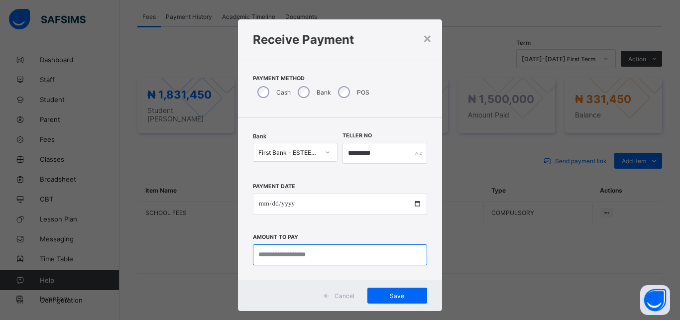
click at [311, 261] on input "currency" at bounding box center [340, 254] width 174 height 21
type input "*********"
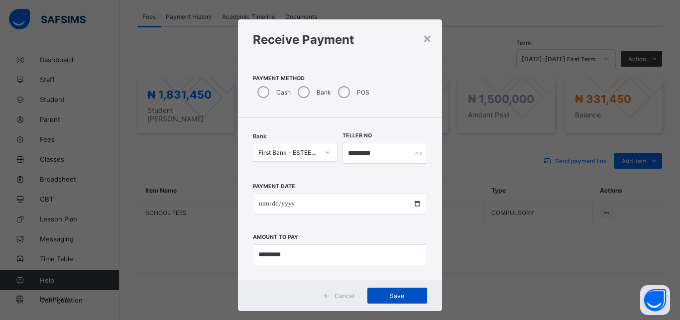
click at [403, 292] on span "Save" at bounding box center [397, 295] width 45 height 7
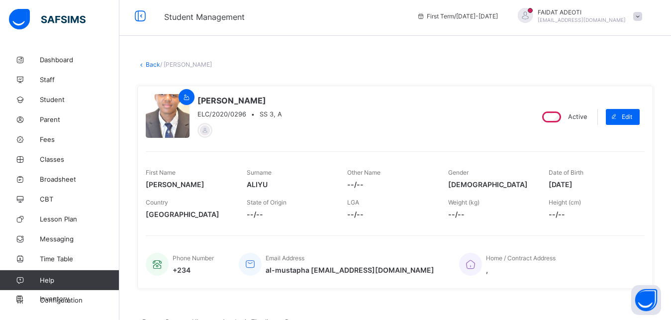
scroll to position [0, 0]
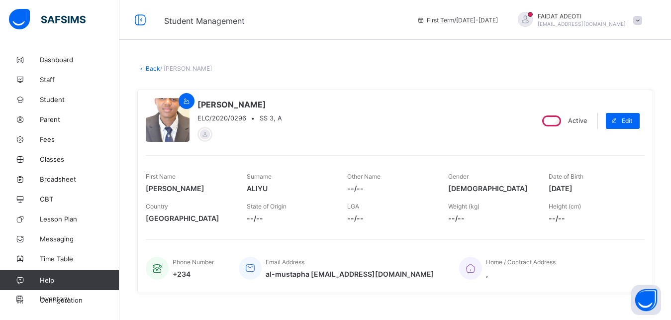
click at [156, 71] on link "Back" at bounding box center [153, 68] width 14 height 7
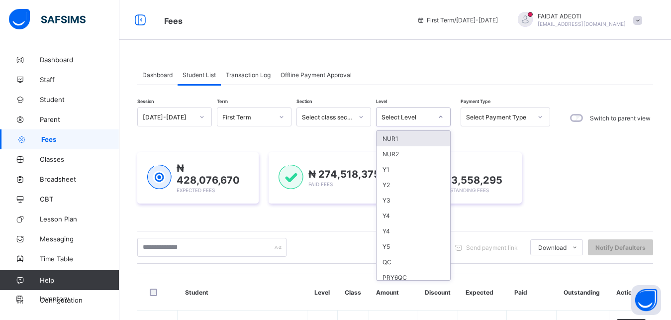
click at [432, 114] on div at bounding box center [440, 117] width 19 height 18
type input "*"
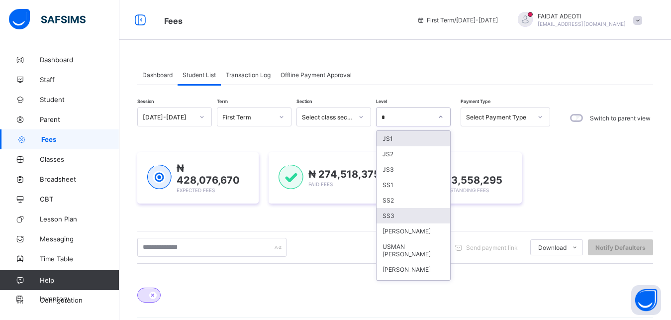
click at [392, 214] on div "SS3" at bounding box center [414, 215] width 74 height 15
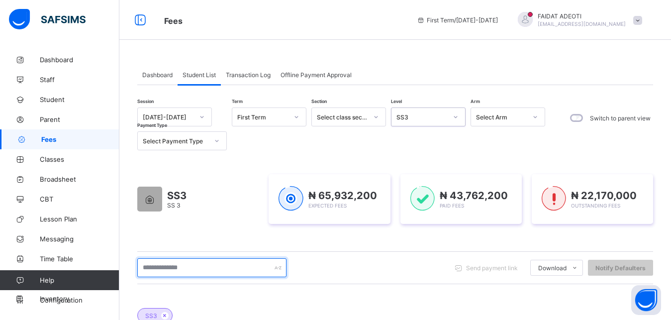
click at [254, 263] on input "text" at bounding box center [211, 267] width 149 height 19
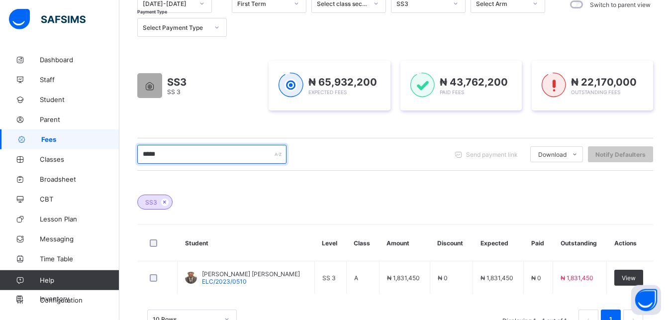
scroll to position [130, 0]
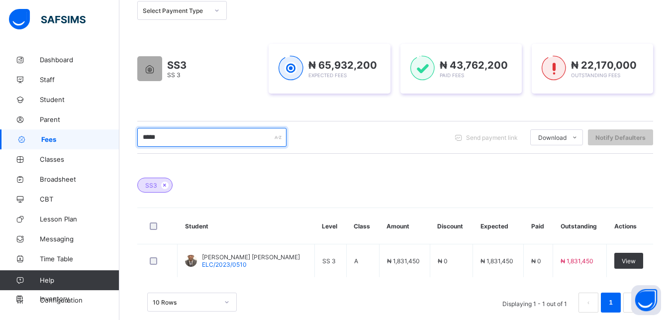
type input "*****"
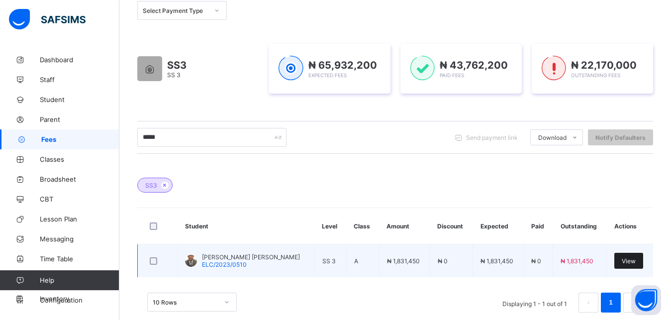
click at [624, 260] on div "View" at bounding box center [628, 261] width 29 height 16
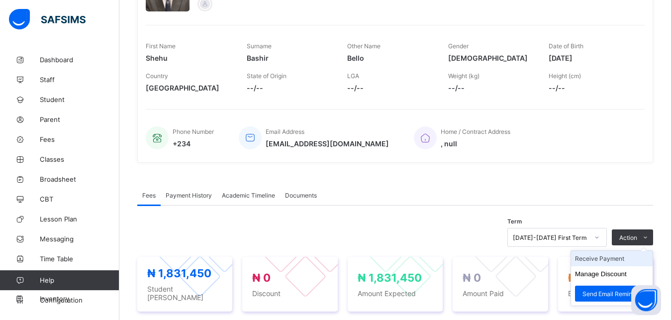
click at [614, 257] on li "Receive Payment" at bounding box center [612, 258] width 82 height 15
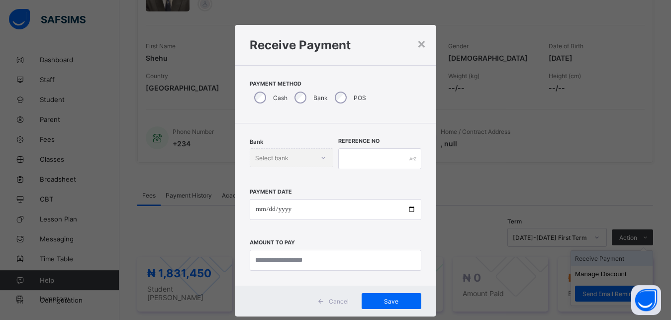
scroll to position [5, 0]
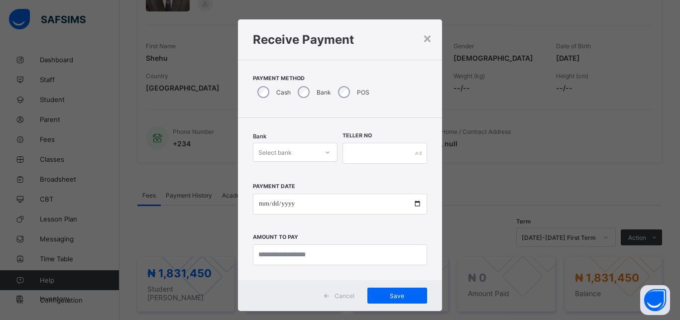
click at [271, 149] on div "Select bank" at bounding box center [274, 152] width 33 height 19
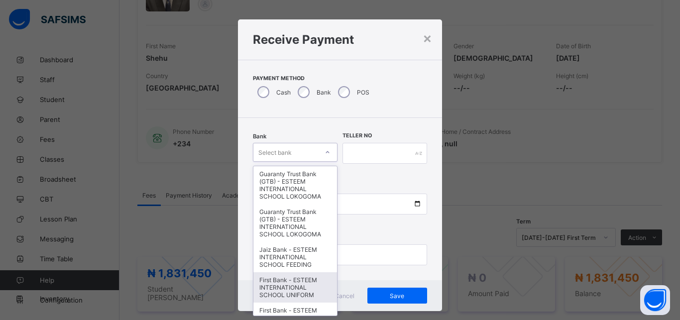
click at [265, 286] on div "First Bank - ESTEEM INTERNATIONAL SCHOOL UNIFORM" at bounding box center [295, 287] width 84 height 30
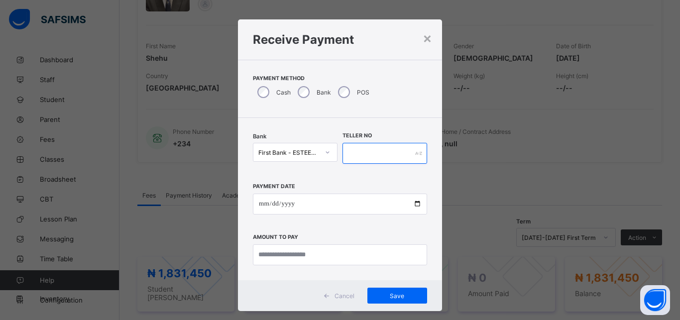
click at [387, 150] on input "text" at bounding box center [384, 153] width 85 height 21
type input "*"
type input "*********"
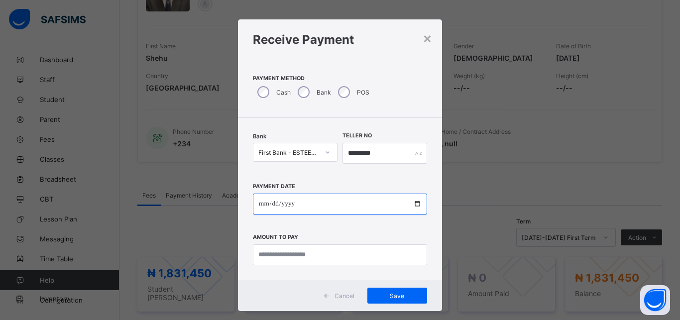
click at [335, 205] on input "date" at bounding box center [340, 204] width 174 height 21
type input "**********"
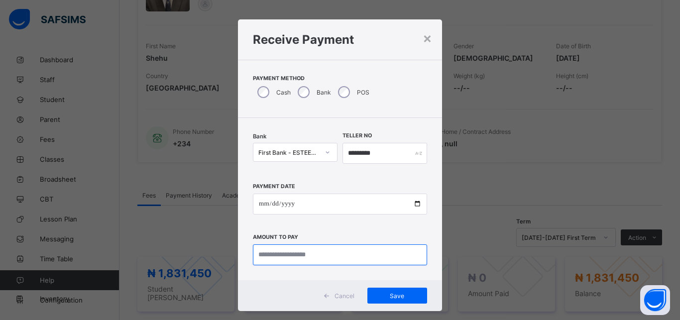
click at [312, 255] on input "currency" at bounding box center [340, 254] width 174 height 21
type input "**********"
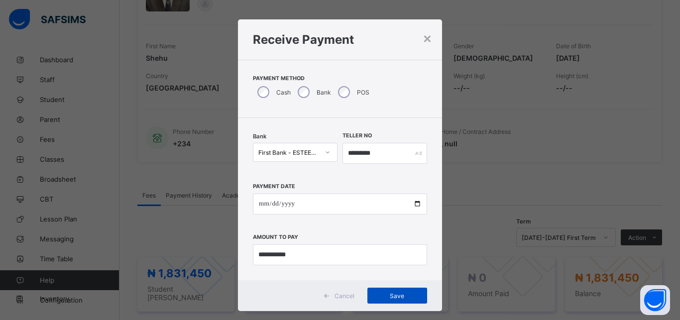
click at [400, 296] on span "Save" at bounding box center [397, 295] width 45 height 7
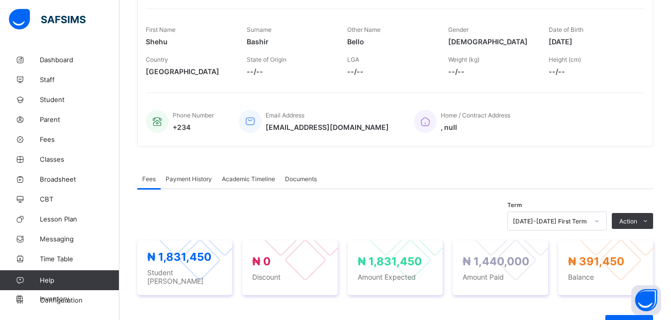
scroll to position [0, 0]
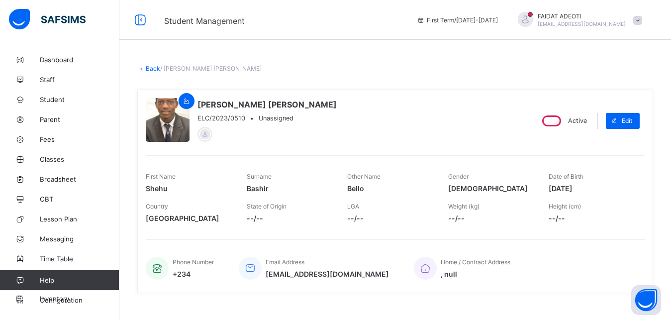
click at [150, 69] on link "Back" at bounding box center [153, 68] width 14 height 7
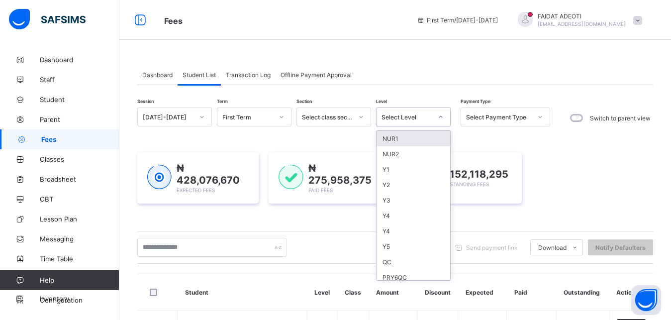
click at [418, 116] on div "Select Level" at bounding box center [407, 116] width 51 height 7
type input "*"
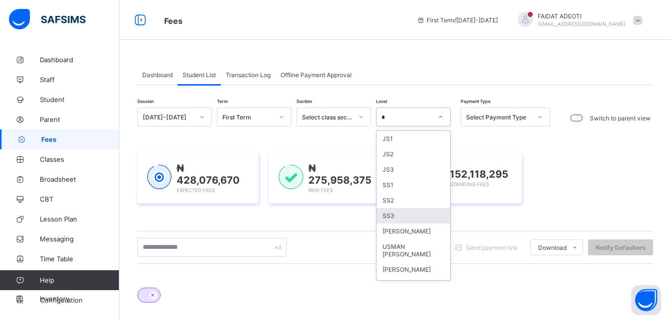
click at [399, 218] on div "SS3" at bounding box center [414, 215] width 74 height 15
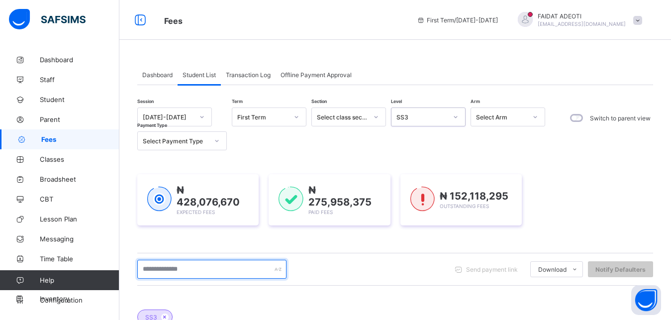
click at [189, 267] on input "text" at bounding box center [211, 269] width 149 height 19
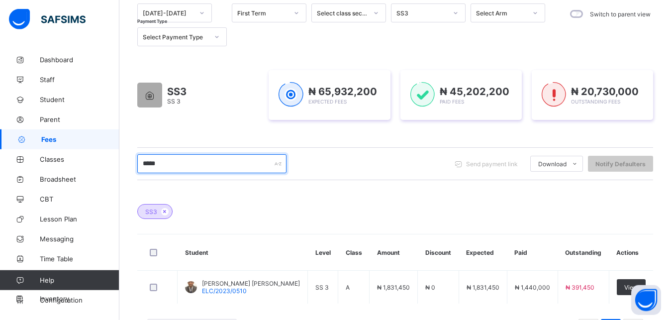
scroll to position [110, 0]
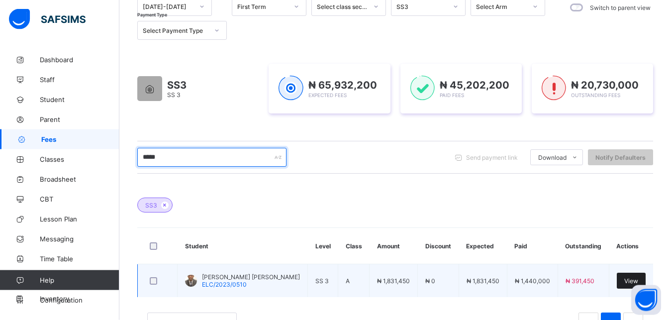
type input "*****"
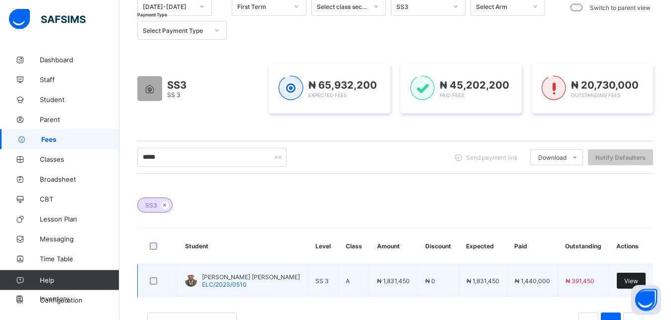
click at [630, 282] on span "View" at bounding box center [631, 280] width 14 height 7
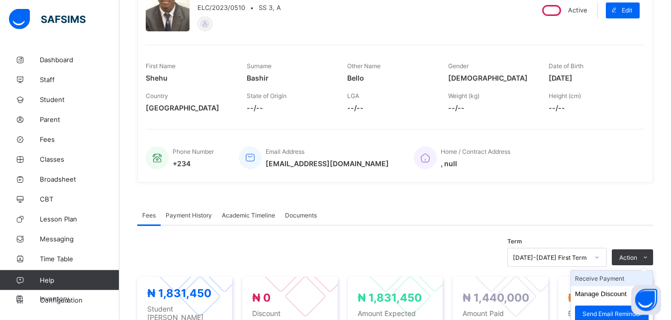
click at [626, 283] on li "Receive Payment" at bounding box center [612, 278] width 82 height 15
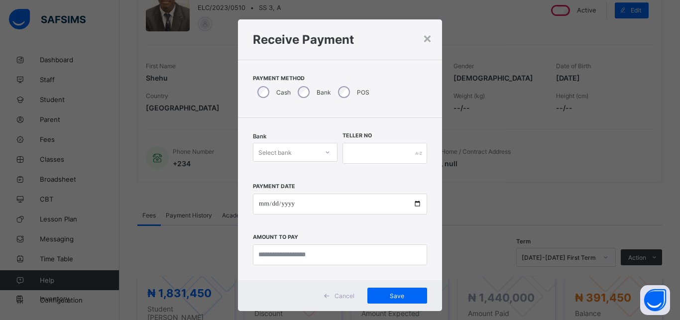
click at [297, 147] on div "Select bank" at bounding box center [285, 152] width 65 height 14
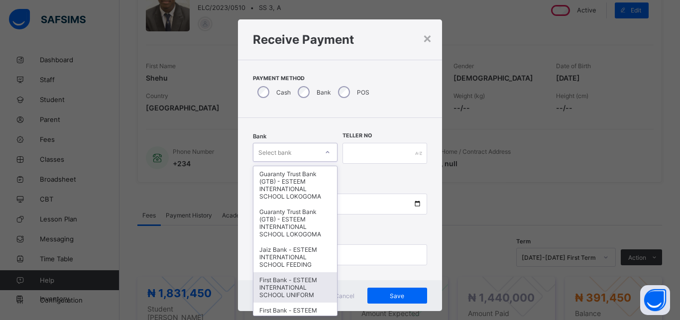
click at [287, 284] on div "First Bank - ESTEEM INTERNATIONAL SCHOOL UNIFORM" at bounding box center [295, 287] width 84 height 30
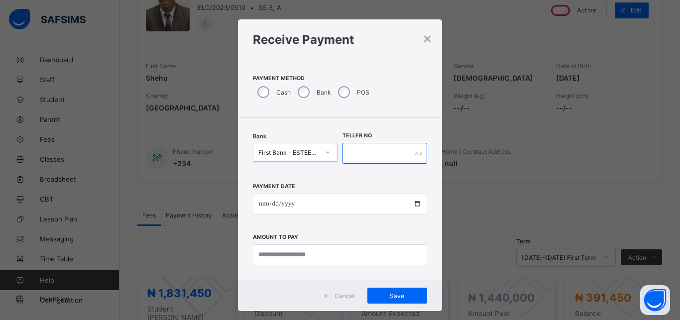
click at [372, 156] on input "text" at bounding box center [384, 153] width 85 height 21
type input "*********"
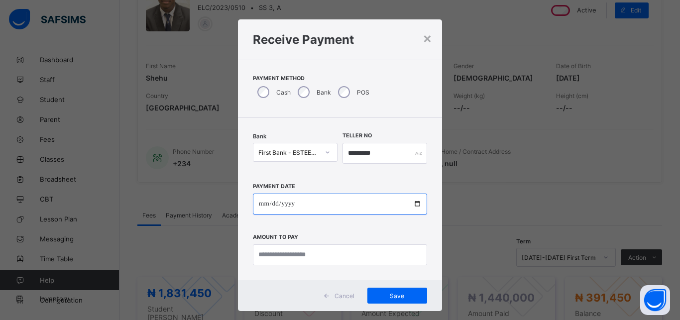
click at [343, 201] on input "date" at bounding box center [340, 204] width 174 height 21
type input "**********"
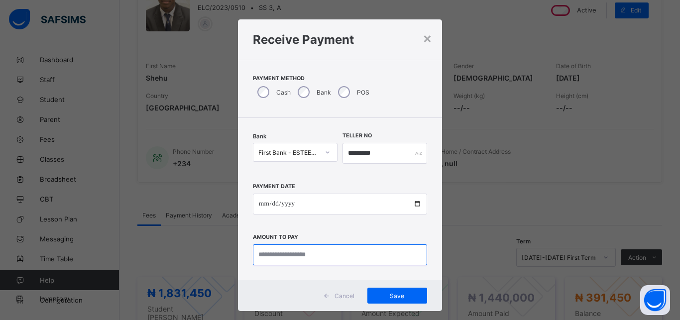
click at [325, 259] on input "currency" at bounding box center [340, 254] width 174 height 21
type input "*********"
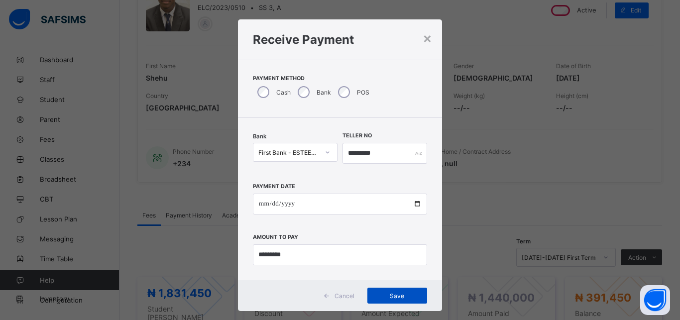
click at [379, 291] on div "Save" at bounding box center [397, 296] width 60 height 16
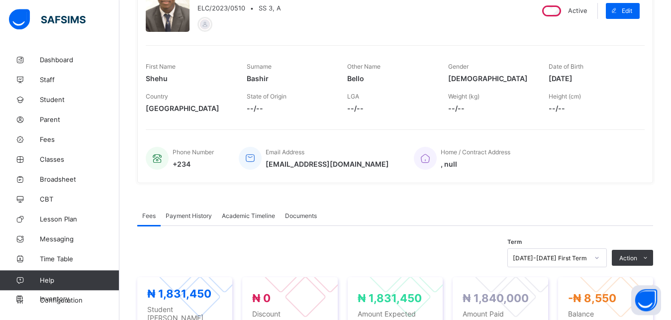
scroll to position [0, 0]
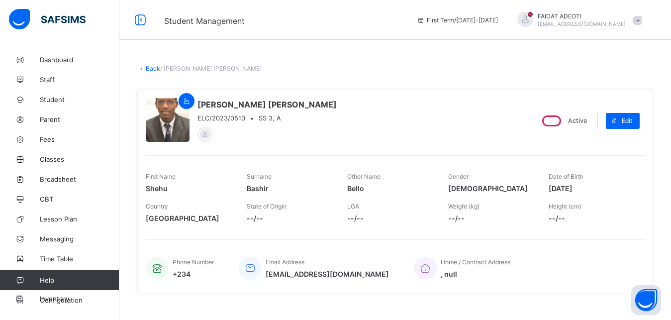
click at [150, 70] on link "Back" at bounding box center [153, 68] width 14 height 7
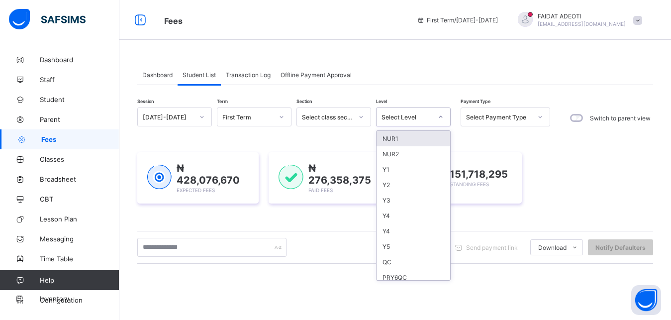
click at [395, 116] on div "Select Level" at bounding box center [407, 116] width 51 height 7
type input "*"
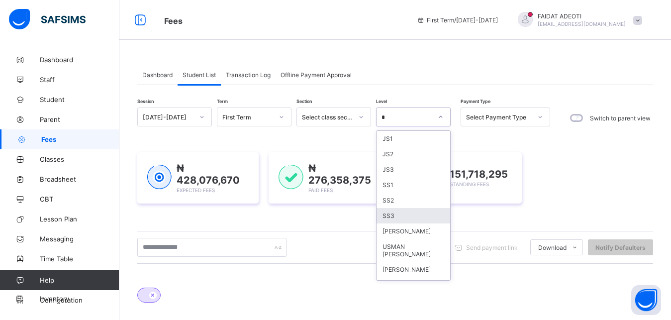
click at [404, 217] on div "SS3" at bounding box center [414, 215] width 74 height 15
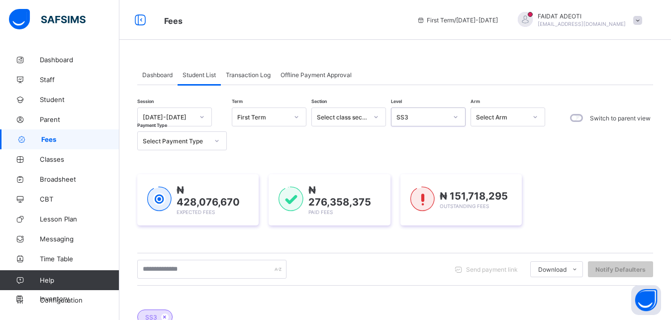
click at [401, 216] on div "₦ 428,076,670 Expected Fees ₦ 276,358,375 Paid Fees ₦ 151,718,295 Outstanding F…" at bounding box center [395, 199] width 516 height 51
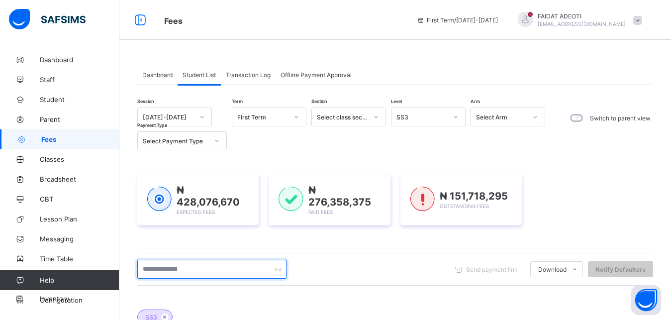
click at [196, 267] on input "text" at bounding box center [211, 269] width 149 height 19
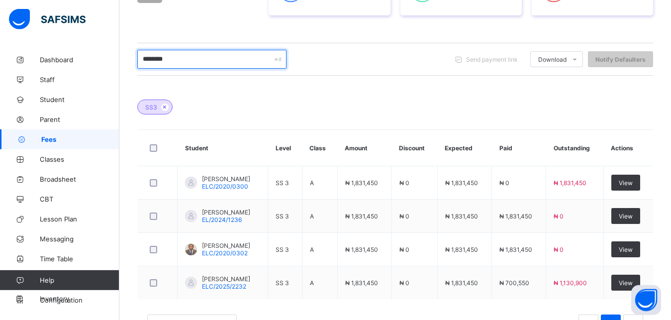
scroll to position [222, 0]
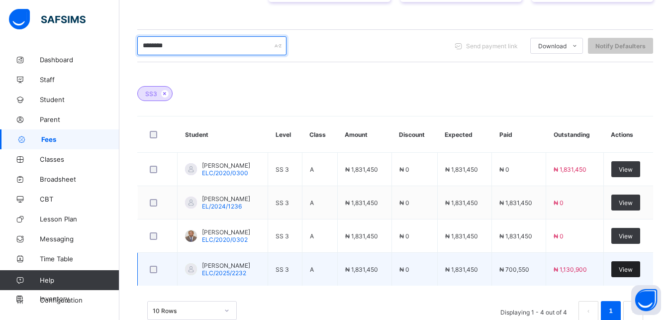
type input "********"
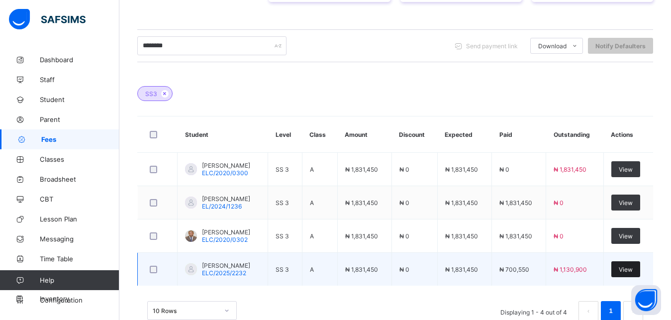
click at [633, 268] on span "View" at bounding box center [626, 269] width 14 height 7
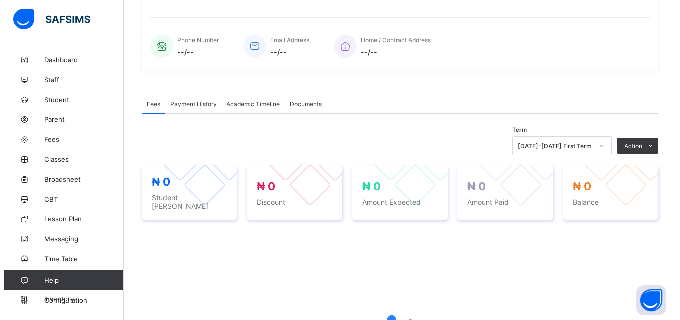
scroll to position [312, 0]
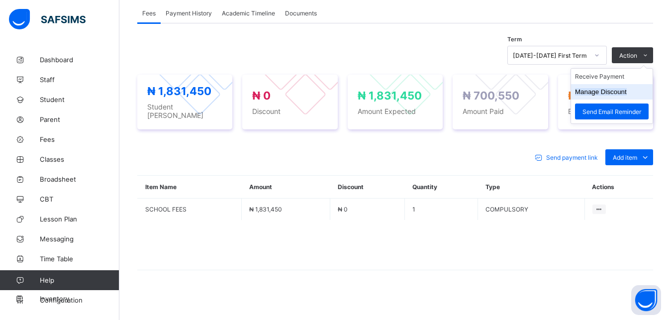
click at [607, 94] on button "Manage Discount" at bounding box center [601, 91] width 52 height 7
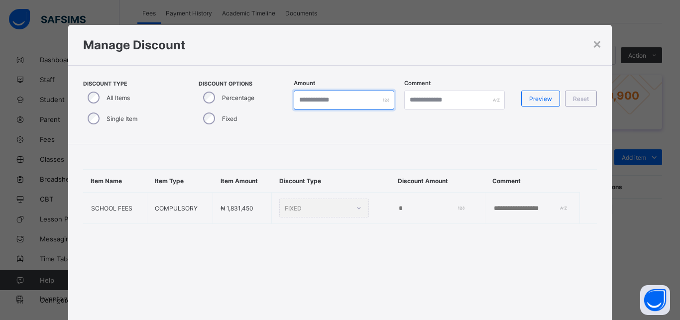
click at [316, 99] on input "*" at bounding box center [344, 100] width 101 height 19
type input "******"
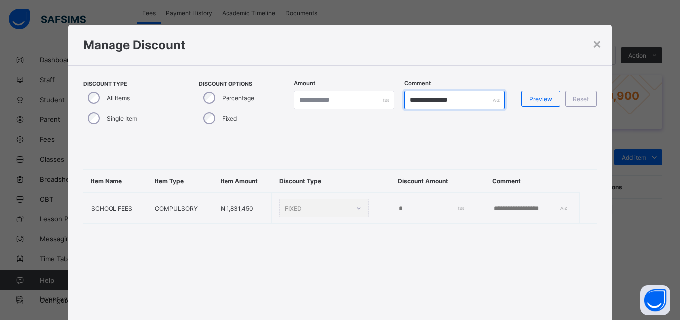
type input "**********"
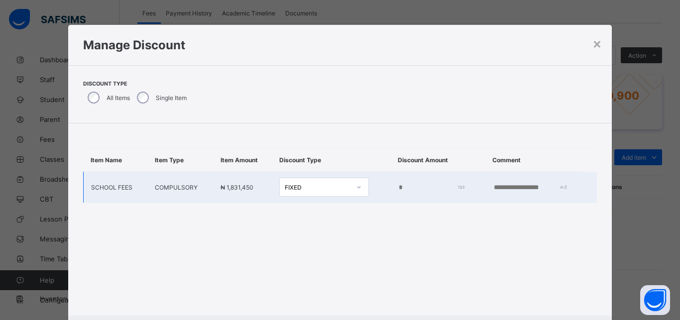
click at [398, 186] on input "*" at bounding box center [430, 188] width 64 height 8
type input "******"
type input "*"
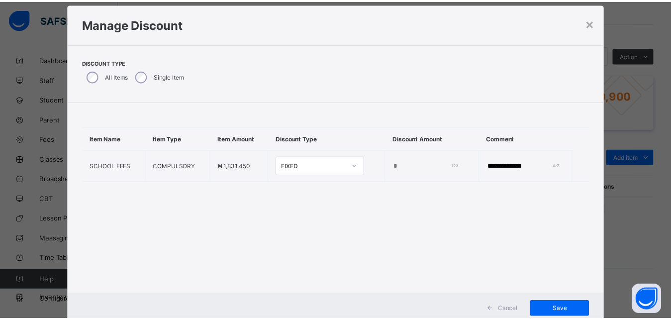
scroll to position [51, 0]
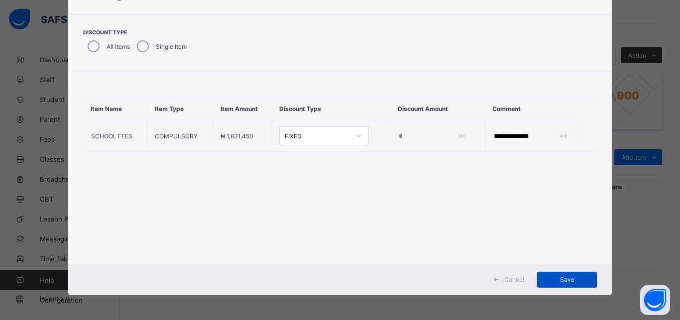
type input "**********"
click at [560, 275] on div "Save" at bounding box center [567, 280] width 60 height 16
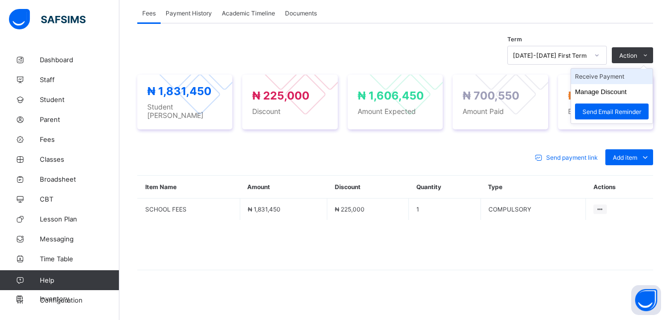
click at [622, 76] on li "Receive Payment" at bounding box center [612, 76] width 82 height 15
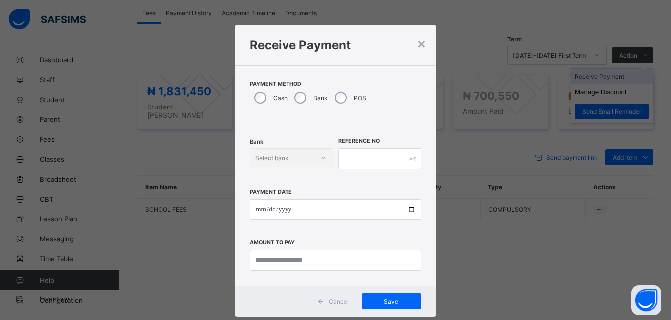
scroll to position [5, 0]
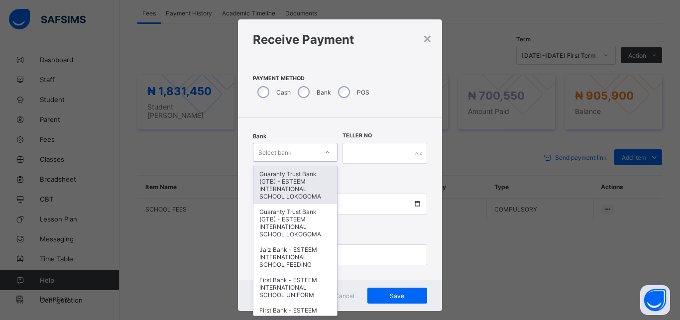
click at [290, 151] on div "Select bank" at bounding box center [285, 152] width 65 height 14
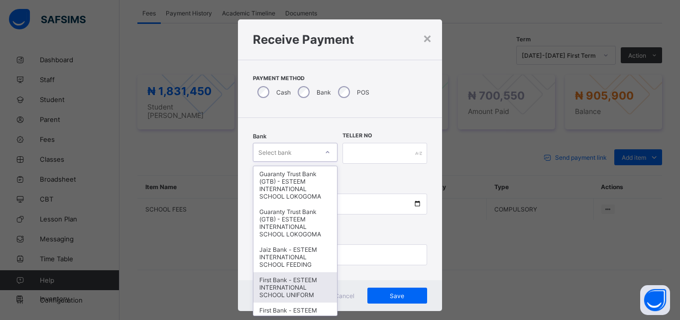
click at [284, 279] on div "First Bank - ESTEEM INTERNATIONAL SCHOOL UNIFORM" at bounding box center [295, 287] width 84 height 30
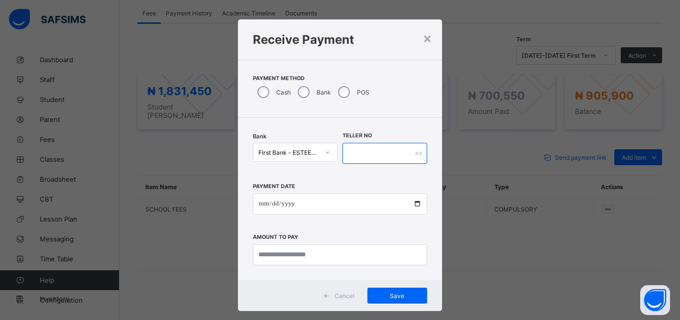
click at [363, 147] on input "text" at bounding box center [384, 153] width 85 height 21
type input "*********"
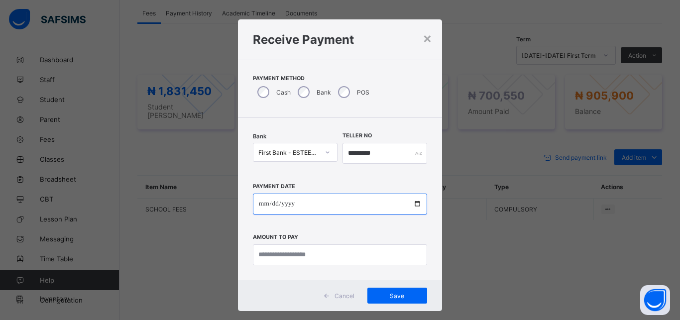
click at [331, 205] on input "date" at bounding box center [340, 204] width 174 height 21
type input "**********"
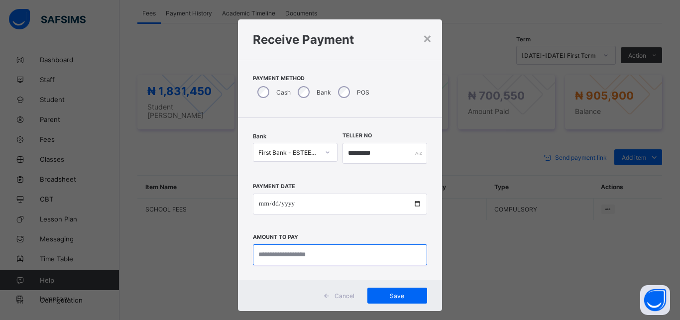
click at [306, 255] on input "currency" at bounding box center [340, 254] width 174 height 21
type input "*********"
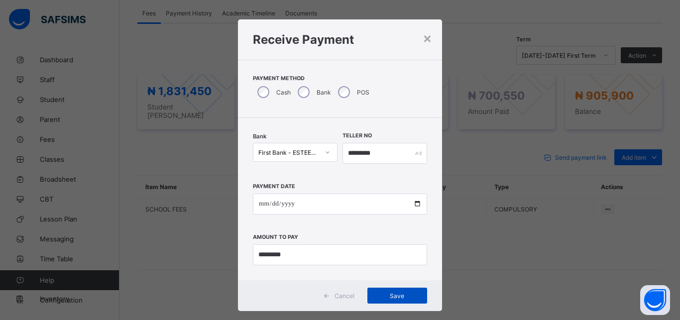
click at [390, 302] on div "Save" at bounding box center [397, 296] width 60 height 16
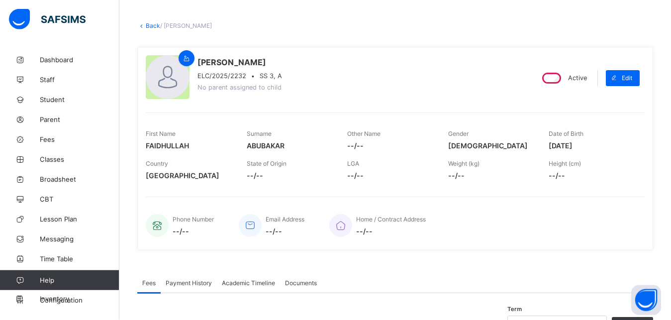
scroll to position [36, 0]
